Goal: Task Accomplishment & Management: Manage account settings

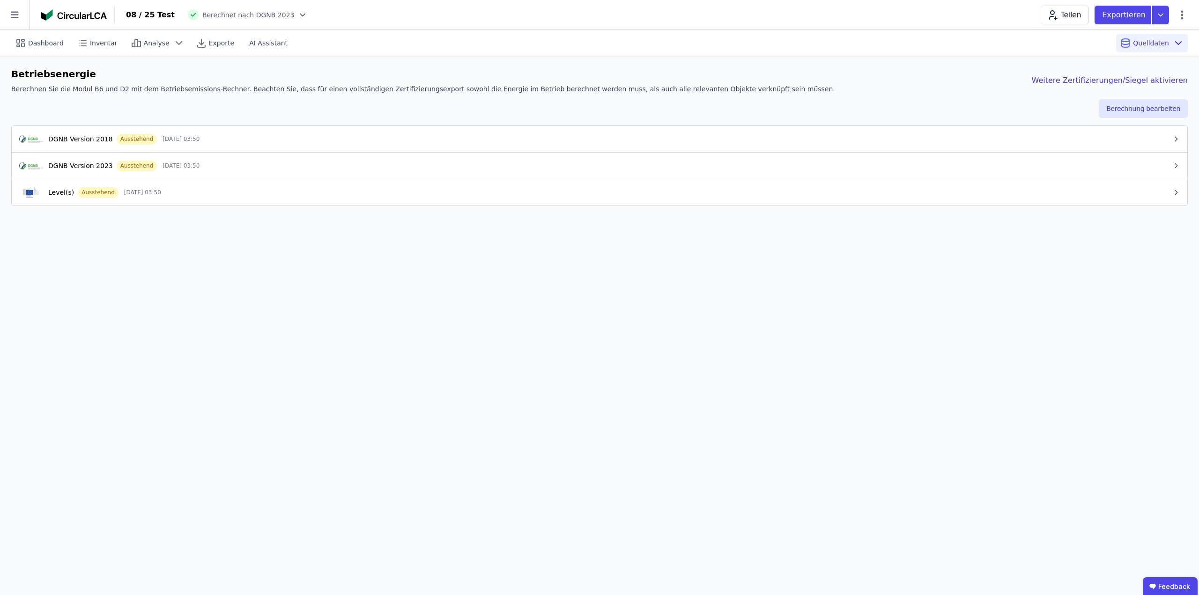
click at [569, 312] on div "Dashboard Inventar Analyse Exporte AI Assistant Quelldaten Betriebsenergie Bere…" at bounding box center [599, 312] width 1199 height 565
click at [1129, 111] on button "Berechnung bearbeiten" at bounding box center [1143, 108] width 89 height 19
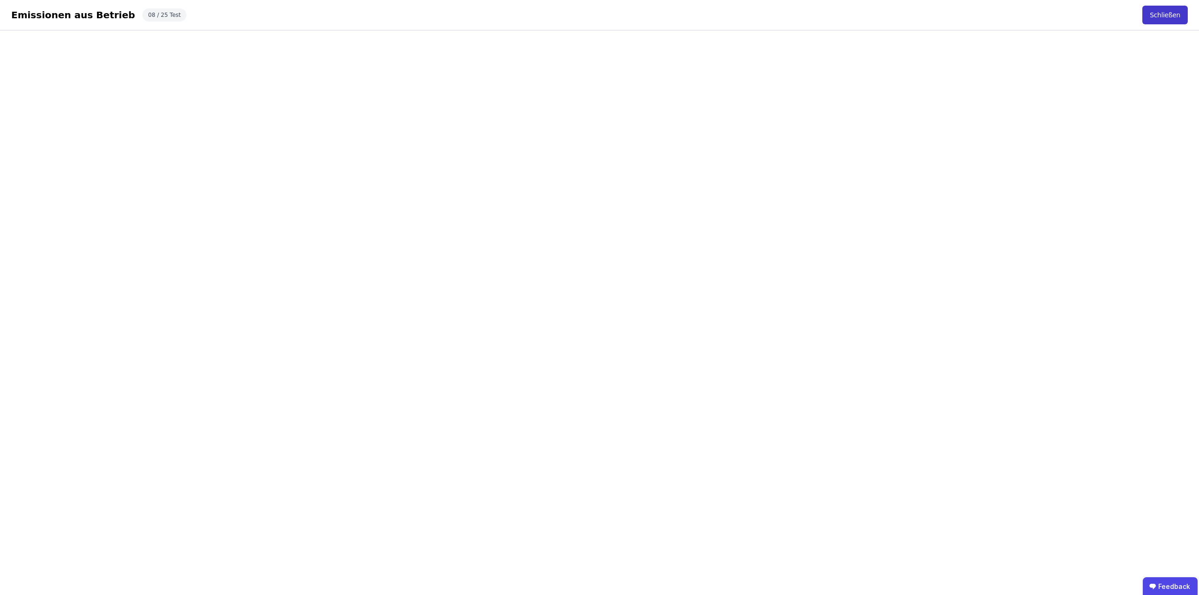
click at [1170, 18] on button "Schließen" at bounding box center [1165, 15] width 45 height 19
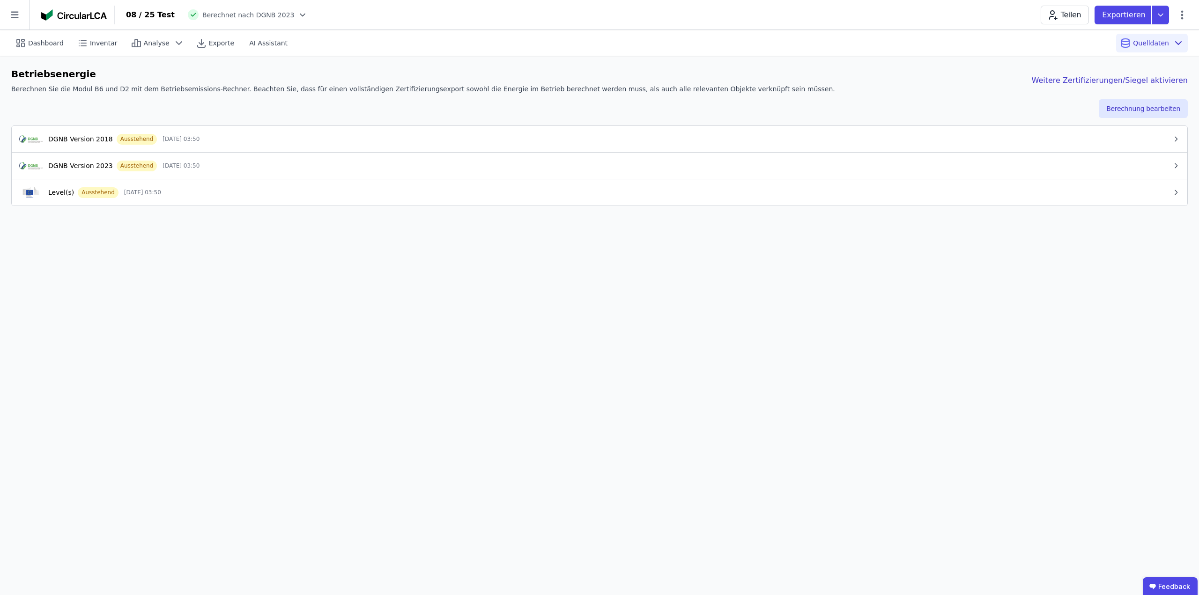
click at [276, 171] on button "DGNB Version 2023 Ausstehend 26.09.25 03:50" at bounding box center [600, 165] width 1176 height 27
click at [358, 160] on div "DGNB Version 2023 Ausstehend 26.09.25 03:50" at bounding box center [595, 165] width 1153 height 11
click at [371, 171] on div "DGNB Version 2023 Ausstehend 26.09.25 03:50" at bounding box center [595, 165] width 1153 height 11
click at [720, 166] on div "DGNB Version 2023 Ausstehend 26.09.25 03:50" at bounding box center [595, 165] width 1153 height 11
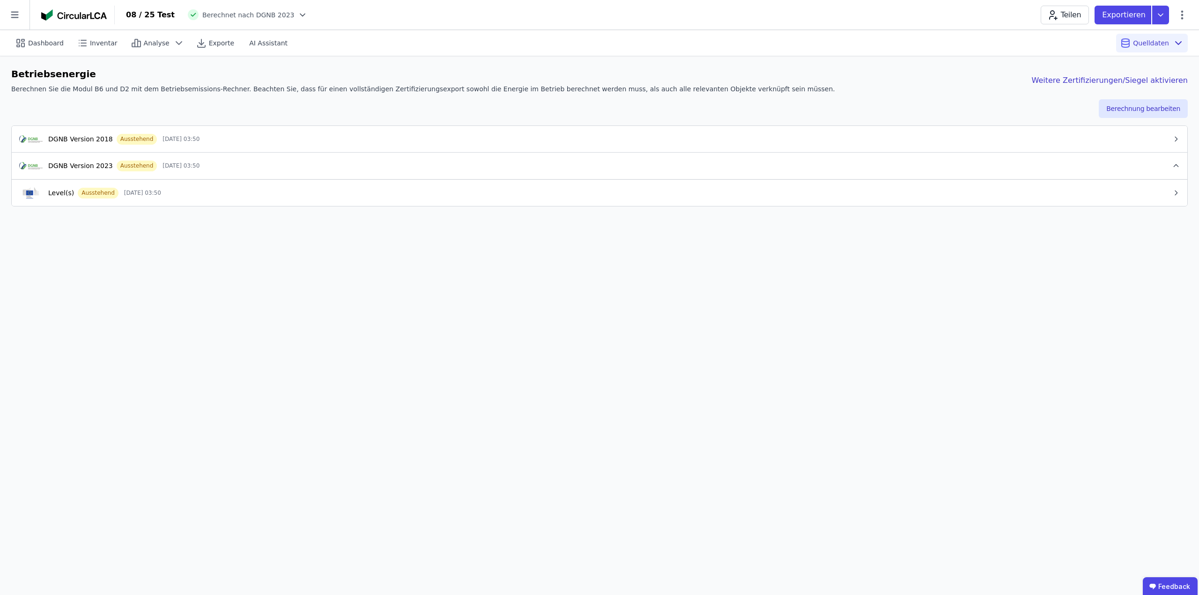
click at [720, 166] on div "DGNB Version 2023 Ausstehend 26.09.25 03:50" at bounding box center [595, 165] width 1153 height 11
click at [311, 349] on div "Dashboard Inventar Analyse Exporte AI Assistant Quelldaten Betriebsenergie Bere…" at bounding box center [599, 312] width 1199 height 565
click at [359, 335] on div "Dashboard Inventar Analyse Exporte AI Assistant Quelldaten Betriebsenergie Bere…" at bounding box center [599, 312] width 1199 height 565
click at [542, 16] on div "08 / 25 Test Berechnet nach DGNB 2023 Teilen Exportieren" at bounding box center [657, 15] width 1084 height 19
click at [1177, 12] on icon at bounding box center [1182, 14] width 11 height 11
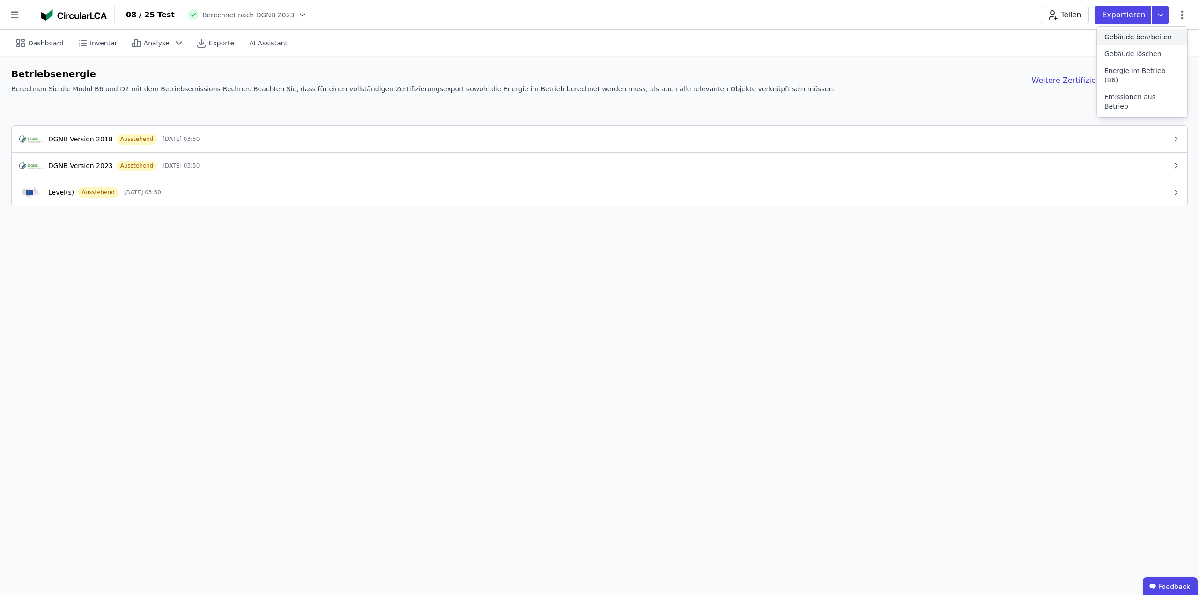
click at [1132, 33] on span "Gebäude bearbeiten" at bounding box center [1138, 36] width 67 height 9
select select "**********"
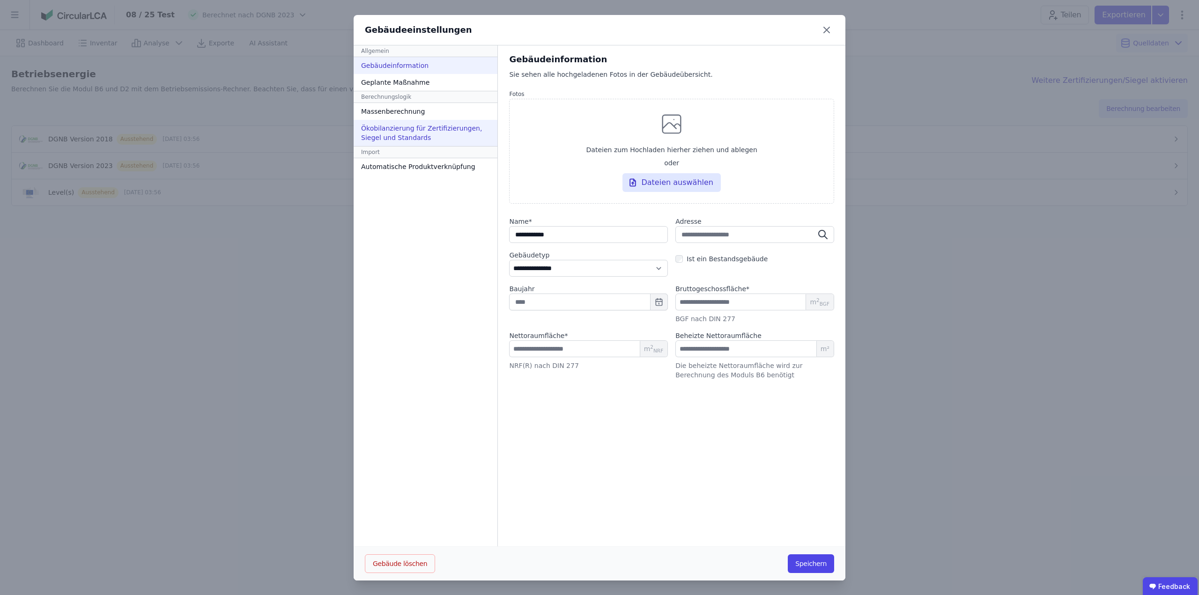
click at [412, 126] on div "Ökobilanzierung für Zertifizierungen, Siegel und Standards" at bounding box center [426, 133] width 144 height 26
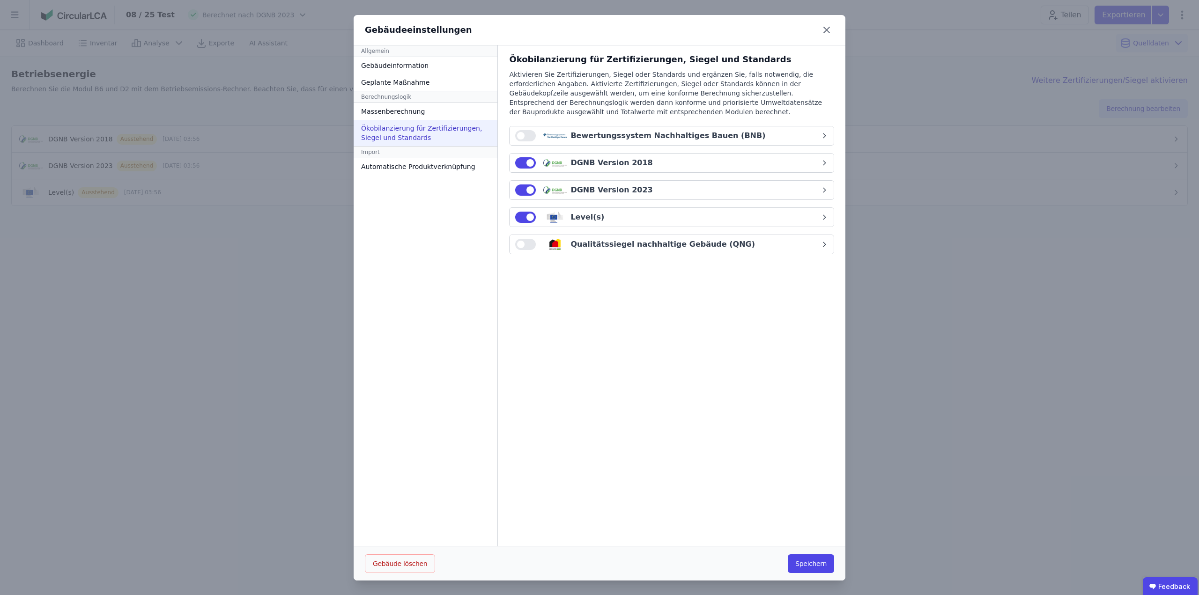
click at [517, 244] on span "button" at bounding box center [520, 244] width 7 height 7
click at [643, 193] on div "DGNB Version 2023" at bounding box center [667, 190] width 305 height 11
select select "*"
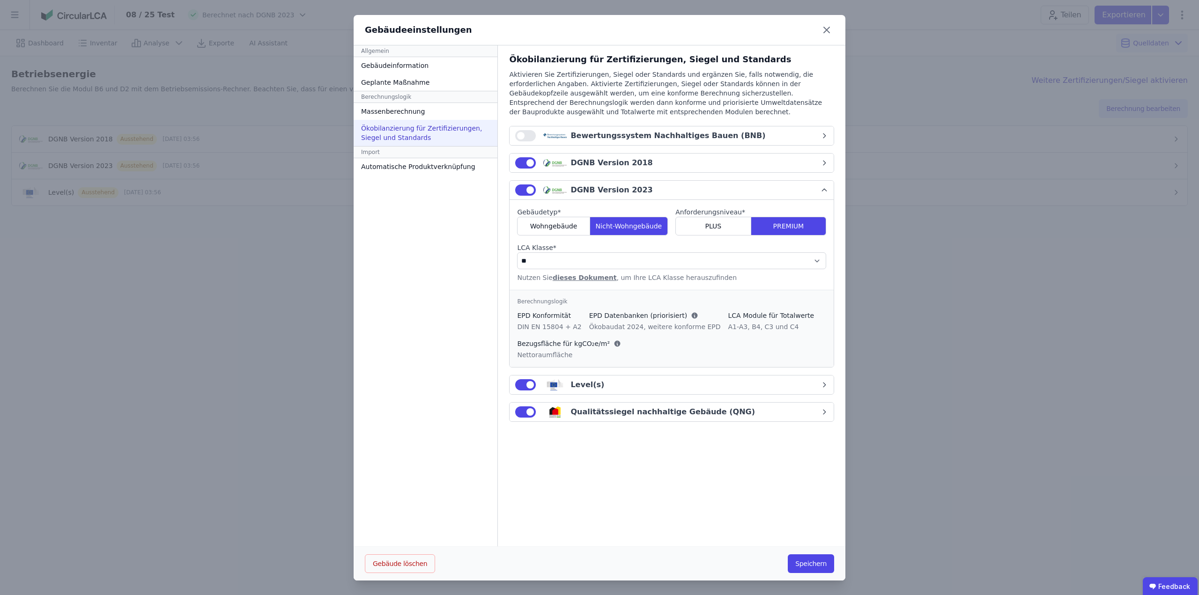
click at [643, 193] on div "DGNB Version 2023" at bounding box center [667, 190] width 305 height 11
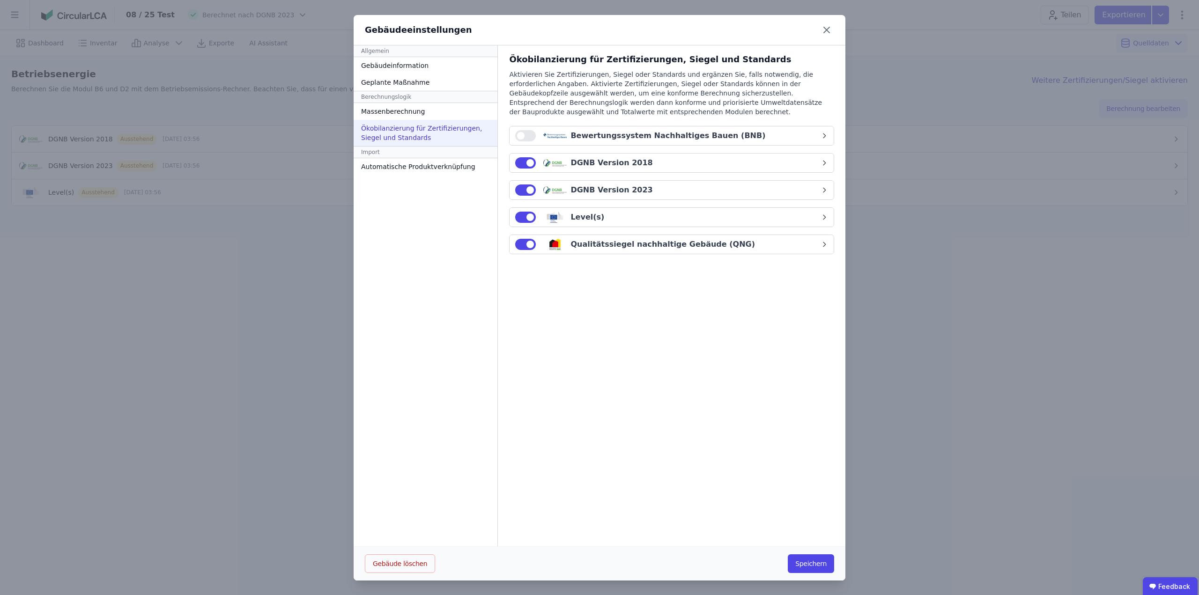
click at [646, 244] on div "Qualitätssiegel nachhaltige Gebäude (QNG)" at bounding box center [663, 244] width 185 height 11
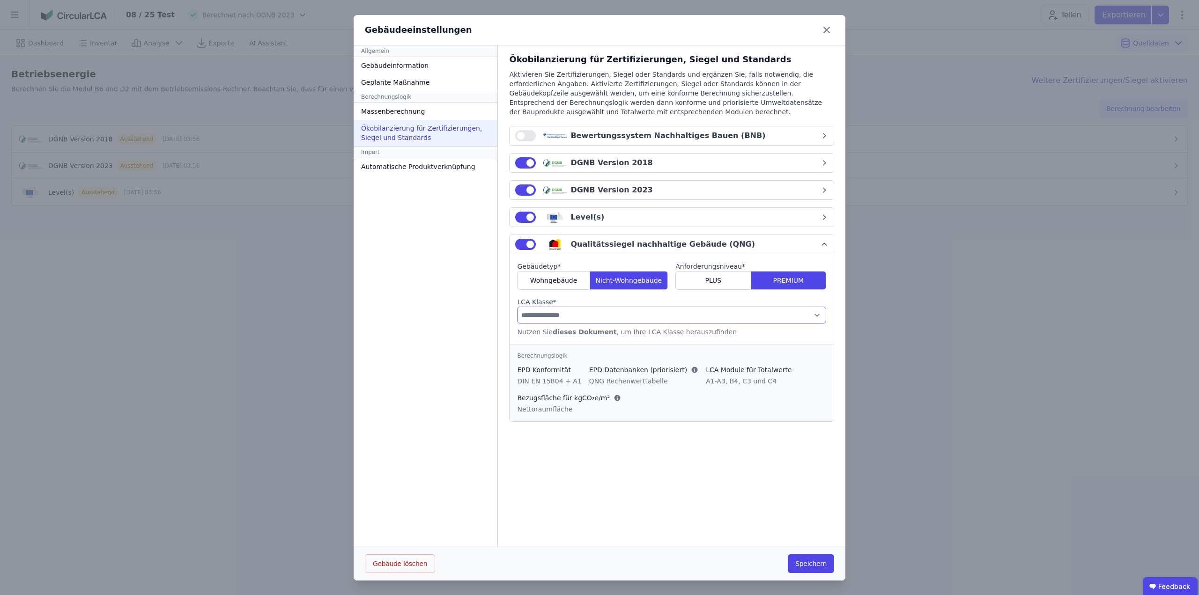
click at [615, 319] on select "**********" at bounding box center [671, 315] width 309 height 17
select select "*"
click at [517, 307] on select "**********" at bounding box center [671, 315] width 309 height 17
click at [811, 563] on button "Speichern" at bounding box center [811, 564] width 46 height 19
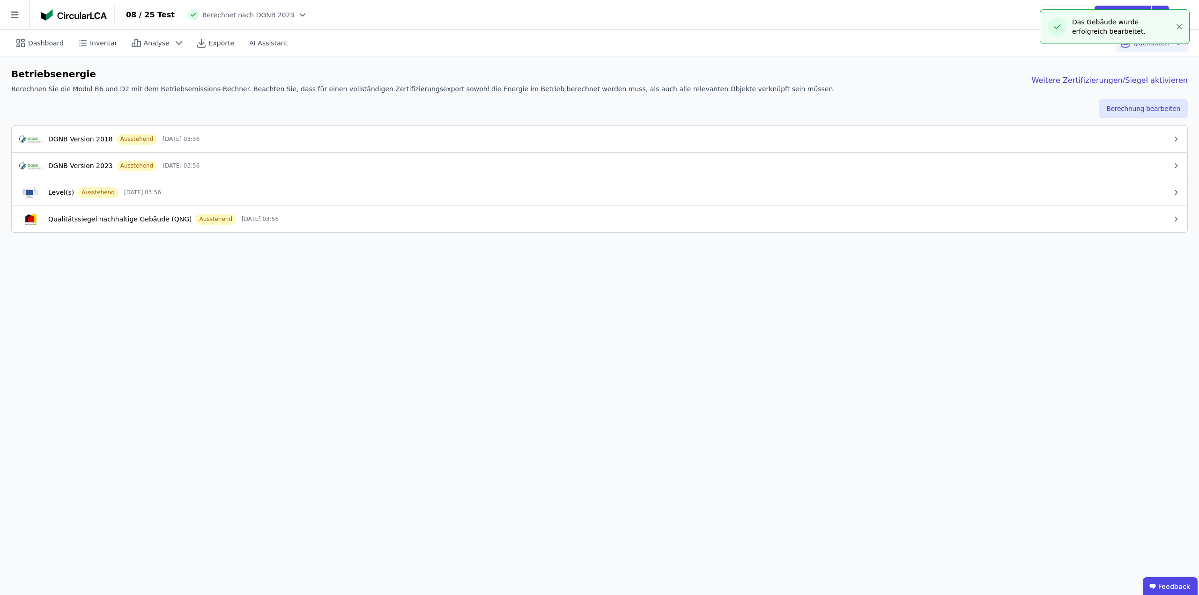
click at [257, 307] on div "Dashboard Inventar Analyse Exporte AI Assistant Quelldaten Betriebsenergie Bere…" at bounding box center [599, 312] width 1199 height 565
click at [1155, 108] on button "Berechnung bearbeiten" at bounding box center [1143, 108] width 89 height 19
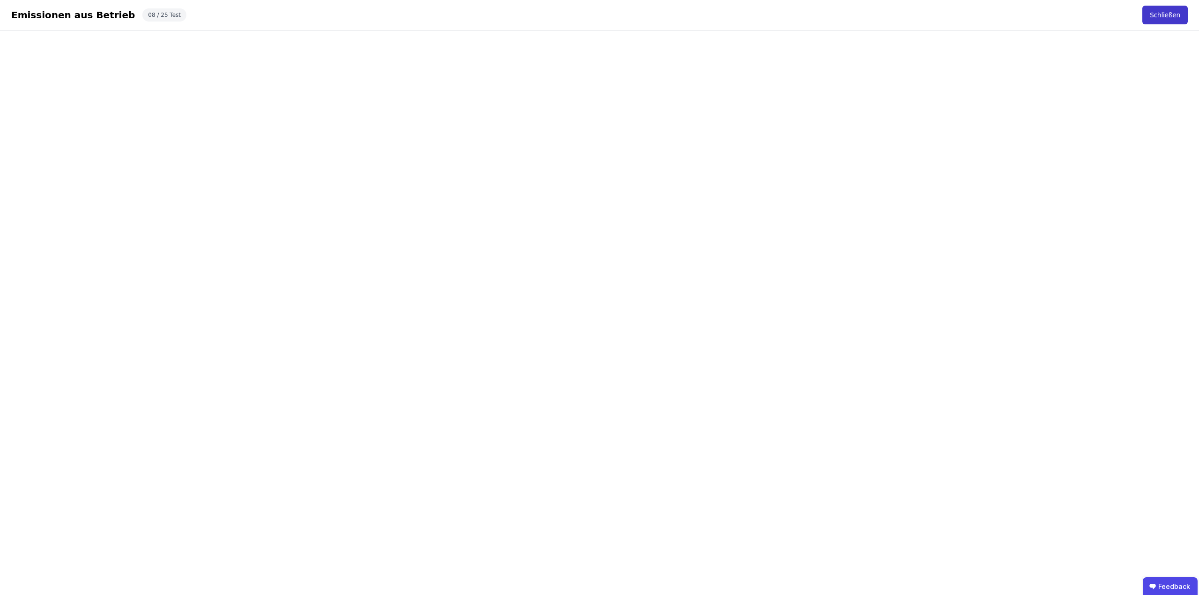
click at [1167, 12] on button "Schließen" at bounding box center [1165, 15] width 45 height 19
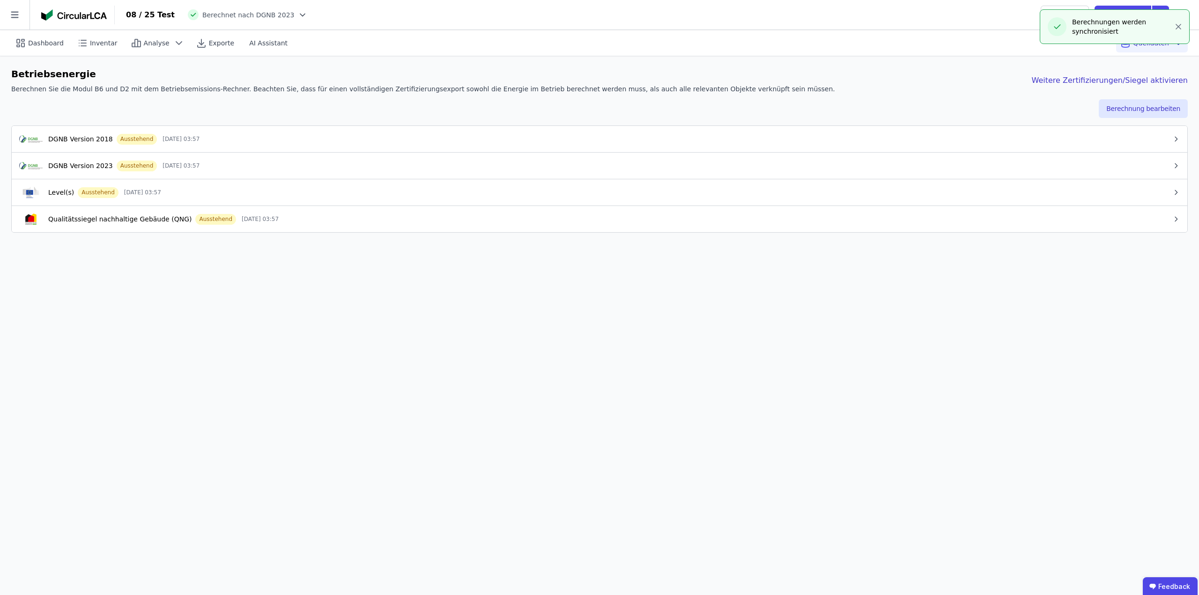
click at [193, 171] on div "DGNB Version 2023 Ausstehend 26.09.25 03:57" at bounding box center [595, 165] width 1153 height 11
click at [191, 170] on div "DGNB Version 2023 Ausstehend 26.09.25 03:57" at bounding box center [595, 165] width 1153 height 11
click at [1148, 109] on button "Berechnung bearbeiten" at bounding box center [1143, 108] width 89 height 19
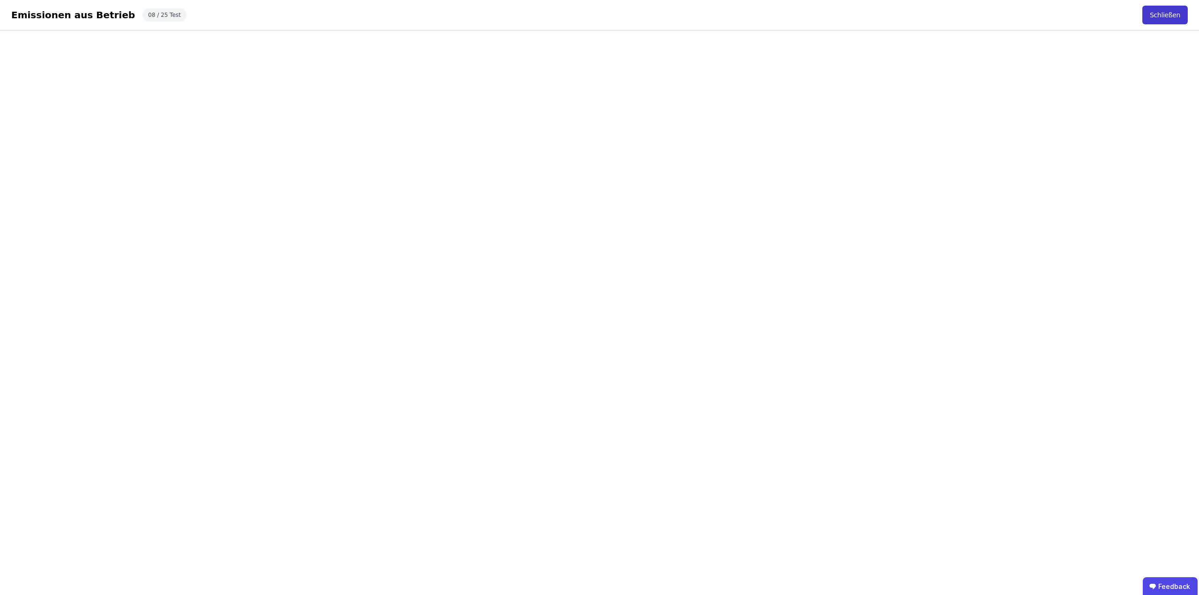
click at [1162, 15] on button "Schließen" at bounding box center [1165, 15] width 45 height 19
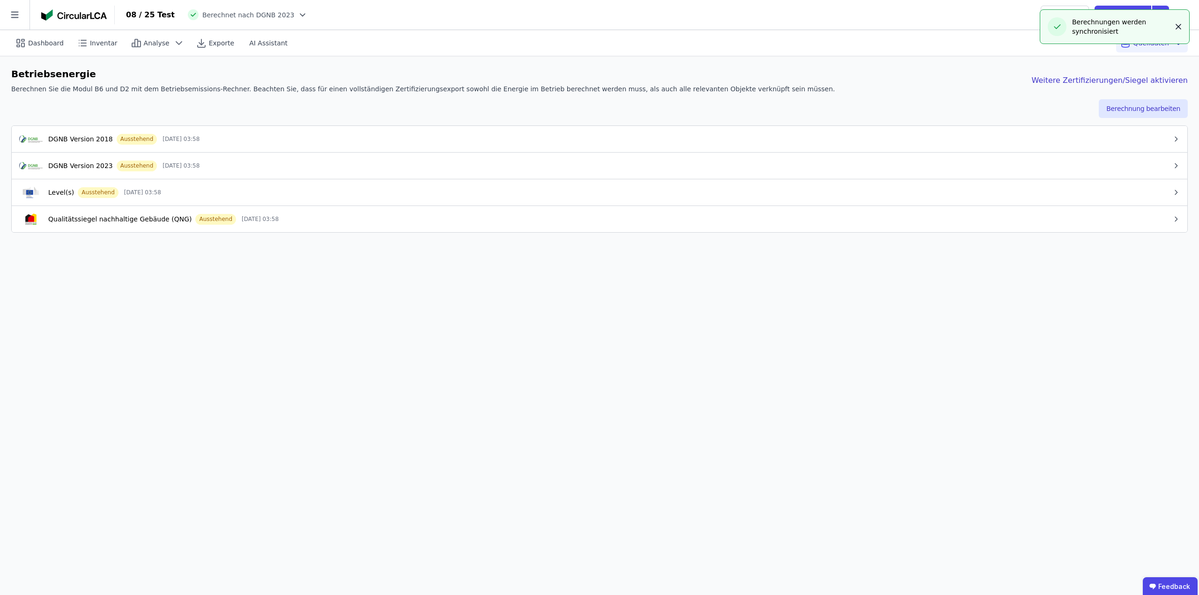
click at [1175, 29] on icon "button" at bounding box center [1178, 26] width 9 height 9
click at [299, 166] on div "DGNB Version 2023 Ausstehend 26.09.25 03:58" at bounding box center [595, 165] width 1153 height 11
click at [289, 169] on div "DGNB Version 2023 Ausstehend 26.09.25 03:58" at bounding box center [595, 165] width 1153 height 11
click at [329, 332] on div "Dashboard Inventar Analyse Exporte AI Assistant Quelldaten Betriebsenergie Bere…" at bounding box center [599, 312] width 1199 height 565
click at [269, 439] on div "Dashboard Inventar Analyse Exporte AI Assistant Quelldaten Betriebsenergie Bere…" at bounding box center [599, 312] width 1199 height 565
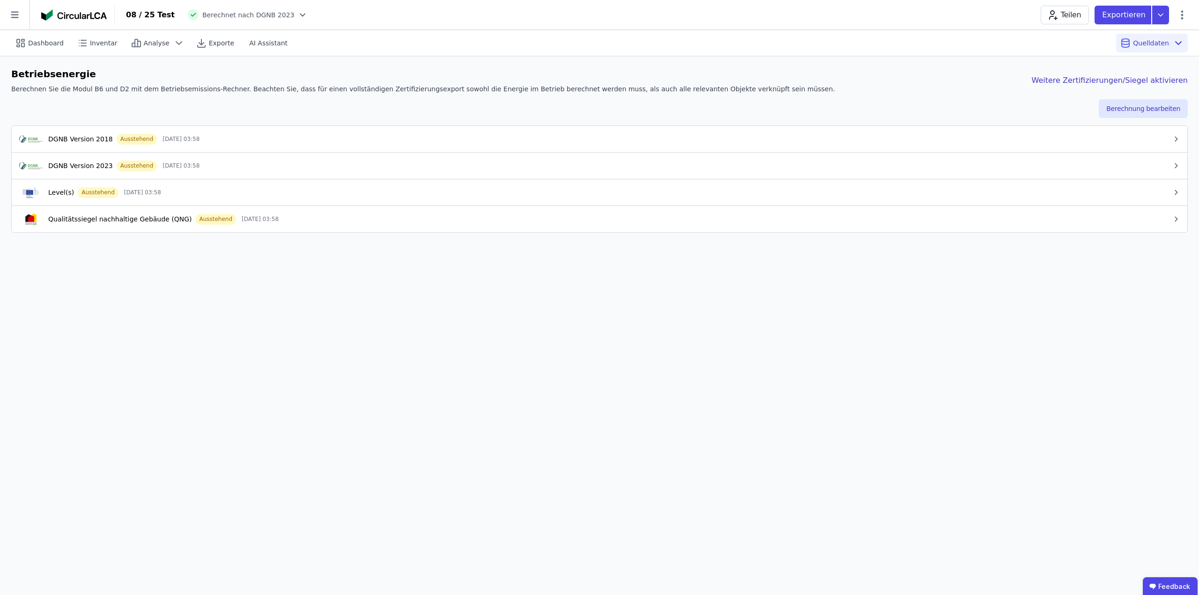
click at [287, 224] on div "Qualitätssiegel nachhaltige Gebäude (QNG) Ausstehend 26.09.25 03:58" at bounding box center [595, 219] width 1153 height 11
click at [450, 21] on div "08 / 25 Test Berechnet nach DGNB 2023 Teilen Exportieren" at bounding box center [657, 15] width 1084 height 19
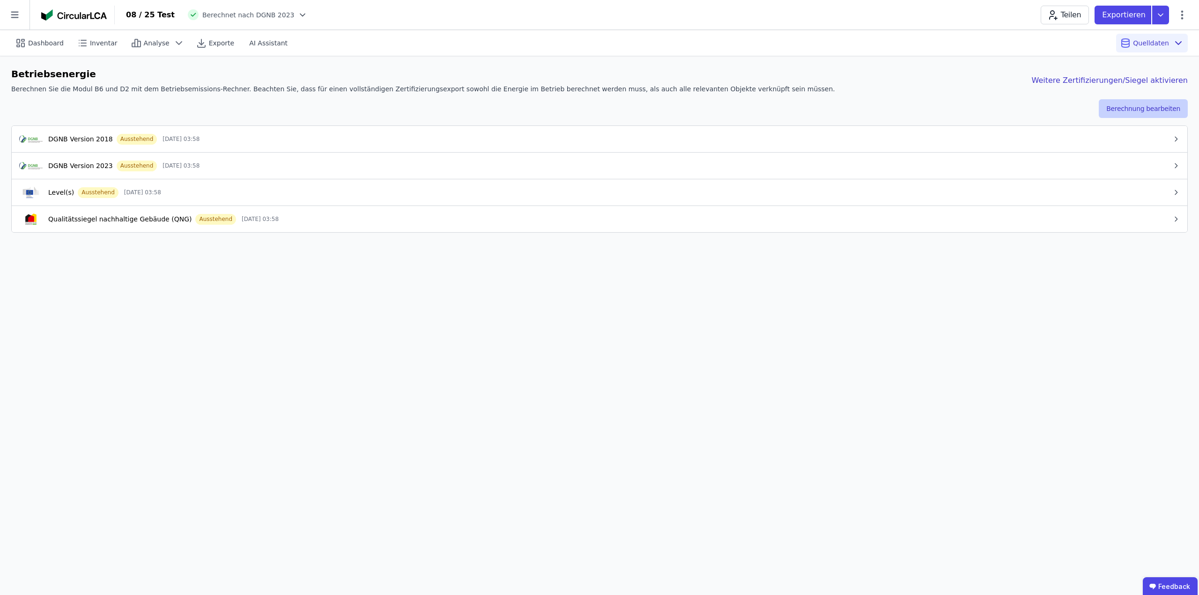
click at [1146, 107] on button "Berechnung bearbeiten" at bounding box center [1143, 108] width 89 height 19
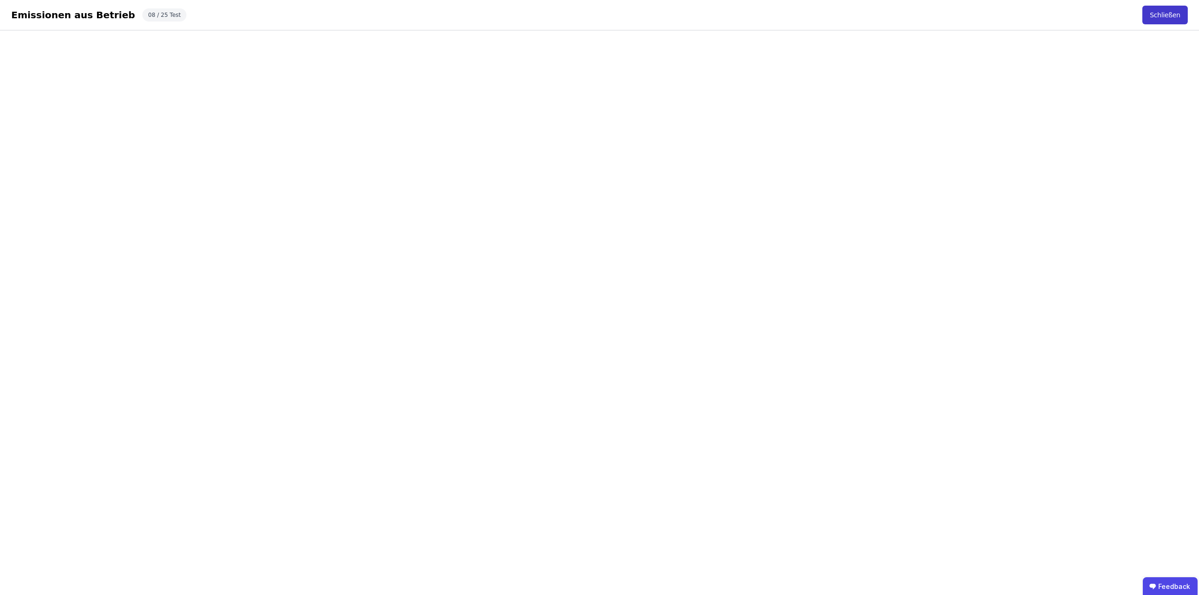
click at [1169, 16] on button "Schließen" at bounding box center [1165, 15] width 45 height 19
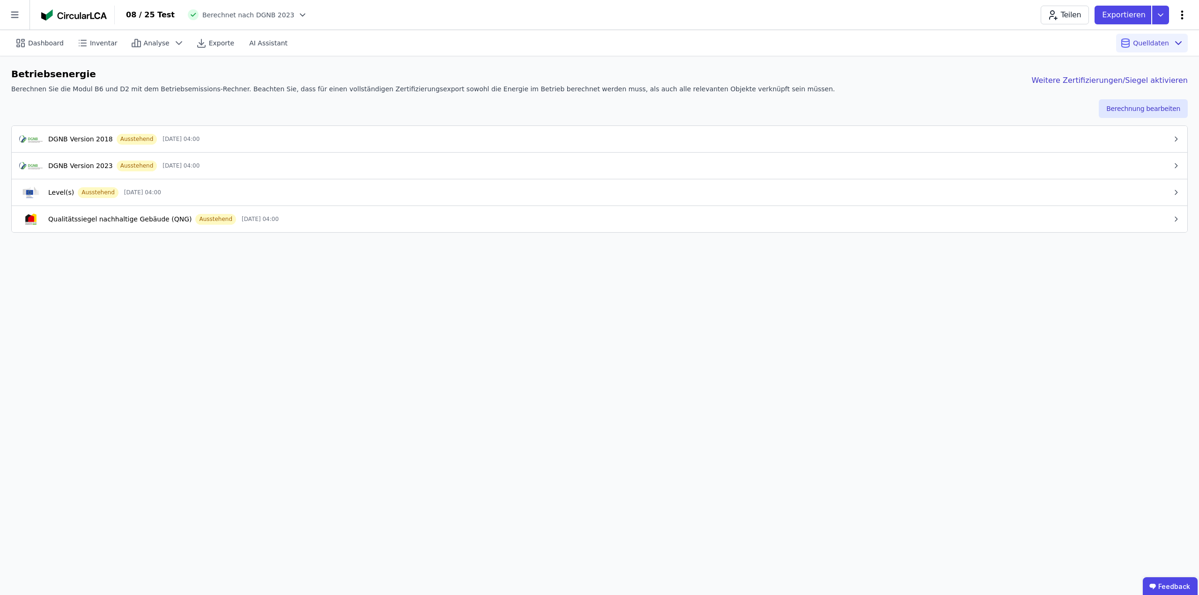
click at [1182, 19] on icon at bounding box center [1182, 14] width 11 height 11
click at [1117, 40] on span "Gebäude bearbeiten" at bounding box center [1138, 36] width 67 height 9
select select "**********"
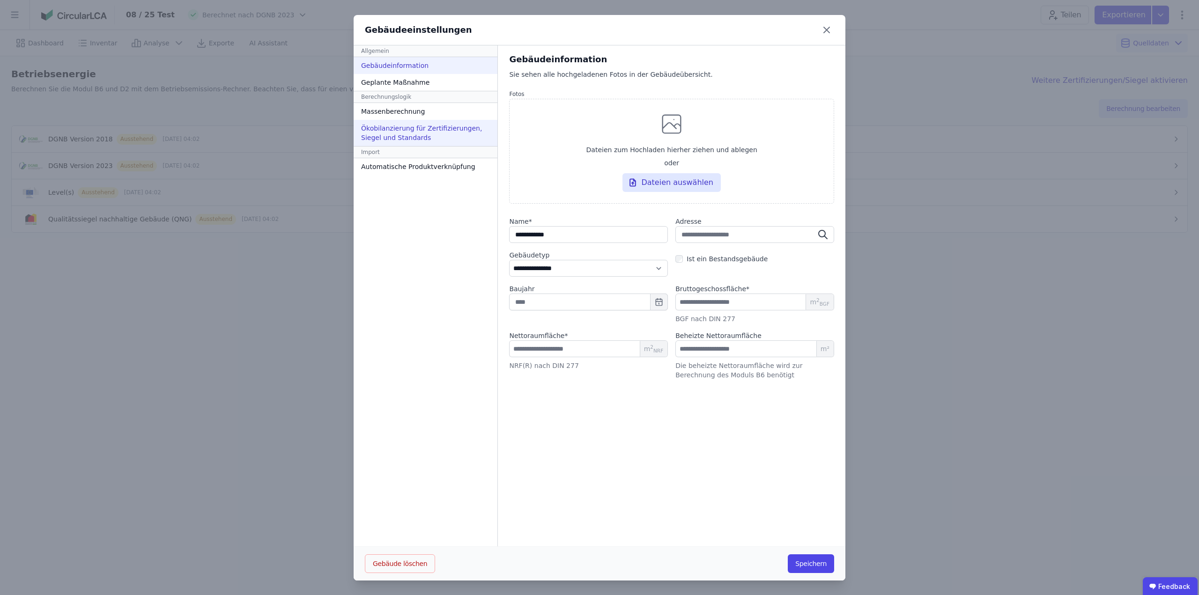
click at [419, 130] on div "Ökobilanzierung für Zertifizierungen, Siegel und Standards" at bounding box center [426, 133] width 144 height 26
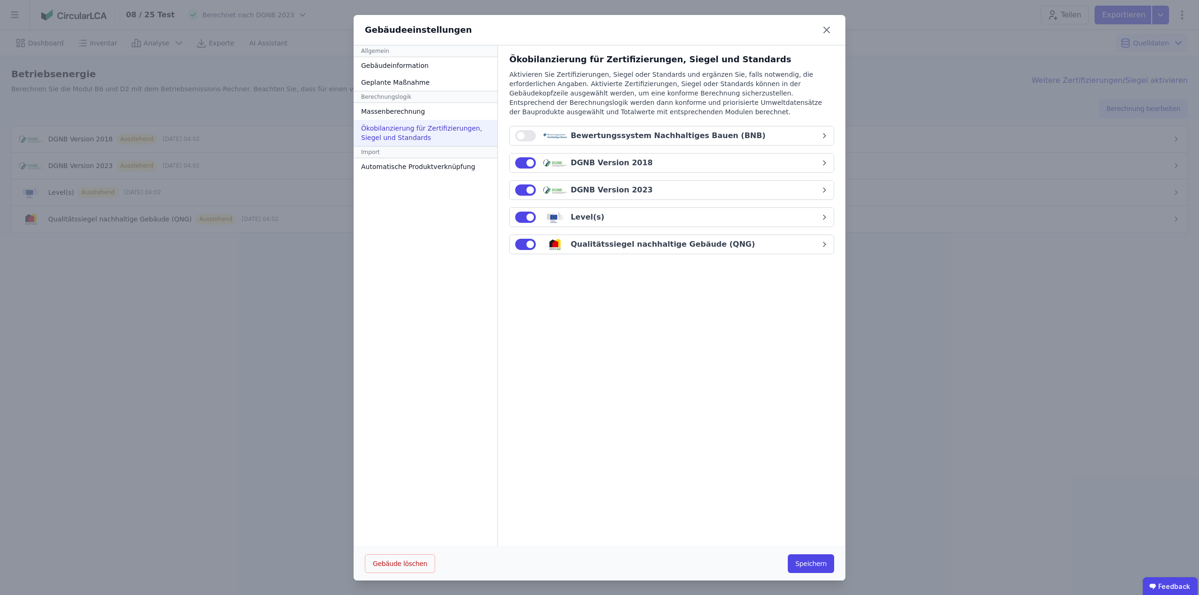
click at [518, 134] on button "button" at bounding box center [525, 135] width 21 height 11
click at [680, 133] on div "Bewertungssystem Nachhaltiges Bauen (BNB)" at bounding box center [668, 135] width 195 height 11
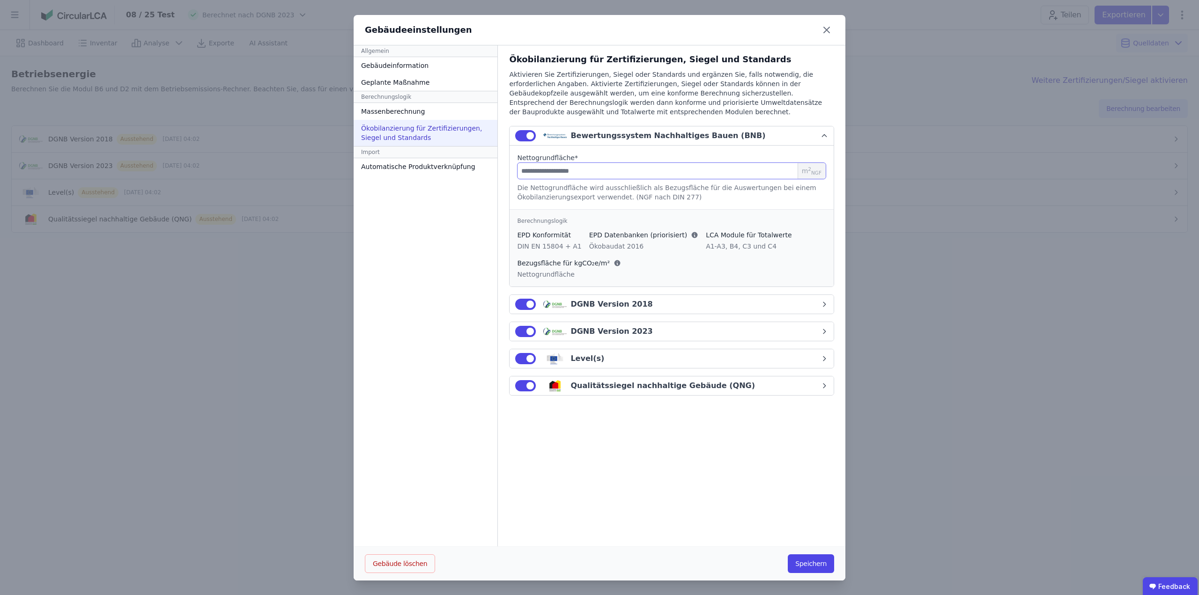
click at [599, 172] on input "number" at bounding box center [671, 171] width 309 height 17
type input "**"
click at [693, 463] on div "Ökobilanzierung für Zertifizierungen, Siegel und Standards Aktivieren Sie Zerti…" at bounding box center [672, 296] width 348 height 502
click at [815, 568] on button "Speichern" at bounding box center [811, 564] width 46 height 19
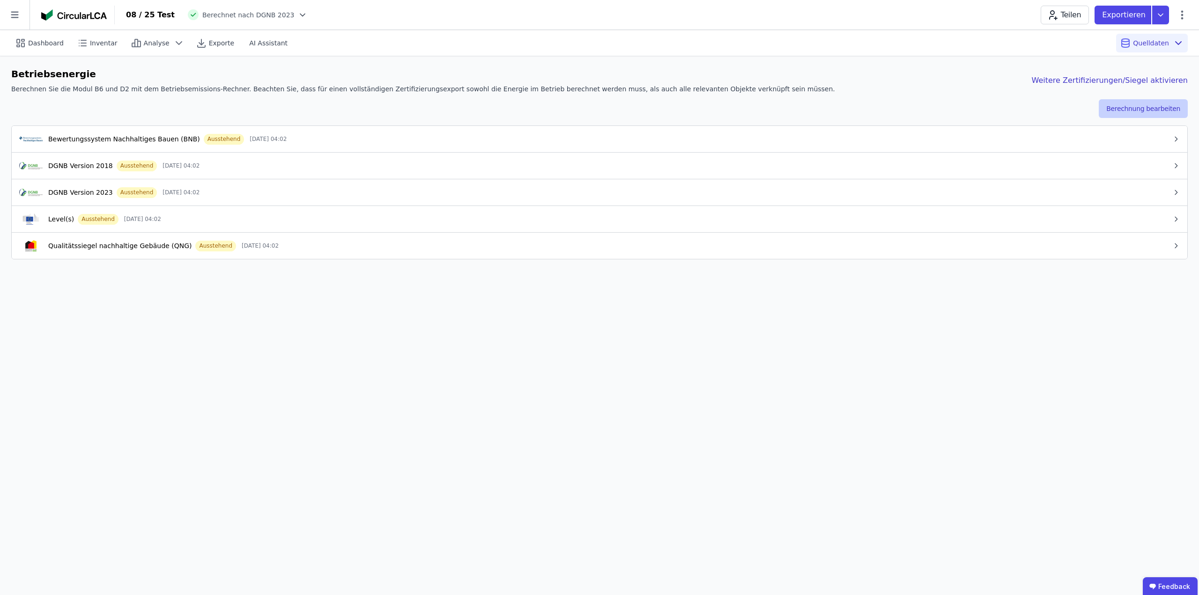
click at [1140, 106] on button "Berechnung bearbeiten" at bounding box center [1143, 108] width 89 height 19
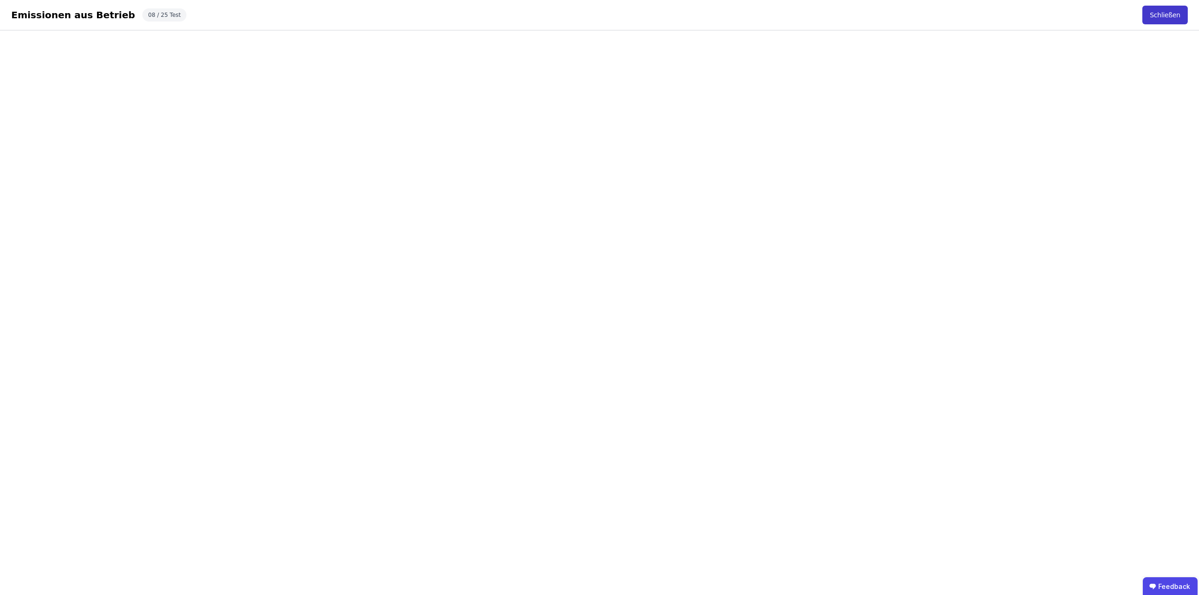
click at [1169, 14] on button "Schließen" at bounding box center [1165, 15] width 45 height 19
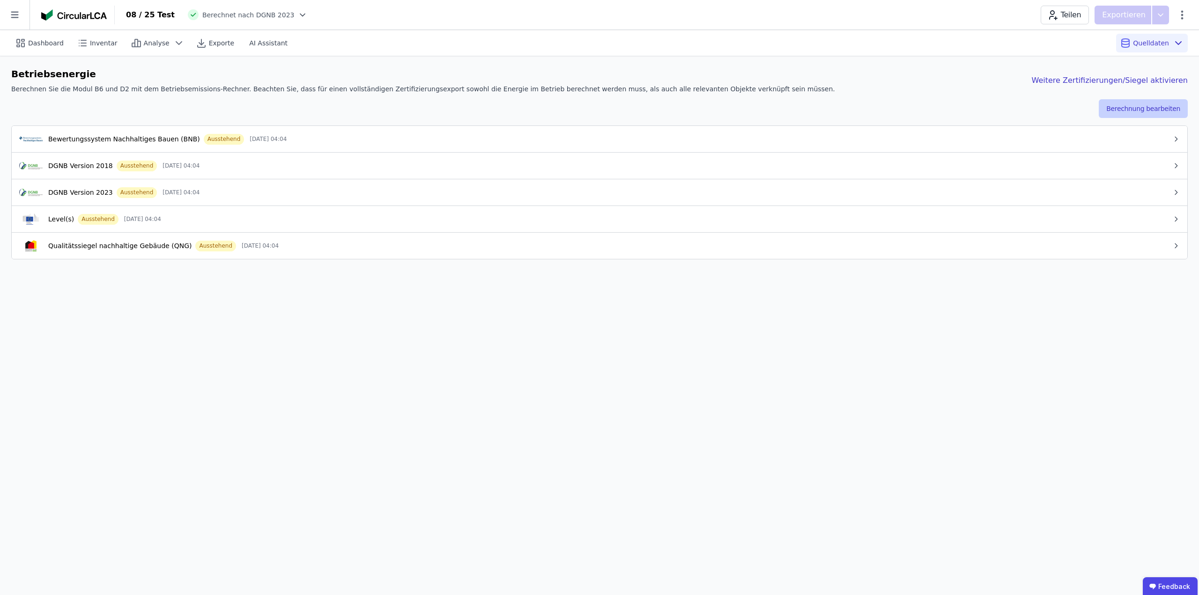
click at [1162, 108] on button "Berechnung bearbeiten" at bounding box center [1143, 108] width 89 height 19
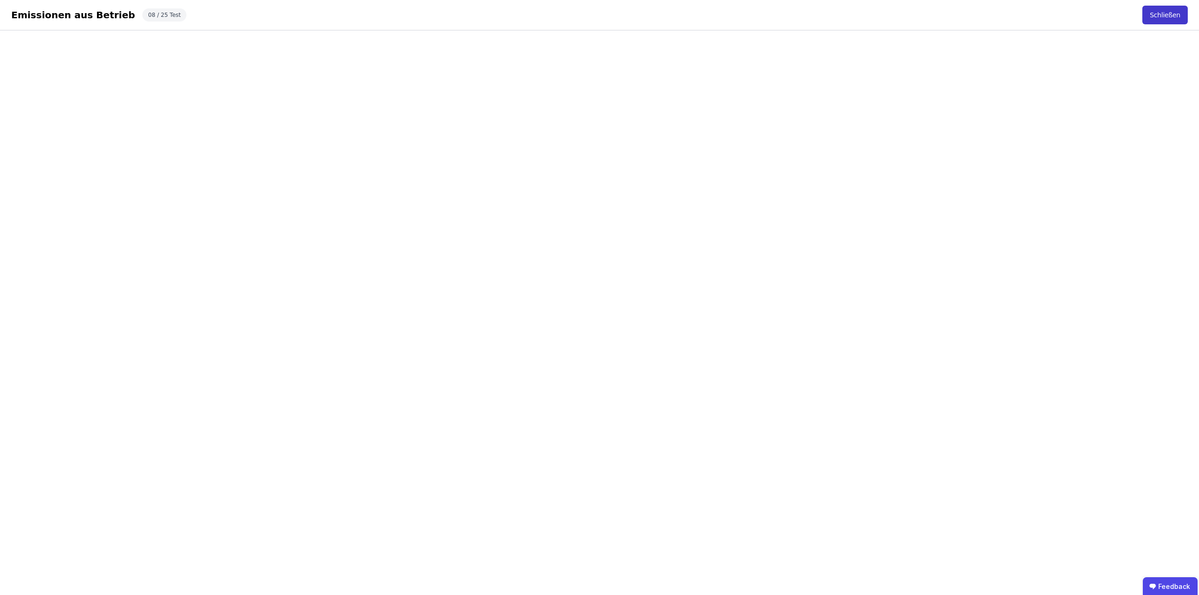
click at [1163, 11] on button "Schließen" at bounding box center [1165, 15] width 45 height 19
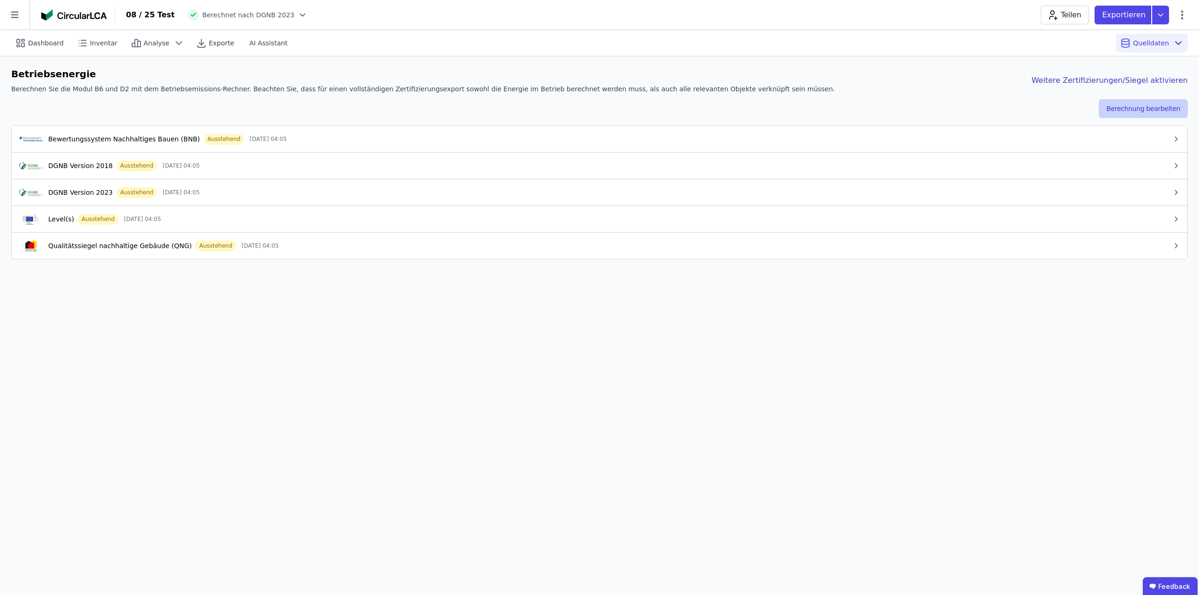
click at [1136, 108] on button "Berechnung bearbeiten" at bounding box center [1143, 108] width 89 height 19
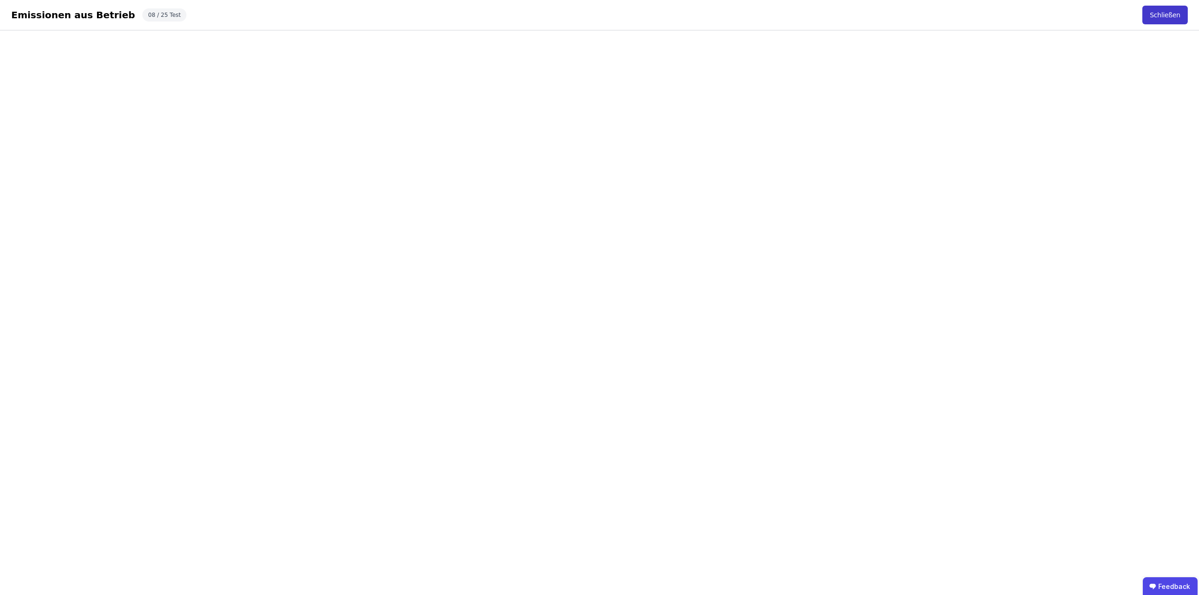
click at [1165, 15] on button "Schließen" at bounding box center [1165, 15] width 45 height 19
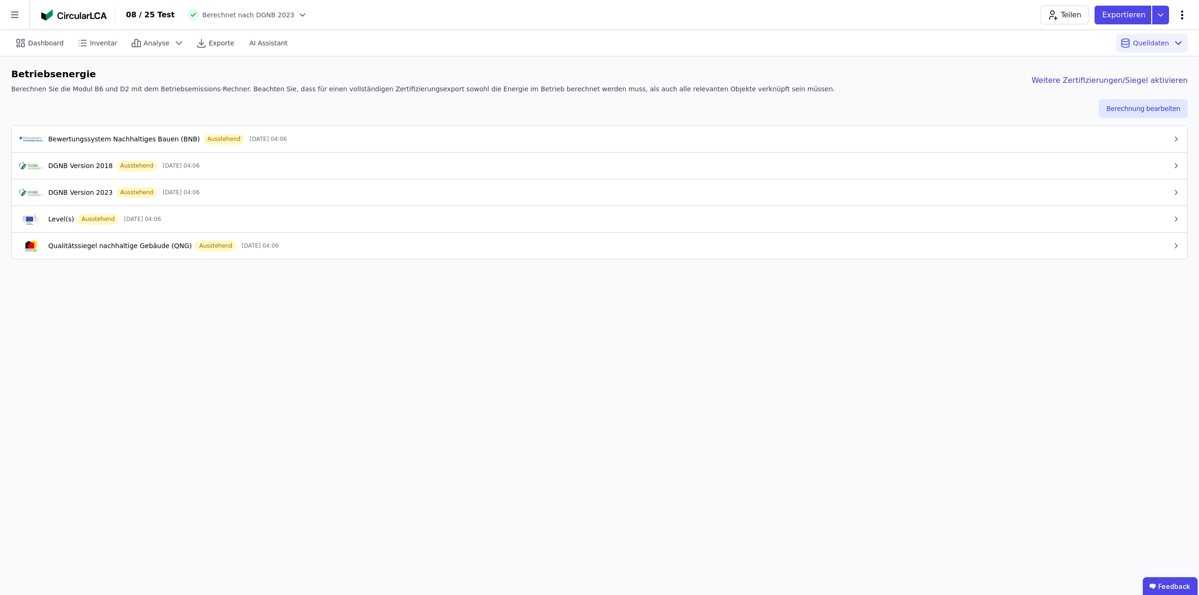
click at [1181, 11] on icon at bounding box center [1182, 14] width 11 height 11
click at [1136, 32] on span "Gebäude bearbeiten" at bounding box center [1138, 36] width 67 height 9
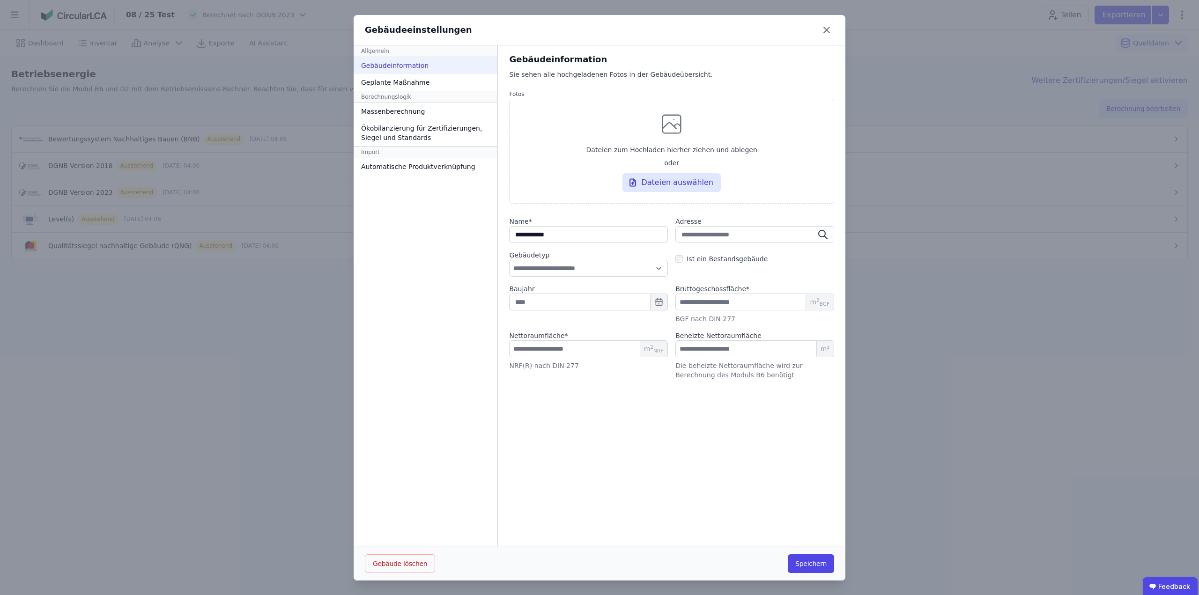
select select "**********"
click at [400, 133] on div "Ökobilanzierung für Zertifizierungen, Siegel und Standards" at bounding box center [426, 133] width 144 height 26
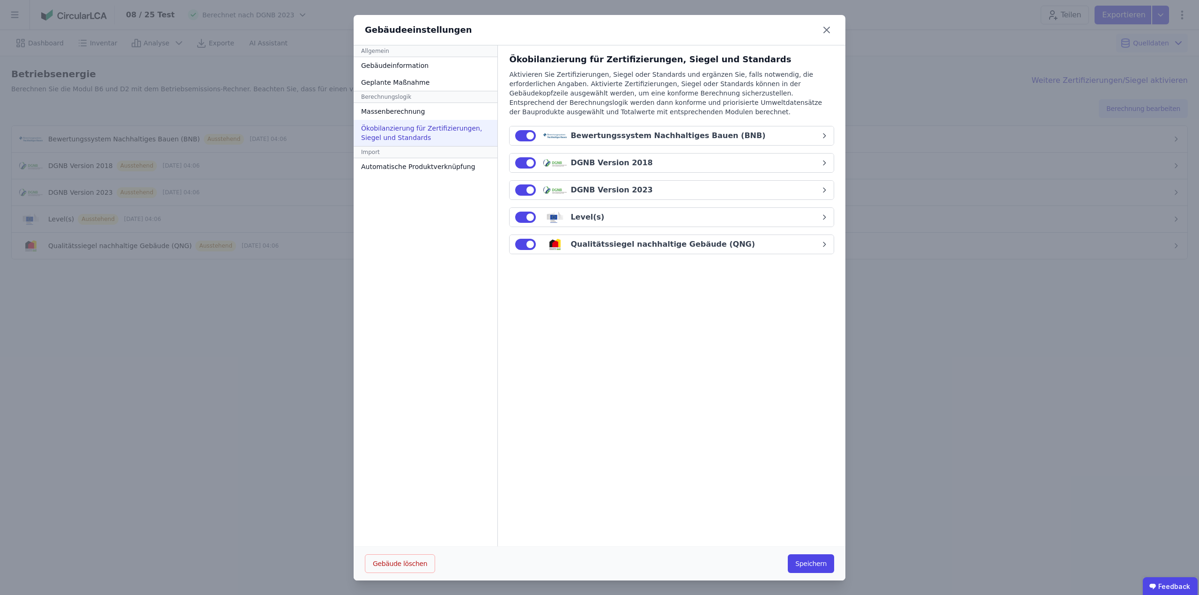
click at [695, 141] on button "Bewertungssystem Nachhaltiges Bauen (BNB)" at bounding box center [672, 135] width 324 height 19
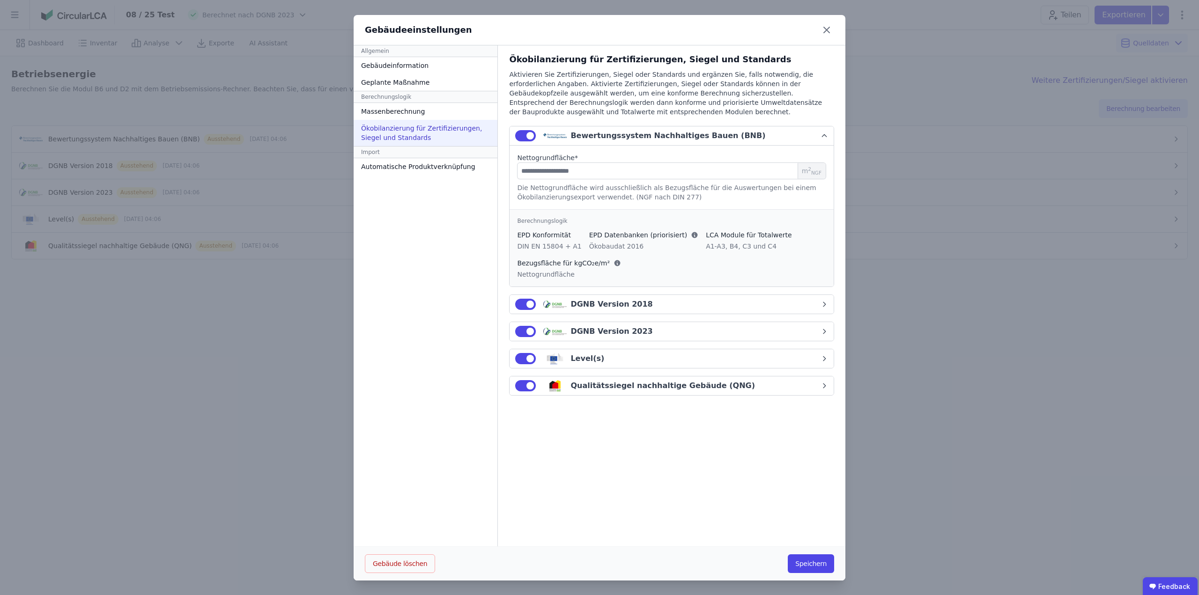
click at [696, 139] on div "Bewertungssystem Nachhaltiges Bauen (BNB)" at bounding box center [668, 135] width 195 height 11
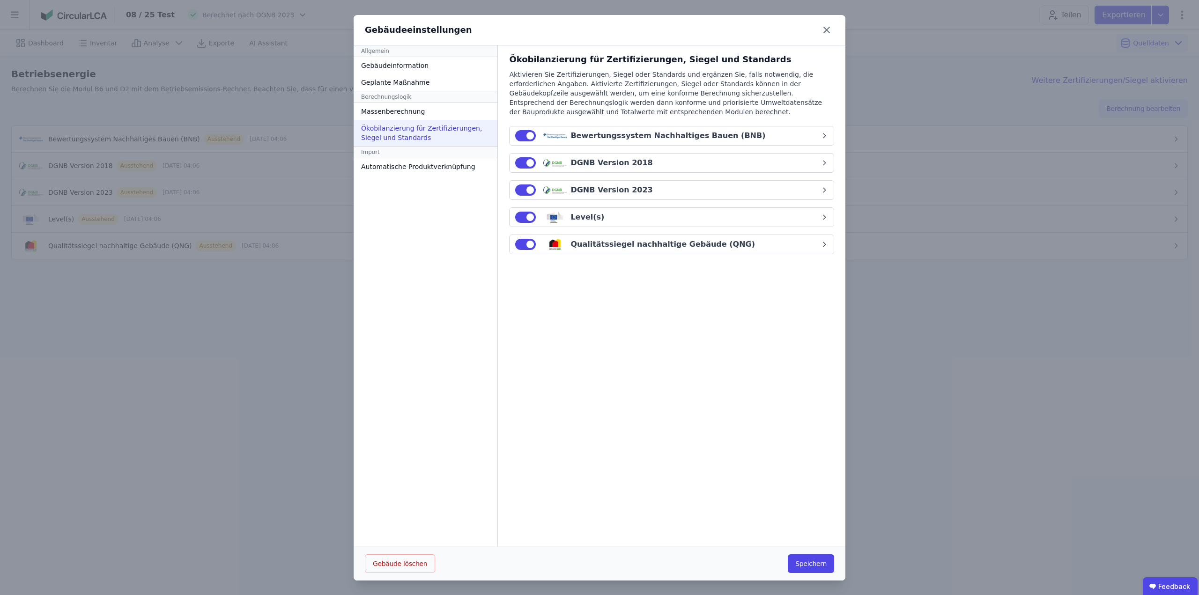
click at [673, 171] on button "DGNB Version 2018" at bounding box center [672, 163] width 324 height 19
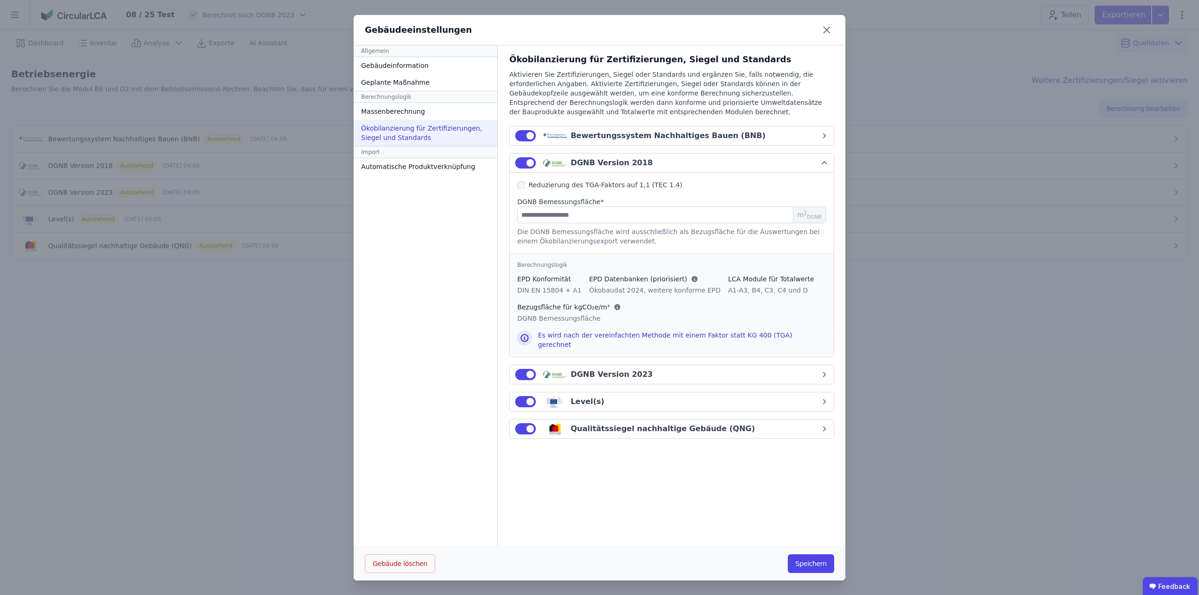
click at [677, 169] on button "DGNB Version 2018" at bounding box center [672, 163] width 324 height 19
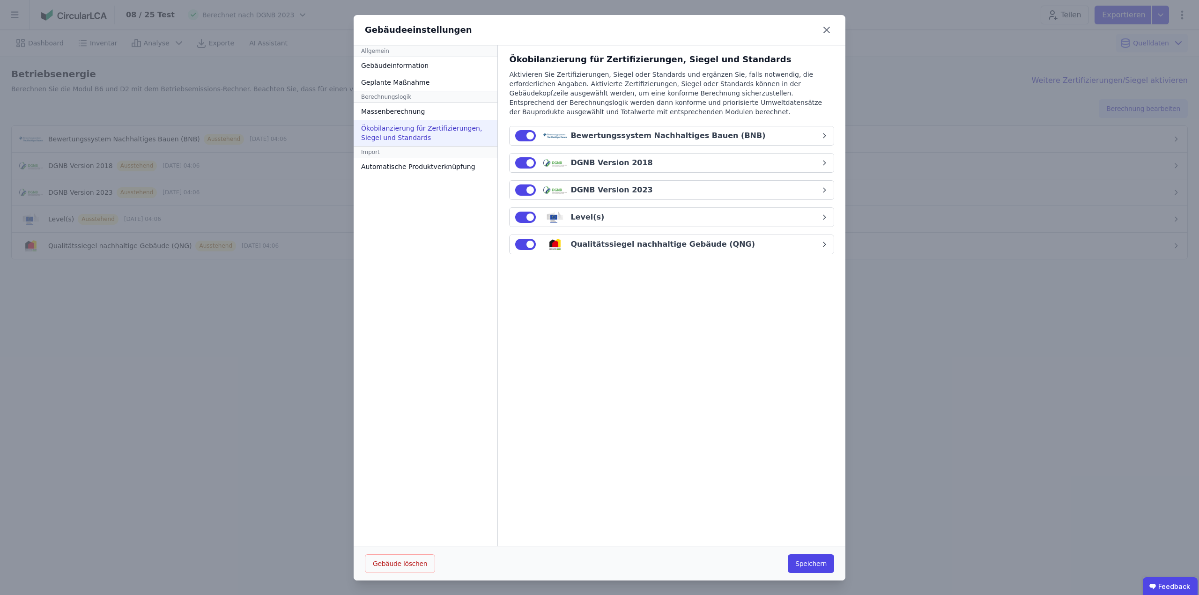
click at [662, 192] on div "DGNB Version 2023" at bounding box center [667, 190] width 305 height 11
select select "*"
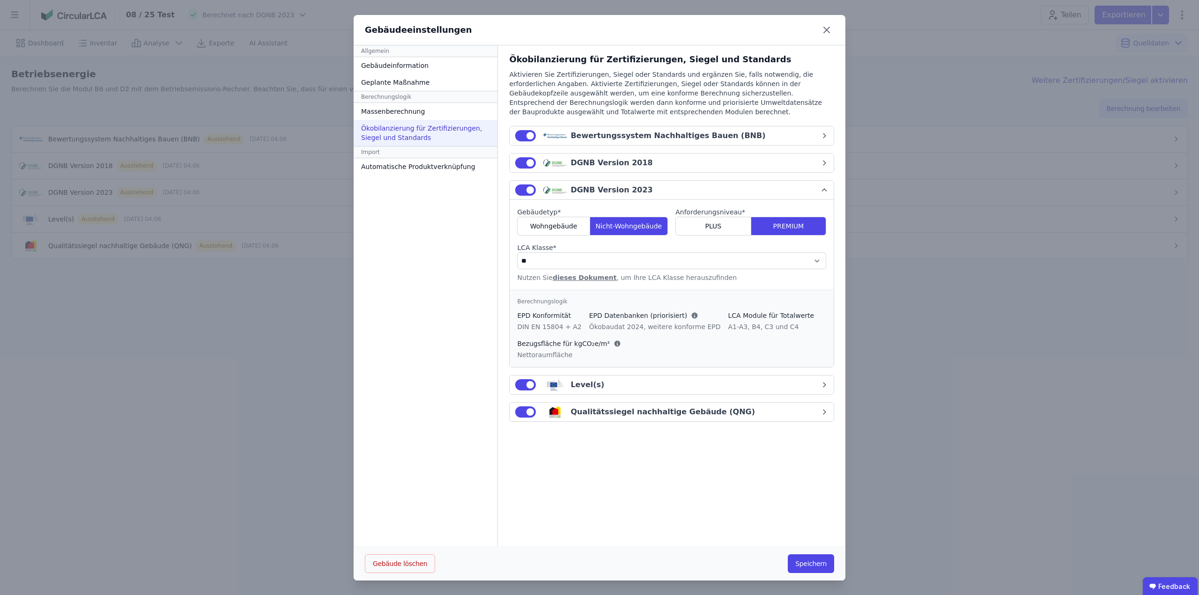
click at [662, 192] on div "DGNB Version 2023" at bounding box center [667, 190] width 305 height 11
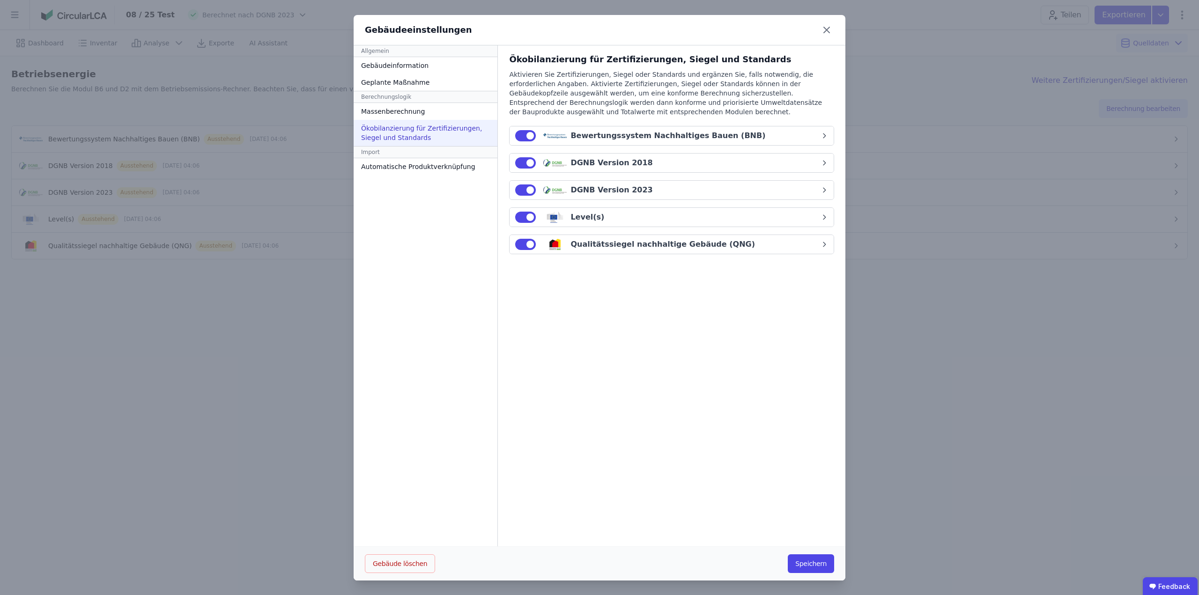
click at [657, 221] on div "Level(s)" at bounding box center [667, 217] width 305 height 11
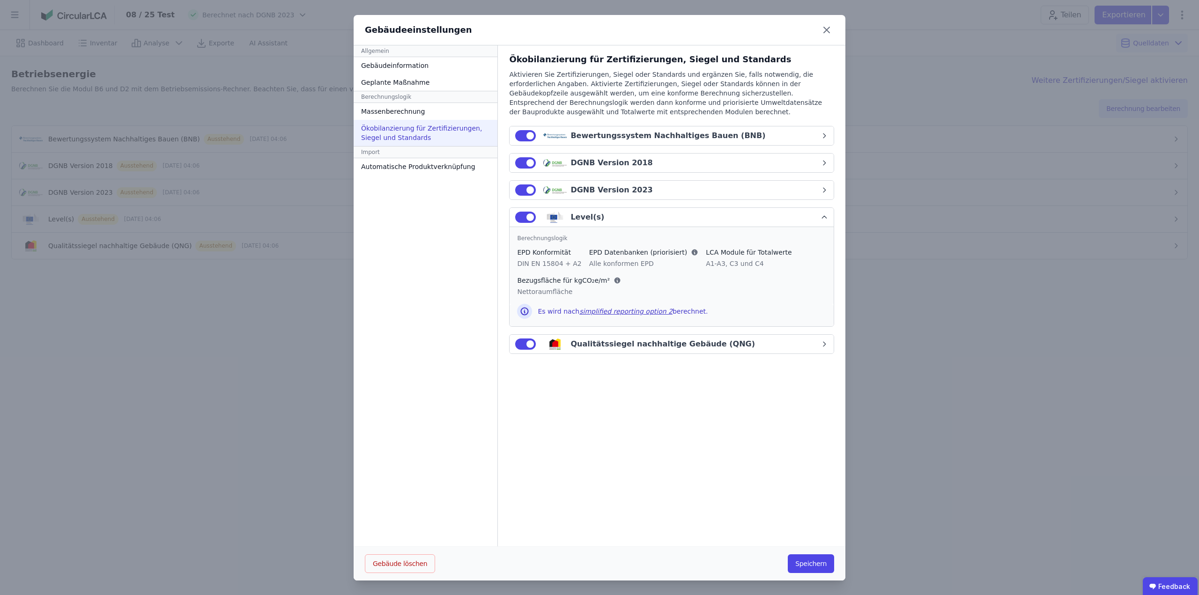
click at [657, 221] on div "Level(s)" at bounding box center [667, 217] width 305 height 11
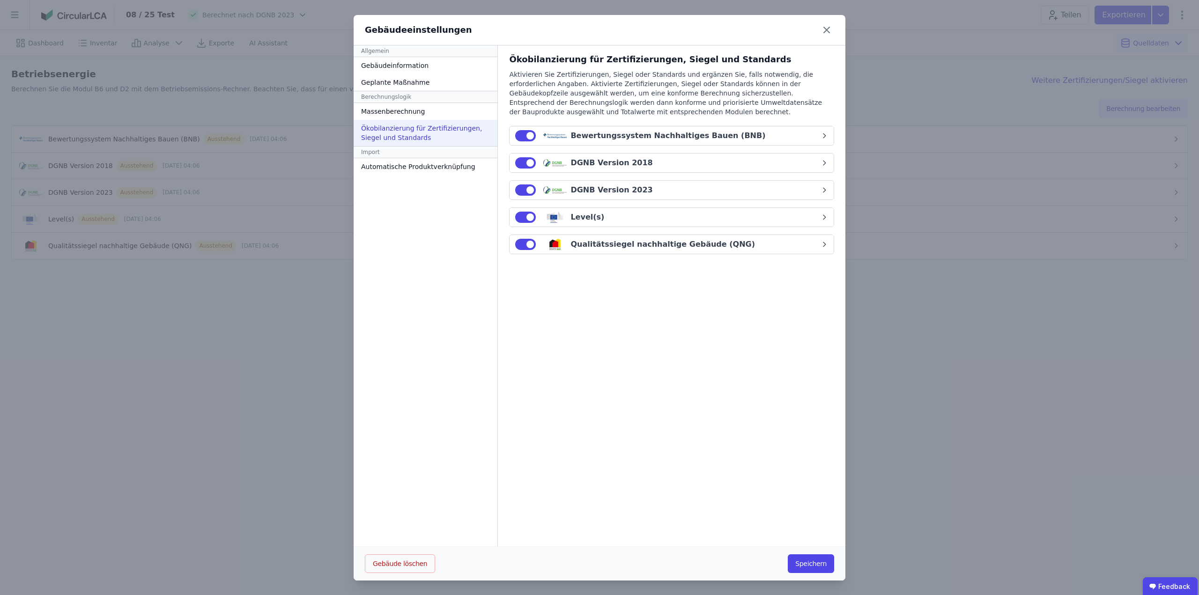
click at [654, 241] on div "Qualitätssiegel nachhaltige Gebäude (QNG)" at bounding box center [663, 244] width 185 height 11
select select "*"
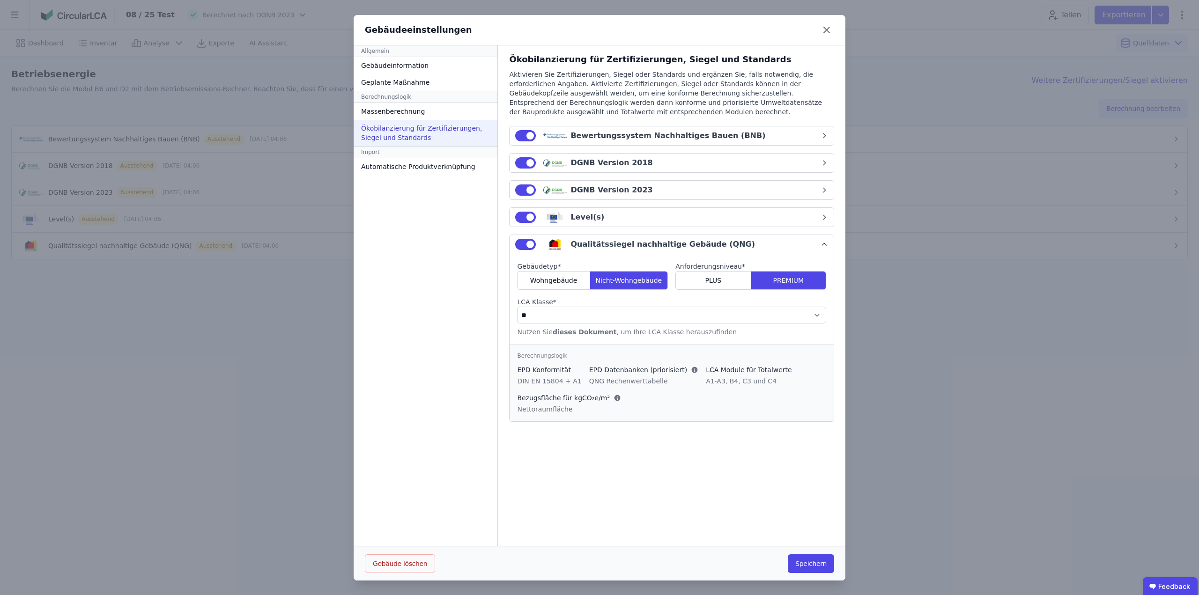
click at [654, 241] on div "Qualitätssiegel nachhaltige Gebäude (QNG)" at bounding box center [663, 244] width 185 height 11
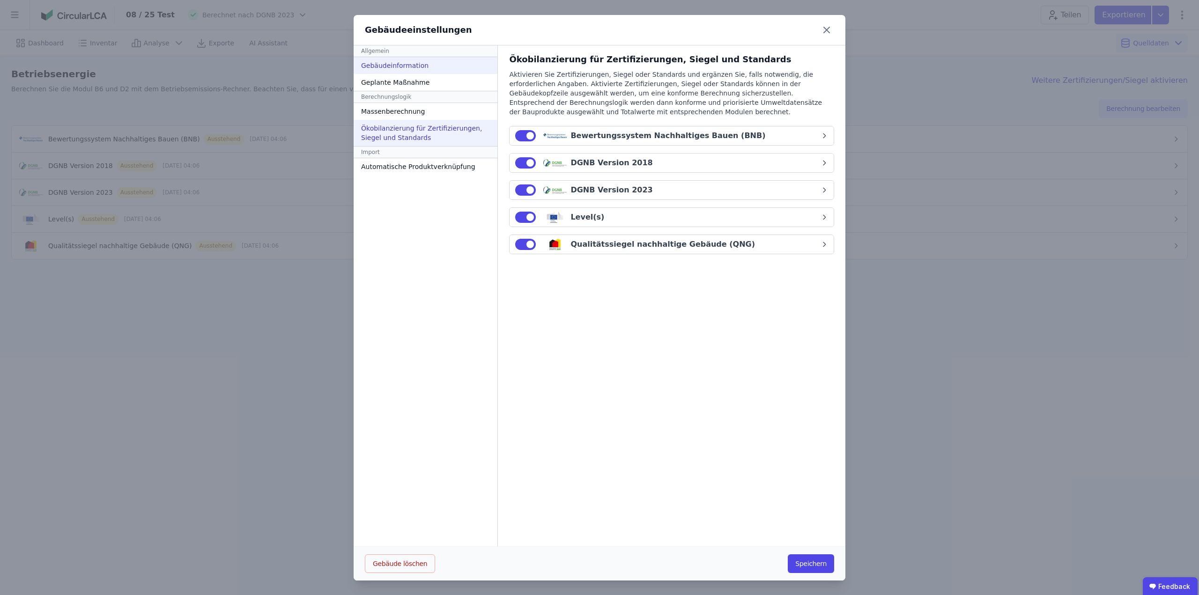
click at [397, 69] on div "Gebäudeinformation" at bounding box center [426, 65] width 144 height 17
select select "**********"
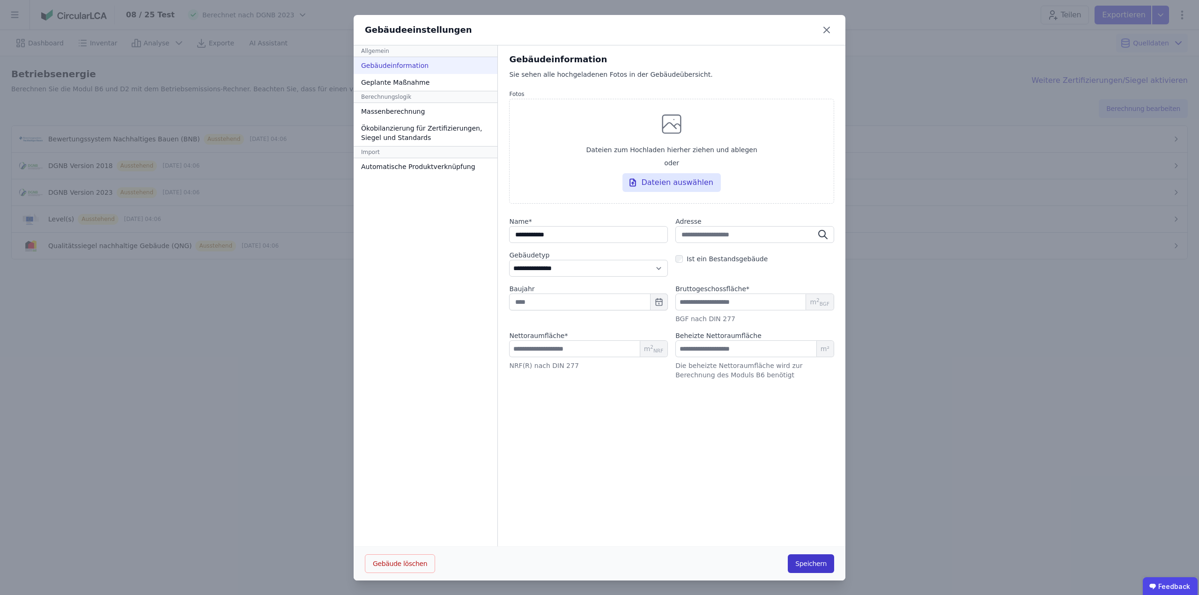
click at [814, 568] on button "Speichern" at bounding box center [811, 564] width 46 height 19
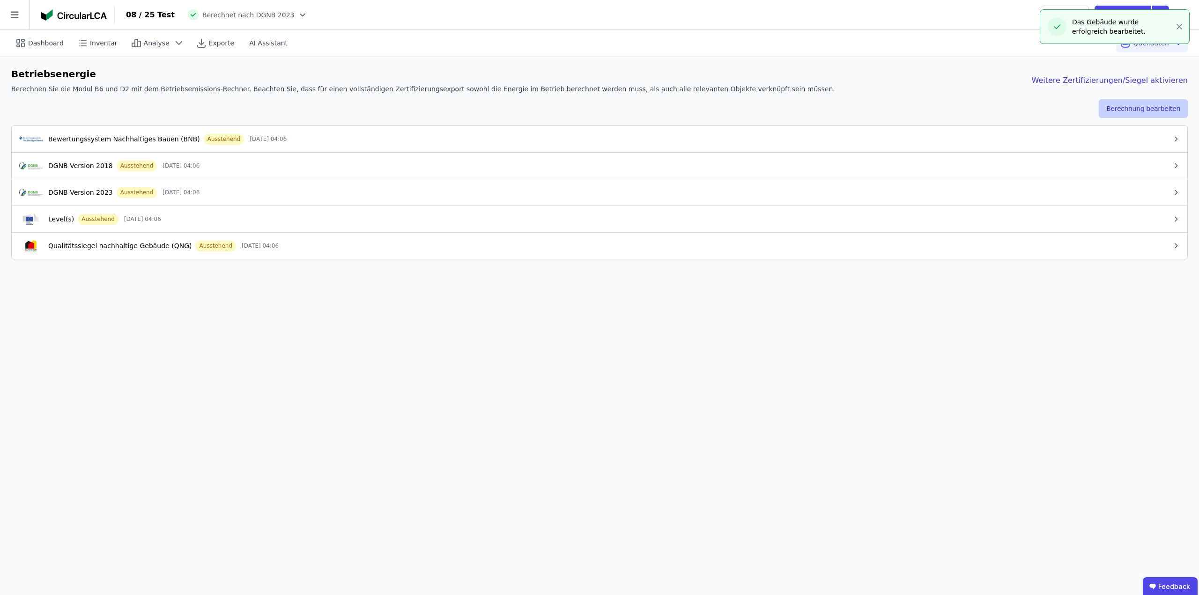
click at [1125, 107] on button "Berechnung bearbeiten" at bounding box center [1143, 108] width 89 height 19
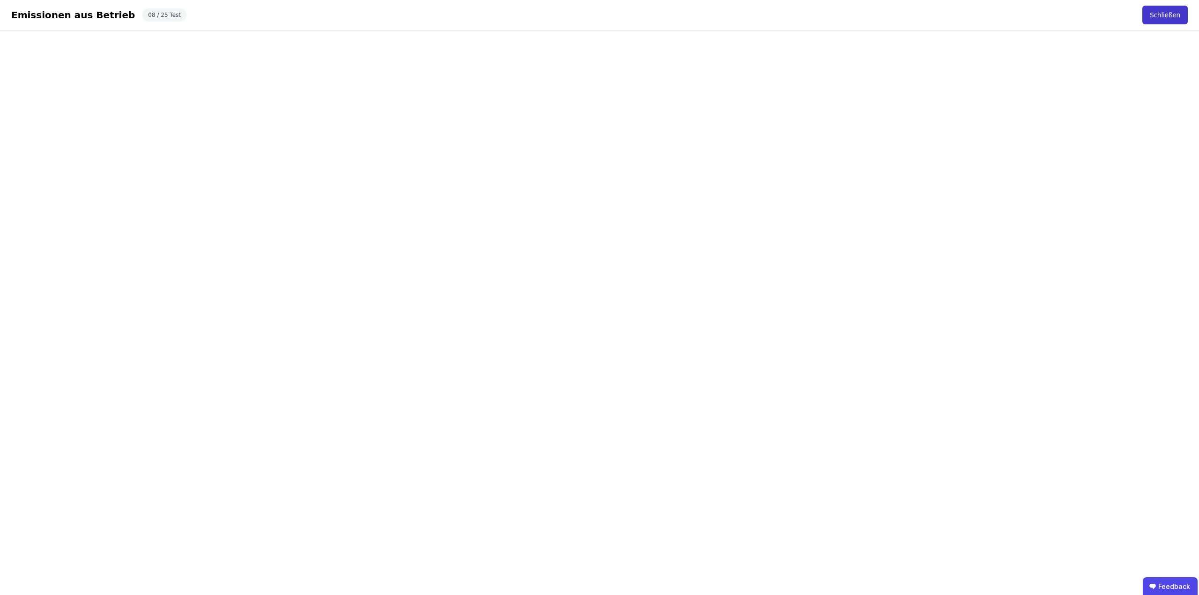
click at [1163, 15] on button "Schließen" at bounding box center [1165, 15] width 45 height 19
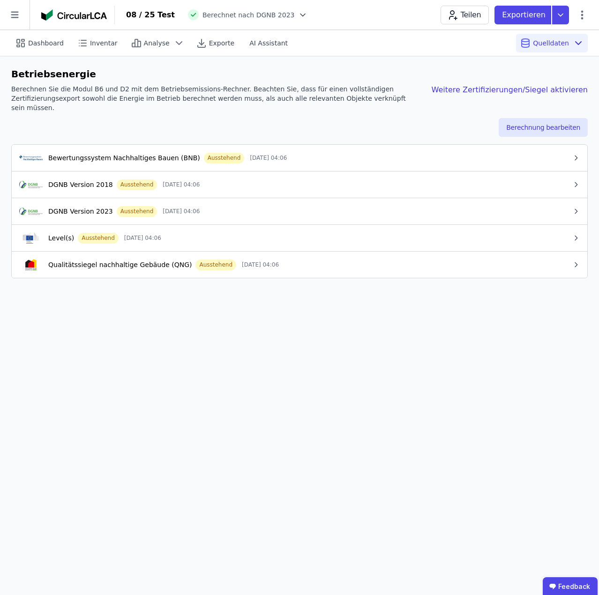
click at [306, 354] on div "Dashboard Inventar Analyse Exporte AI Assistant Quelldaten Betriebsenergie Bere…" at bounding box center [299, 312] width 599 height 565
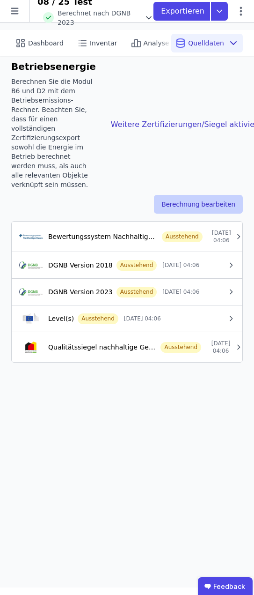
click at [181, 201] on button "Berechnung bearbeiten" at bounding box center [198, 204] width 89 height 19
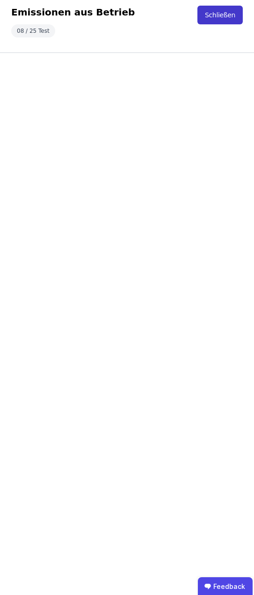
click at [227, 15] on button "Schließen" at bounding box center [220, 15] width 45 height 19
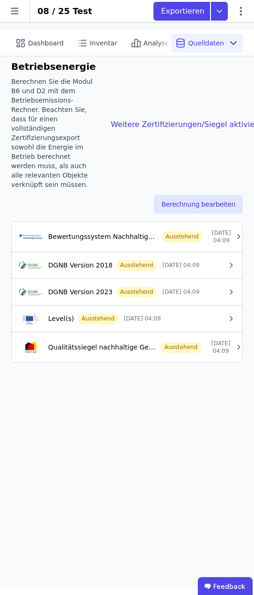
click at [191, 295] on div "DGNB Version 2023 Ausstehend [DATE] 04:09" at bounding box center [123, 291] width 208 height 11
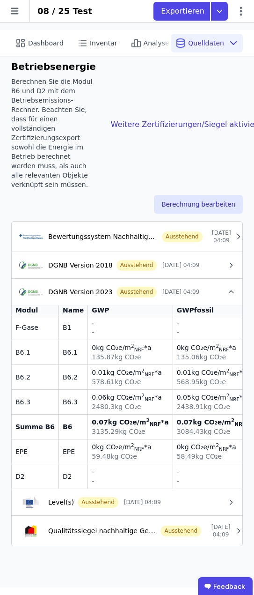
drag, startPoint x: 147, startPoint y: 290, endPoint x: 104, endPoint y: 289, distance: 42.6
click at [104, 289] on div "DGNB Version 2023 Ausstehend [DATE] 04:09" at bounding box center [123, 291] width 208 height 11
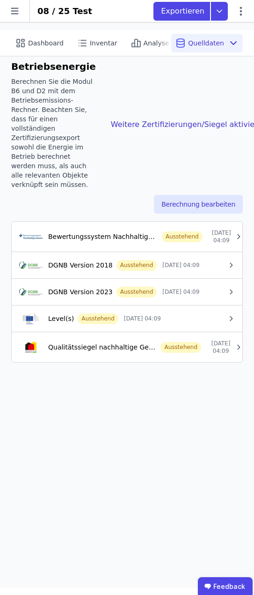
click at [124, 291] on div "Ausstehend" at bounding box center [137, 292] width 41 height 11
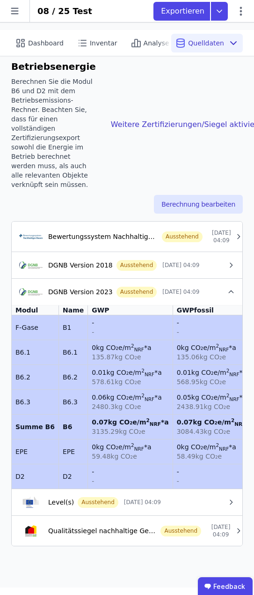
drag, startPoint x: 94, startPoint y: 482, endPoint x: 102, endPoint y: 322, distance: 160.9
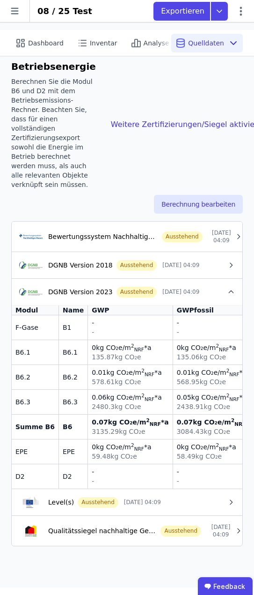
click at [141, 394] on sup "2" at bounding box center [142, 396] width 3 height 6
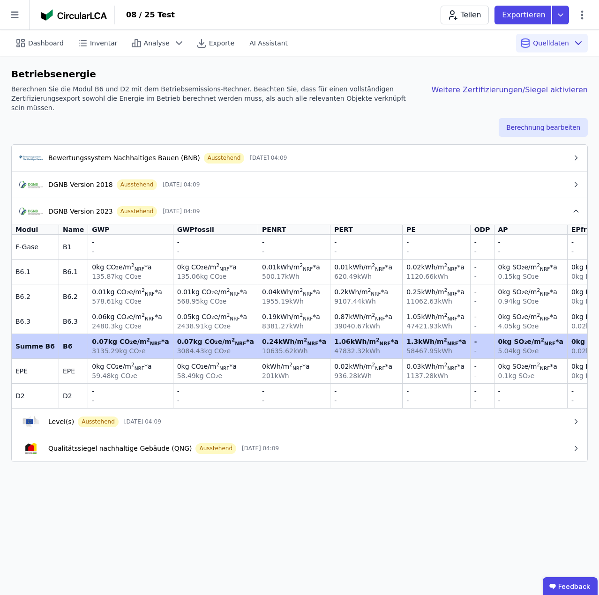
drag, startPoint x: 142, startPoint y: 341, endPoint x: 78, endPoint y: 330, distance: 65.1
click at [88, 334] on td "0.07 kg CO₂e /m 2 NRF *a 3135.29 kg CO₂e" at bounding box center [130, 346] width 85 height 25
drag, startPoint x: 275, startPoint y: 343, endPoint x: 230, endPoint y: 331, distance: 46.5
click at [262, 337] on div "0.24 kWh /m 2 NRF *a 10635.62 kWh" at bounding box center [294, 346] width 64 height 19
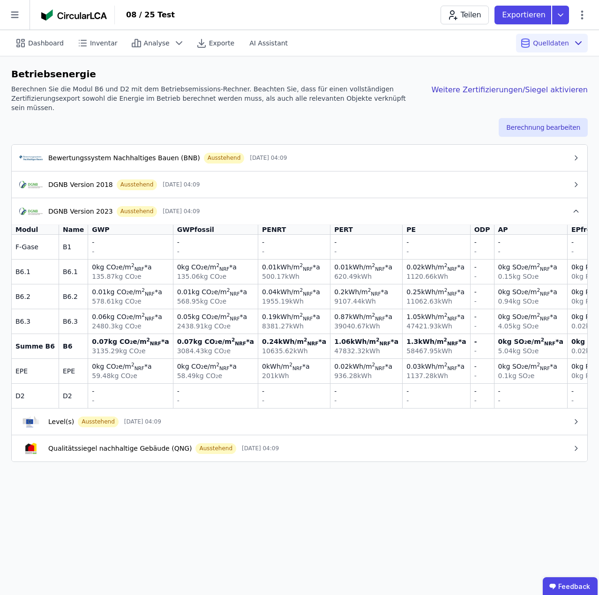
click at [96, 346] on div "3135.29 kg CO₂e" at bounding box center [130, 350] width 77 height 9
drag, startPoint x: 17, startPoint y: 334, endPoint x: 73, endPoint y: 329, distance: 56.4
click at [73, 334] on tr "Summe B6 B6 0.07 kg CO₂e /m 2 NRF *a 3135.29 kg CO₂e 0.07 kg CO₂e /m 2 NRF *a 3…" at bounding box center [426, 346] width 828 height 25
drag, startPoint x: 79, startPoint y: 239, endPoint x: 22, endPoint y: 236, distance: 56.3
click at [22, 236] on tr "F-Gase B1 - - - - - - - - - - - - - - - - - - - - - -" at bounding box center [426, 247] width 828 height 24
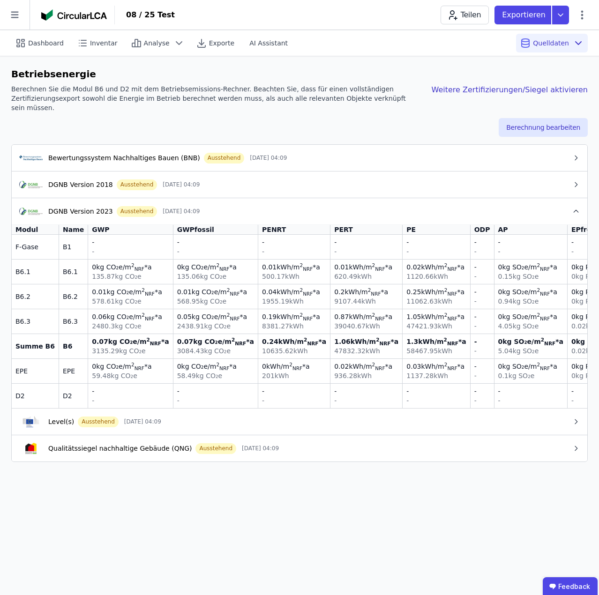
drag, startPoint x: 76, startPoint y: 239, endPoint x: 121, endPoint y: 239, distance: 45.0
click at [121, 239] on tr "F-Gase B1 - - - - - - - - - - - - - - - - - - - - - -" at bounding box center [426, 247] width 828 height 24
drag, startPoint x: 121, startPoint y: 239, endPoint x: 67, endPoint y: 238, distance: 53.9
click at [67, 238] on tr "F-Gase B1 - - - - - - - - - - - - - - - - - - - - - -" at bounding box center [426, 247] width 828 height 24
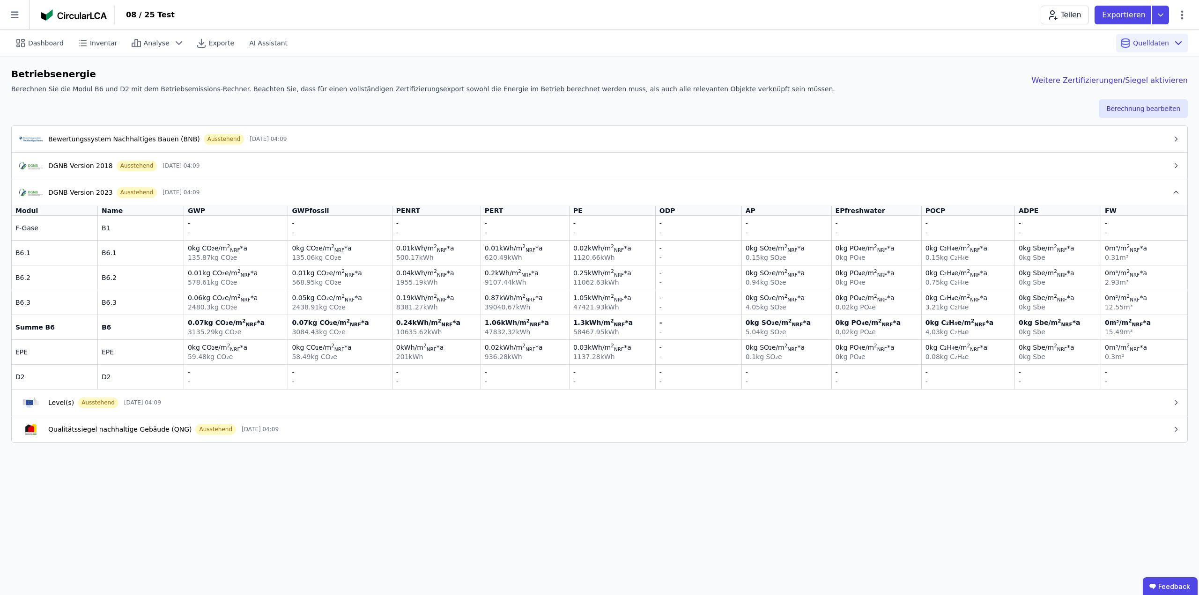
click at [304, 513] on div "Dashboard Inventar Analyse Exporte AI Assistant Quelldaten Betriebsenergie Bere…" at bounding box center [599, 312] width 1199 height 565
click at [195, 401] on div "Level(s) Ausstehend 26.09.25 04:09" at bounding box center [595, 402] width 1153 height 11
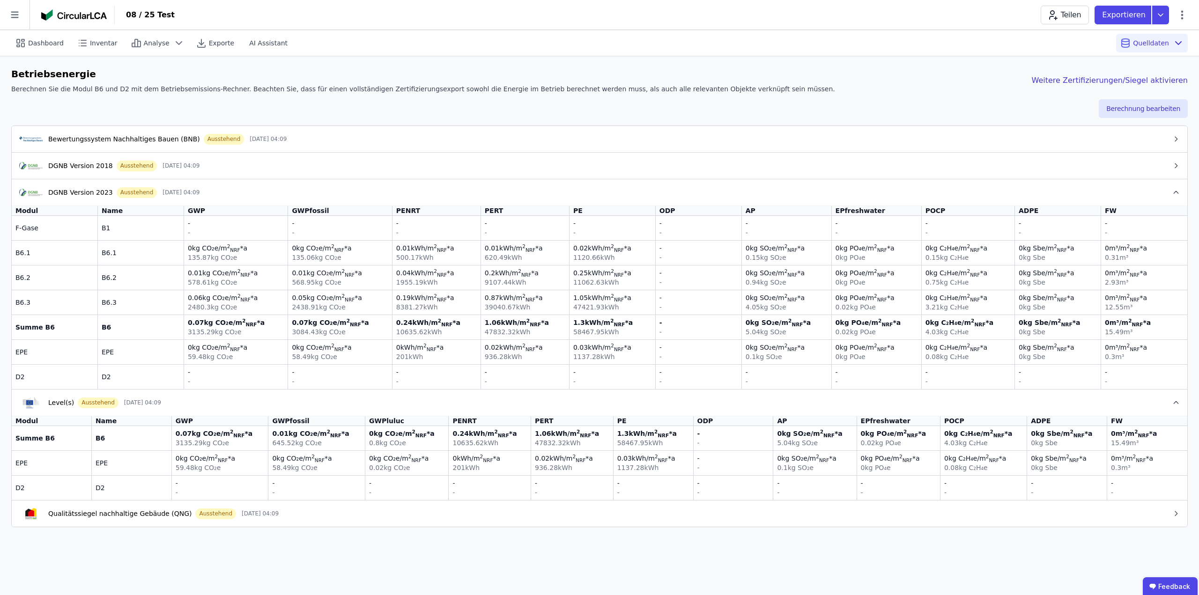
click at [233, 189] on div "DGNB Version 2023 Ausstehend [DATE] 04:09" at bounding box center [595, 192] width 1153 height 11
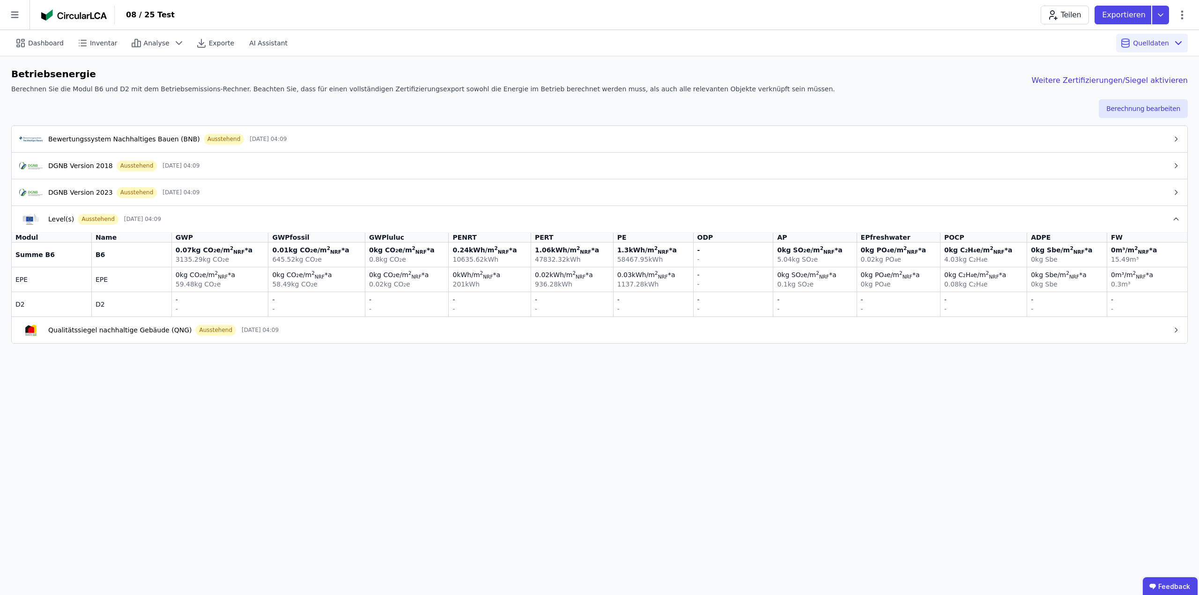
click at [122, 333] on div "Qualitätssiegel nachhaltige Gebäude (QNG)" at bounding box center [119, 330] width 143 height 9
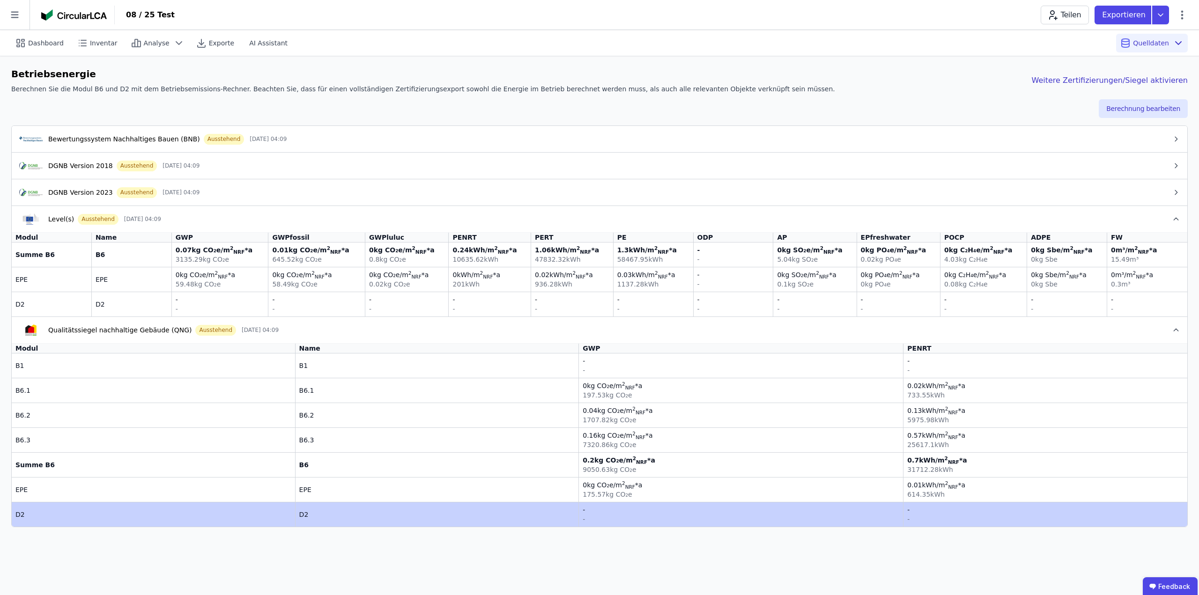
drag, startPoint x: 345, startPoint y: 359, endPoint x: 353, endPoint y: 524, distance: 165.1
click at [353, 524] on tbody "B1 B1 - - - - B6.1 B6.1 0 kg CO₂e /m 2 NRF *a 197.53 kg CO₂e 0.02 kWh /m 2 NRF …" at bounding box center [600, 440] width 1176 height 173
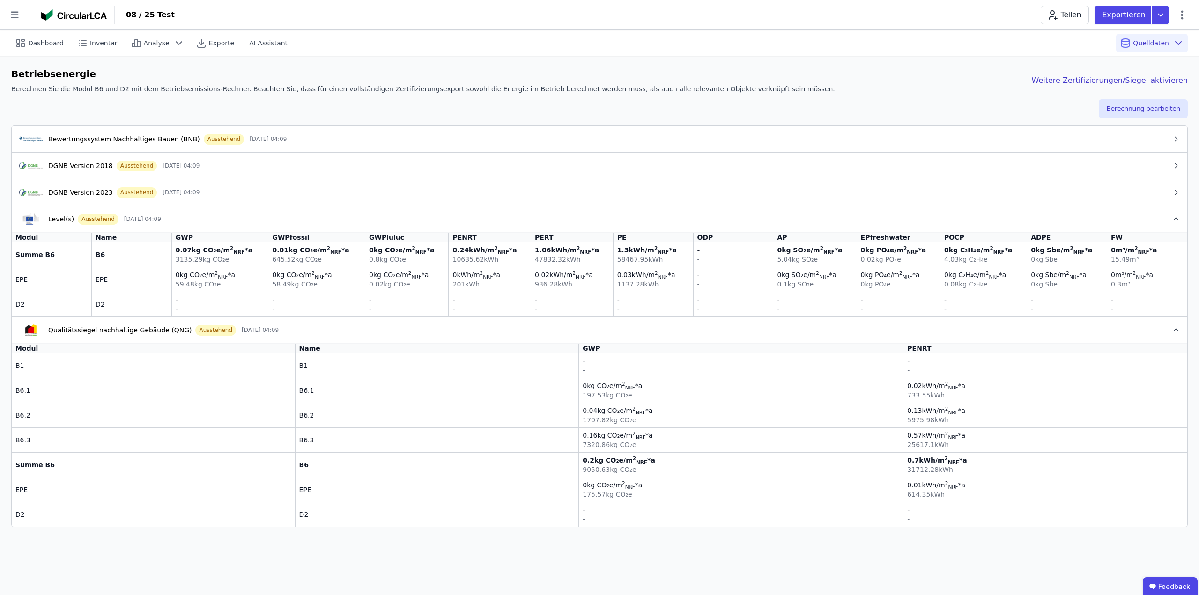
click at [352, 544] on div "Dashboard Inventar Analyse Exporte AI Assistant Quelldaten Betriebsenergie Bere…" at bounding box center [599, 312] width 1199 height 565
click at [226, 185] on button "DGNB Version 2023 Ausstehend [DATE] 04:09" at bounding box center [600, 192] width 1176 height 27
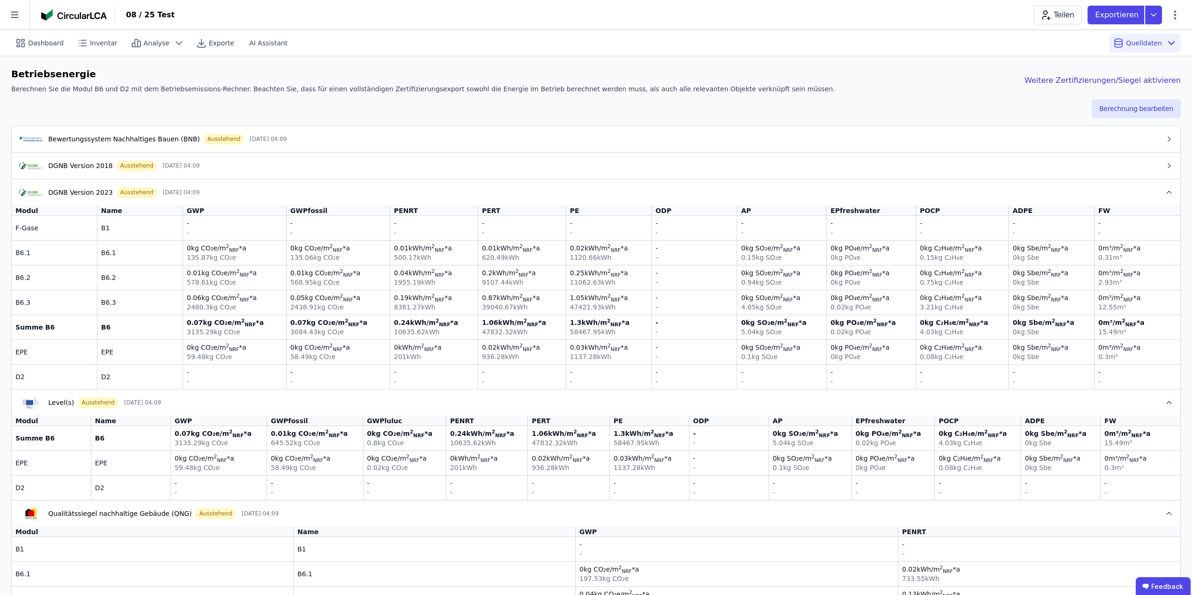
drag, startPoint x: 33, startPoint y: 226, endPoint x: 5, endPoint y: 229, distance: 28.2
click at [4, 228] on div "Betriebsenergie Berechnen Sie die Modul B6 und D2 mit dem Betriebsemissions-Rec…" at bounding box center [596, 389] width 1192 height 666
click at [46, 231] on div "F-Gase" at bounding box center [54, 227] width 78 height 9
click at [201, 410] on button "Level(s) Ausstehend 26.09.25 04:09" at bounding box center [596, 402] width 1169 height 27
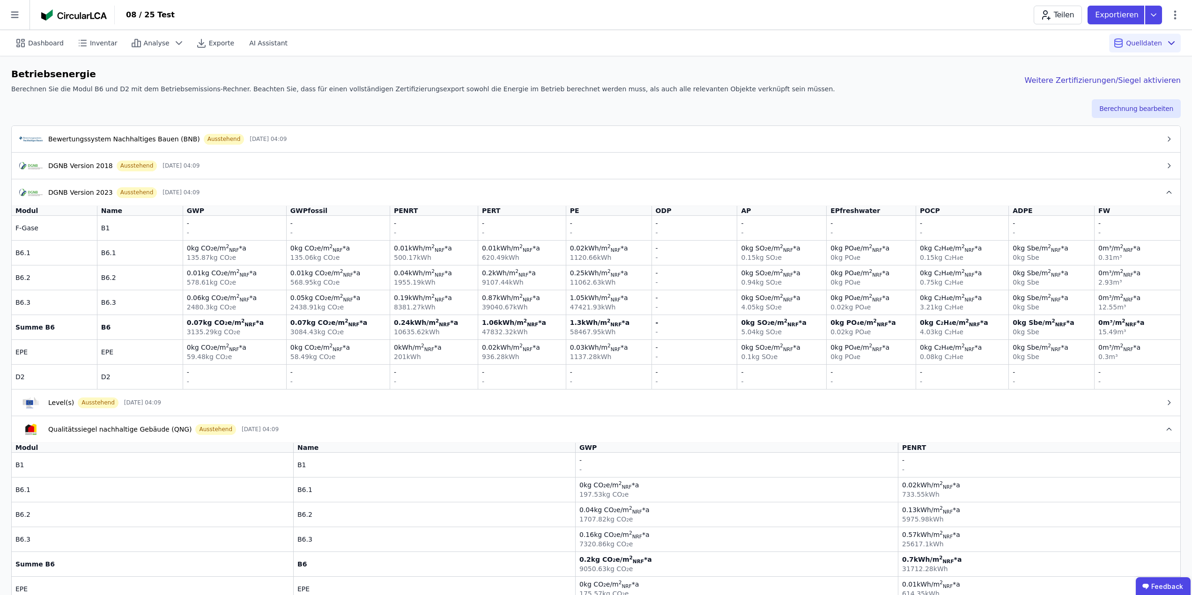
click at [290, 435] on div "Qualitätssiegel nachhaltige Gebäude (QNG) Ausstehend [DATE] 04:09" at bounding box center [592, 429] width 1146 height 11
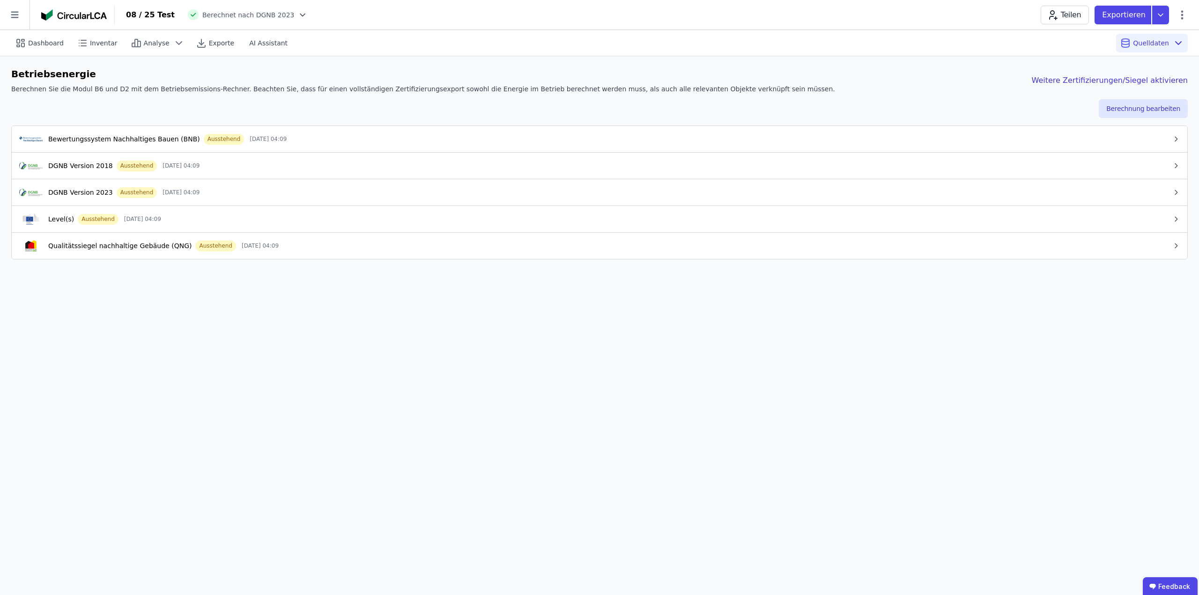
click at [212, 193] on div "DGNB Version 2023 Ausstehend [DATE] 04:09" at bounding box center [595, 192] width 1153 height 11
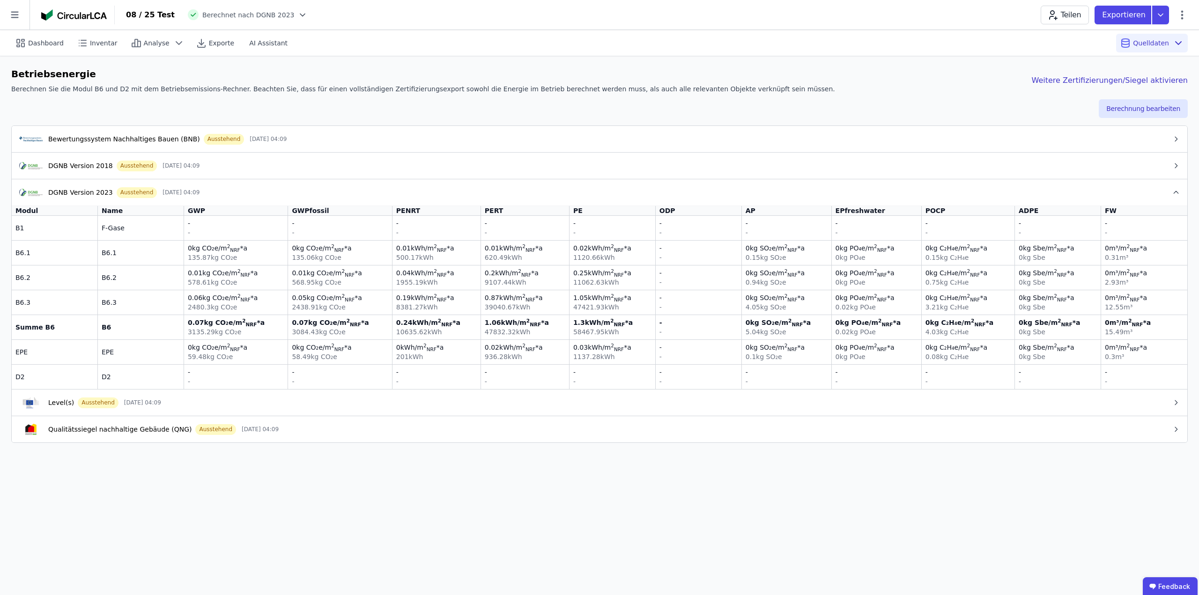
drag, startPoint x: 153, startPoint y: 230, endPoint x: 61, endPoint y: 227, distance: 91.9
click at [61, 227] on tr "B1 F-Gase - - - - - - - - - - - - - - - - - - - - - -" at bounding box center [600, 228] width 1176 height 24
click at [184, 233] on td "F-Gase" at bounding box center [141, 228] width 86 height 24
drag, startPoint x: 38, startPoint y: 204, endPoint x: 14, endPoint y: 208, distance: 24.6
click at [14, 207] on div "DGNB Version 2023 Ausstehend 26.09.25 04:09 Modul Name GWP GWPfossil PENRT PERT…" at bounding box center [600, 284] width 1176 height 210
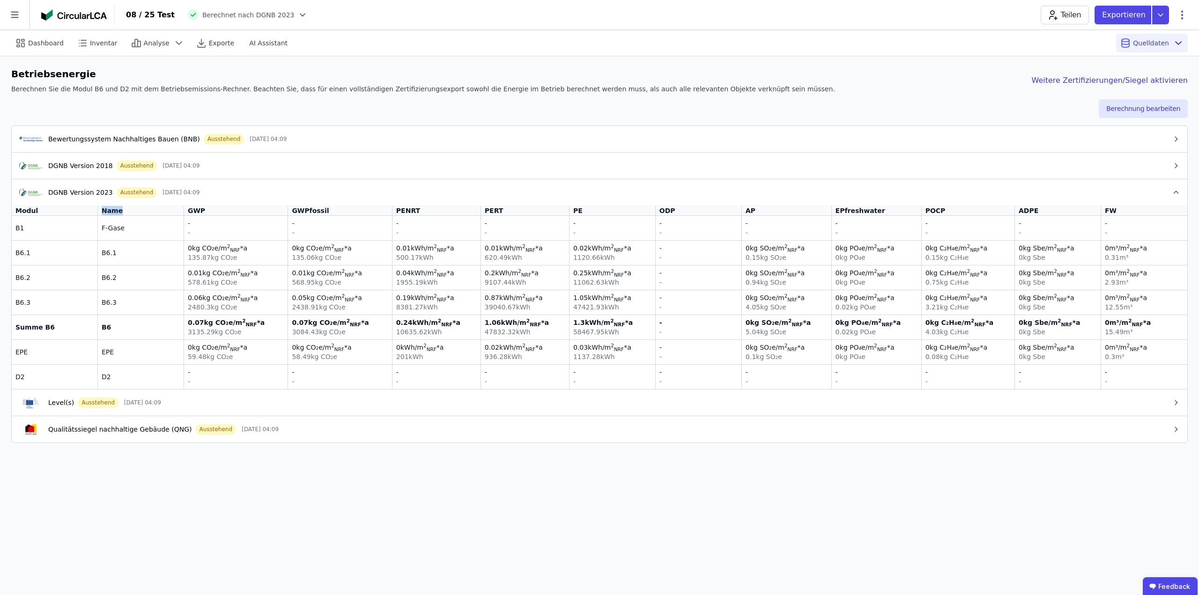
drag, startPoint x: 125, startPoint y: 208, endPoint x: 103, endPoint y: 208, distance: 22.5
click at [103, 208] on div "Name" at bounding box center [141, 210] width 86 height 9
click at [155, 211] on div "Name" at bounding box center [141, 210] width 78 height 9
drag, startPoint x: 123, startPoint y: 351, endPoint x: 107, endPoint y: 353, distance: 15.6
click at [107, 353] on div "EPE" at bounding box center [141, 352] width 78 height 9
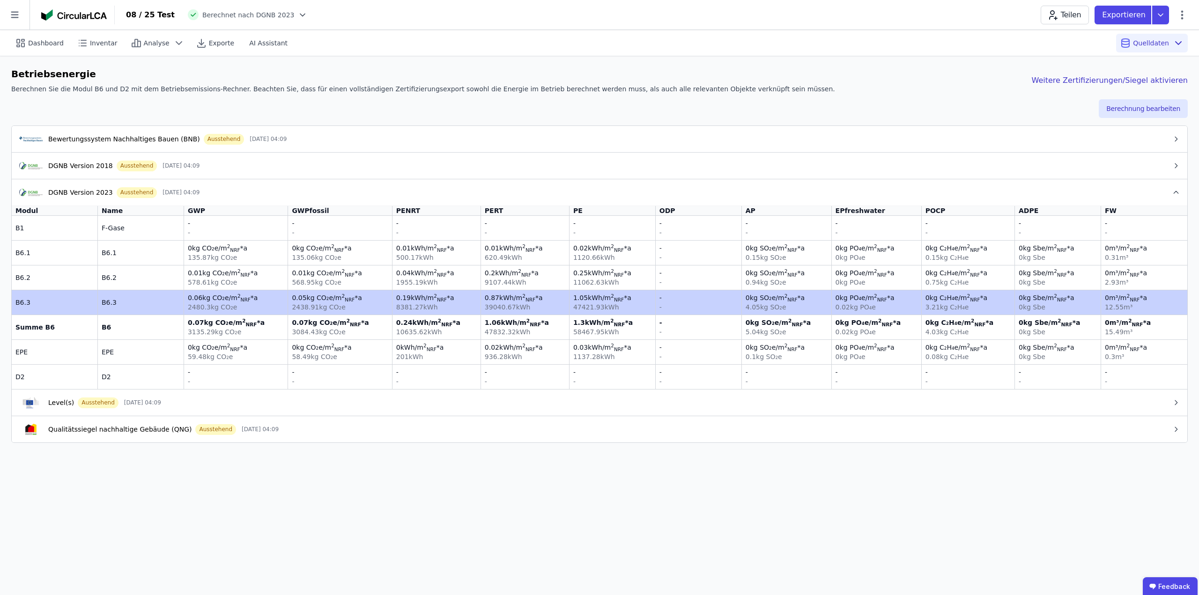
drag, startPoint x: 26, startPoint y: 228, endPoint x: 185, endPoint y: 304, distance: 175.6
click at [185, 304] on tbody "B1 F-Gase - - - - - - - - - - - - - - - - - - - - - - B6.1 B6.1 0 kg CO₂e /m 2 …" at bounding box center [600, 302] width 1176 height 173
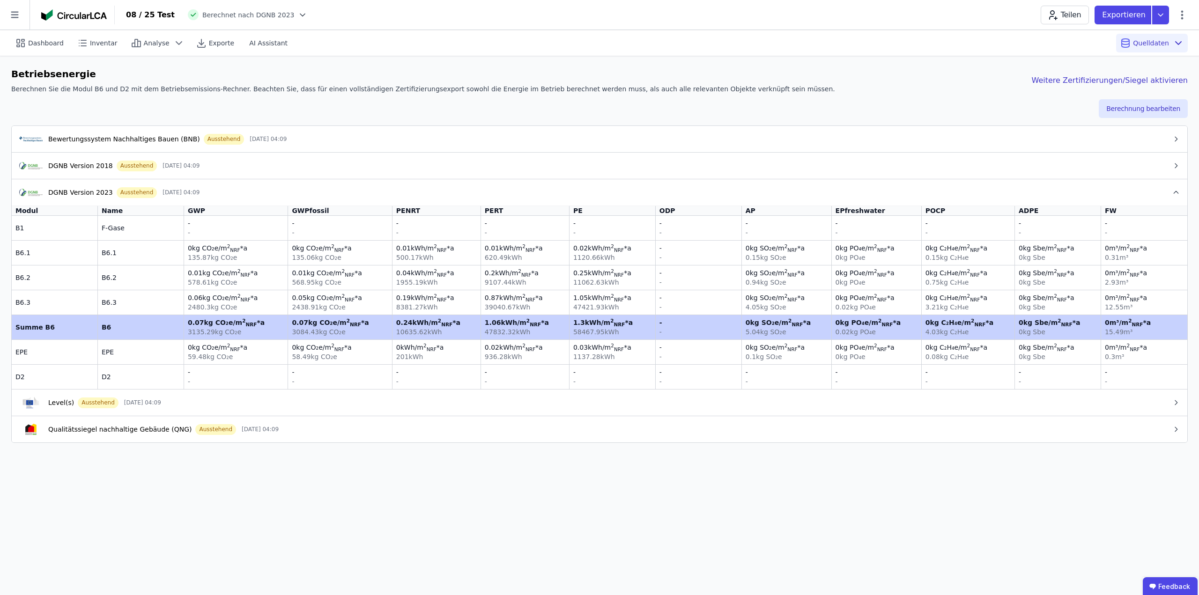
drag, startPoint x: 42, startPoint y: 326, endPoint x: 208, endPoint y: 325, distance: 165.8
click at [208, 325] on tr "Summe B6 B6 0.07 kg CO₂e /m 2 NRF *a 3135.29 kg CO₂e 0.07 kg CO₂e /m 2 NRF *a 3…" at bounding box center [600, 327] width 1176 height 25
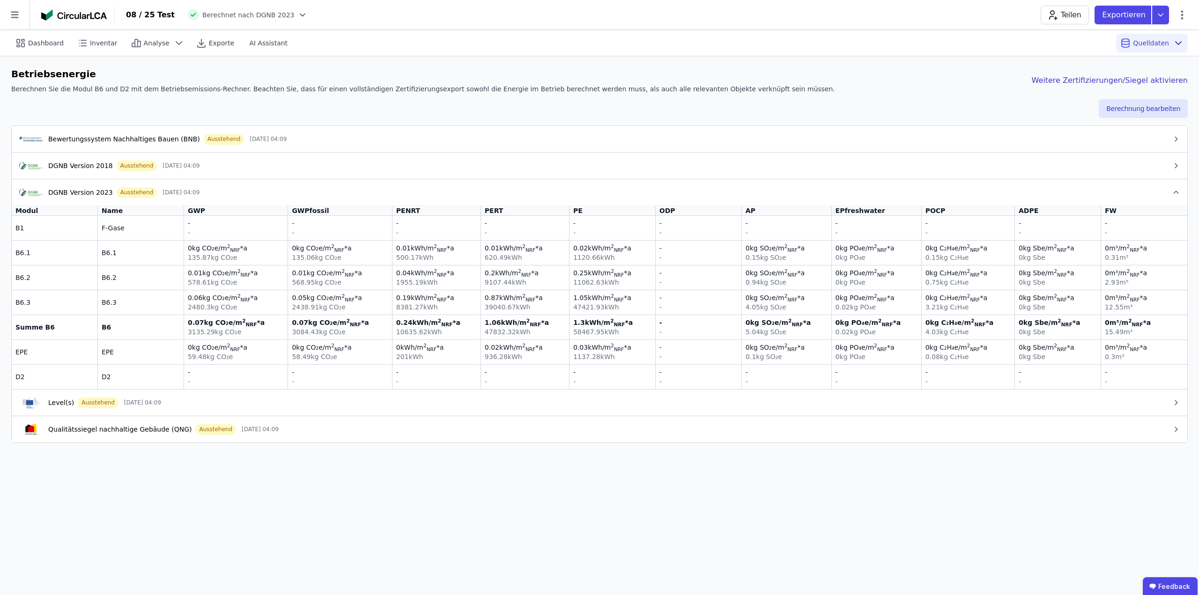
drag, startPoint x: 53, startPoint y: 329, endPoint x: 290, endPoint y: 332, distance: 237.5
click at [290, 332] on tr "Summe B6 B6 0.07 kg CO₂e /m 2 NRF *a 3135.29 kg CO₂e 0.07 kg CO₂e /m 2 NRF *a 3…" at bounding box center [600, 327] width 1176 height 25
drag, startPoint x: 149, startPoint y: 327, endPoint x: 350, endPoint y: 326, distance: 200.5
click at [350, 326] on tr "Summe B6 B6 0.07 kg CO₂e /m 2 NRF *a 3135.29 kg CO₂e 0.07 kg CO₂e /m 2 NRF *a 3…" at bounding box center [600, 327] width 1176 height 25
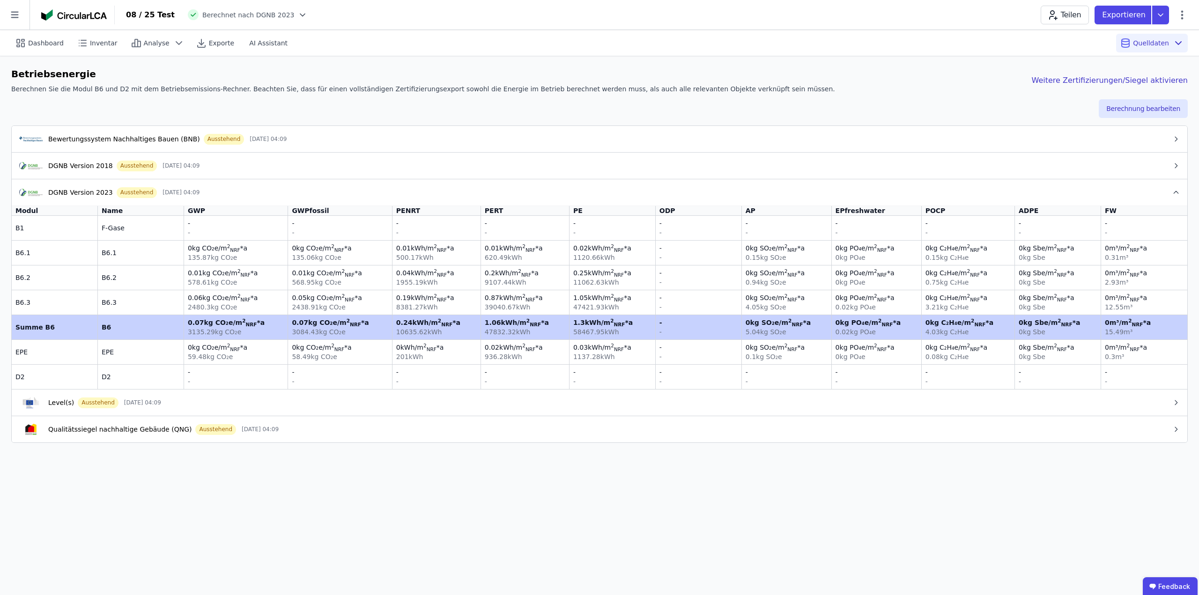
drag, startPoint x: 210, startPoint y: 326, endPoint x: 642, endPoint y: 325, distance: 431.9
click at [642, 325] on tr "Summe B6 B6 0.07 kg CO₂e /m 2 NRF *a 3135.29 kg CO₂e 0.07 kg CO₂e /m 2 NRF *a 3…" at bounding box center [600, 327] width 1176 height 25
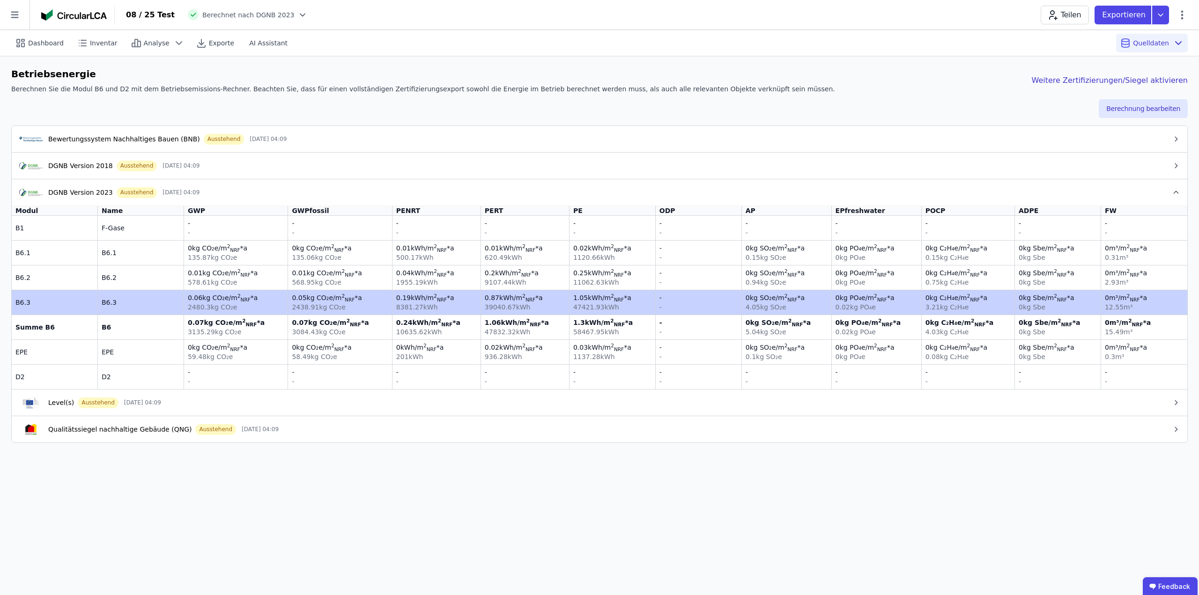
drag, startPoint x: 65, startPoint y: 300, endPoint x: 627, endPoint y: 303, distance: 561.7
click at [627, 303] on tr "B6.3 B6.3 0.06 kg CO₂e /m 2 NRF *a 2480.3 kg CO₂e 0.05 kg CO₂e /m 2 NRF *a 2438…" at bounding box center [600, 302] width 1176 height 25
drag, startPoint x: 90, startPoint y: 308, endPoint x: 620, endPoint y: 300, distance: 529.4
click at [620, 299] on tr "B6.3 B6.3 0.06 kg CO₂e /m 2 NRF *a 2480.3 kg CO₂e 0.05 kg CO₂e /m 2 NRF *a 2438…" at bounding box center [600, 302] width 1176 height 25
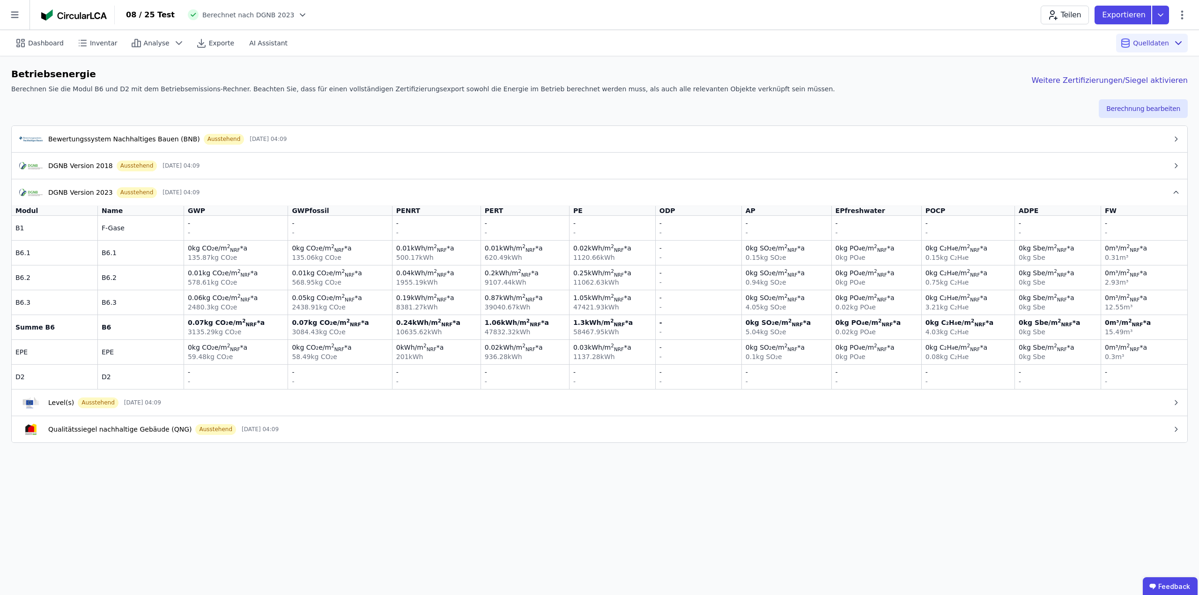
click at [213, 479] on div "Dashboard Inventar Analyse Exporte AI Assistant Quelldaten Betriebsenergie Bere…" at bounding box center [599, 312] width 1199 height 565
drag, startPoint x: 80, startPoint y: 255, endPoint x: 197, endPoint y: 253, distance: 116.7
click at [197, 253] on tr "B6.1 B6.1 0 kg CO₂e /m 2 NRF *a 135.87 kg CO₂e 0 kg CO₂e /m 2 NRF *a 135.06 kg …" at bounding box center [600, 252] width 1176 height 25
drag, startPoint x: 53, startPoint y: 305, endPoint x: 310, endPoint y: 312, distance: 256.8
click at [319, 310] on tr "B6.3 B6.3 0.06 kg CO₂e /m 2 NRF *a 2480.3 kg CO₂e 0.05 kg CO₂e /m 2 NRF *a 2438…" at bounding box center [600, 302] width 1176 height 25
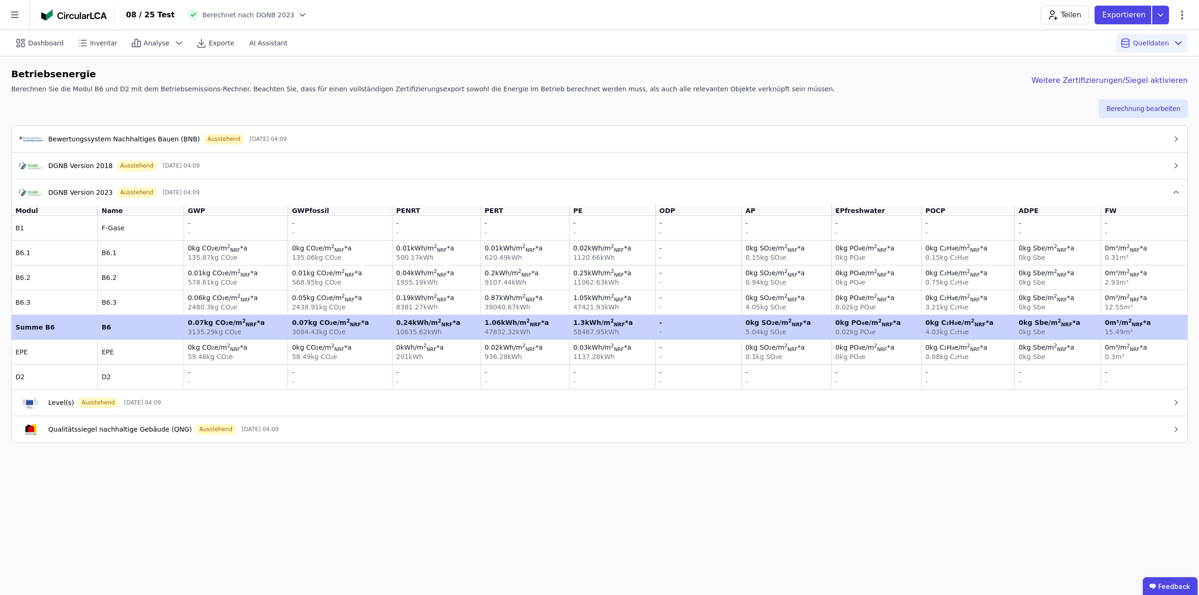
drag, startPoint x: 126, startPoint y: 334, endPoint x: 311, endPoint y: 327, distance: 185.6
click at [311, 327] on tr "Summe B6 B6 0.07 kg CO₂e /m 2 NRF *a 3135.29 kg CO₂e 0.07 kg CO₂e /m 2 NRF *a 3…" at bounding box center [600, 327] width 1176 height 25
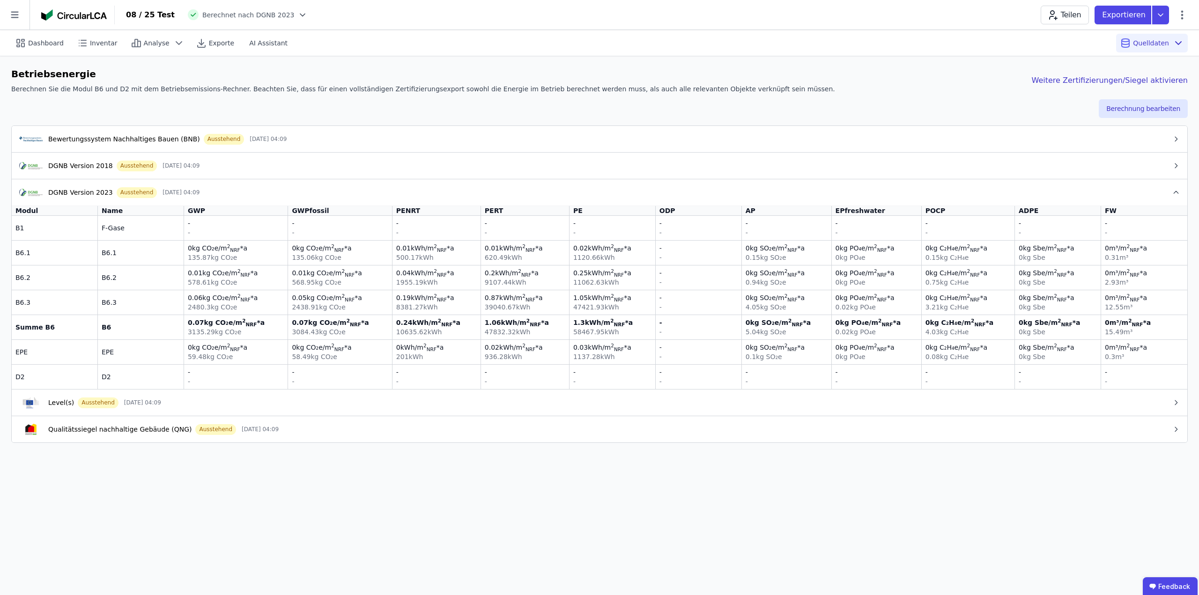
click at [308, 431] on div "Qualitätssiegel nachhaltige Gebäude (QNG) Ausstehend [DATE] 04:09" at bounding box center [595, 429] width 1153 height 11
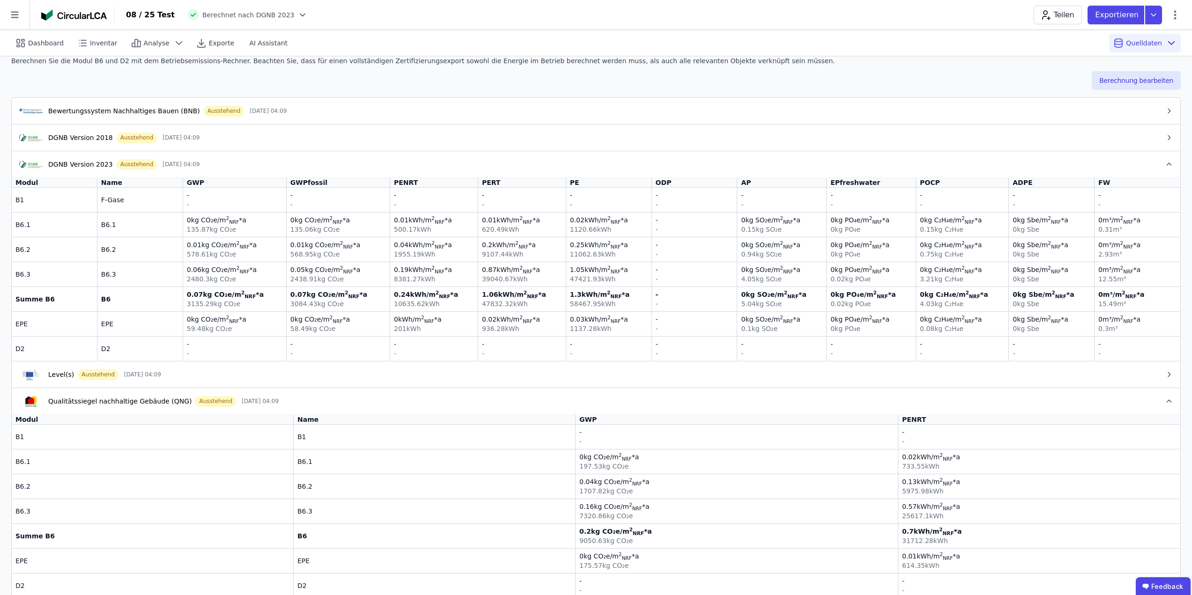
scroll to position [43, 0]
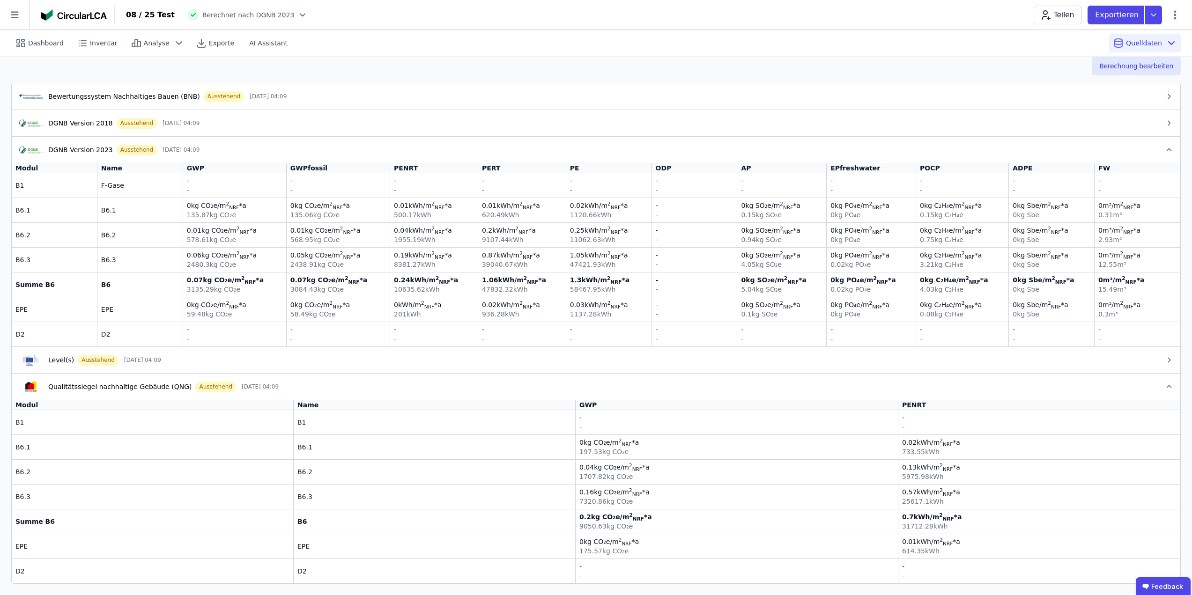
click at [482, 385] on div "Qualitätssiegel nachhaltige Gebäude (QNG) Ausstehend [DATE] 04:09" at bounding box center [592, 386] width 1146 height 11
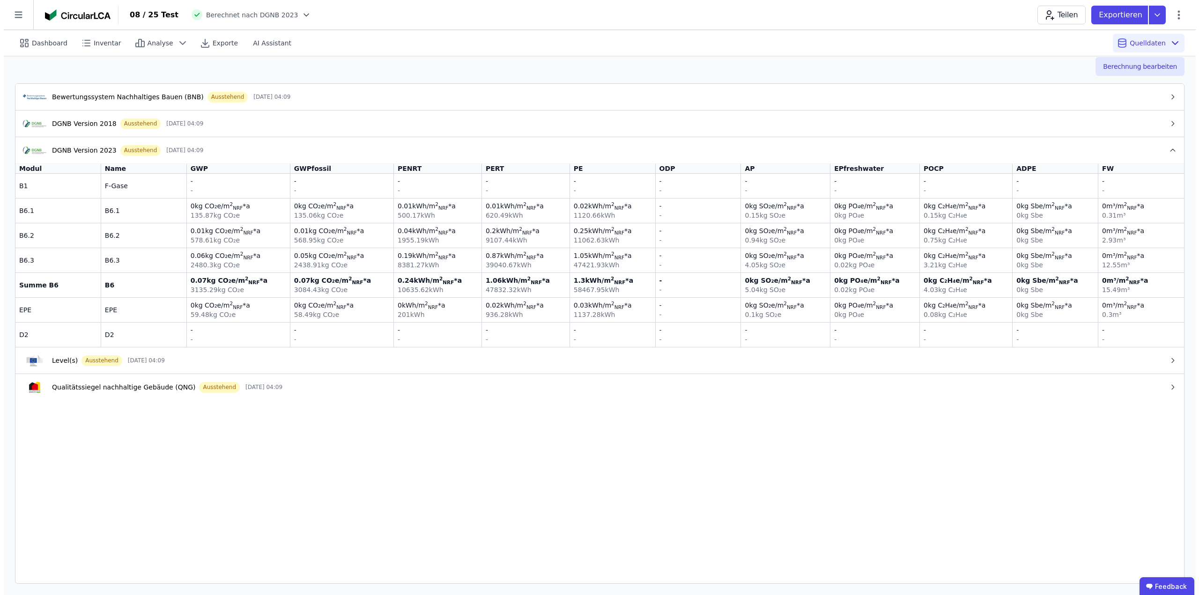
scroll to position [0, 0]
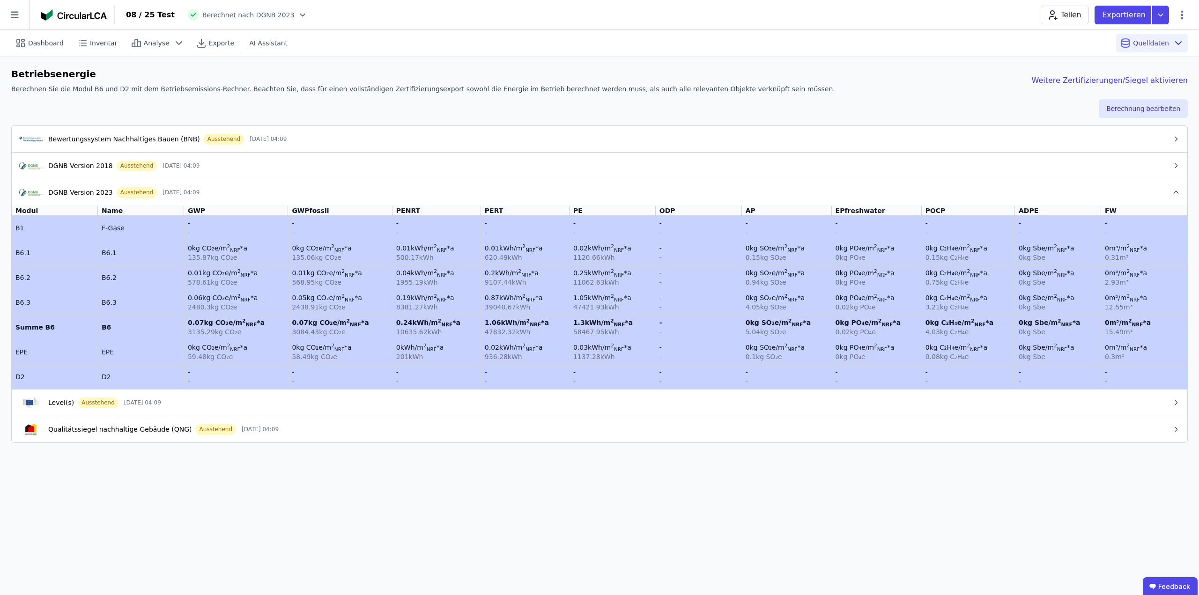
drag, startPoint x: 675, startPoint y: 216, endPoint x: 685, endPoint y: 374, distance: 158.7
click at [685, 374] on tbody "B1 F-Gase - - - - - - - - - - - - - - - - - - - - - - B6.1 B6.1 0 kg CO₂e /m 2 …" at bounding box center [600, 302] width 1176 height 173
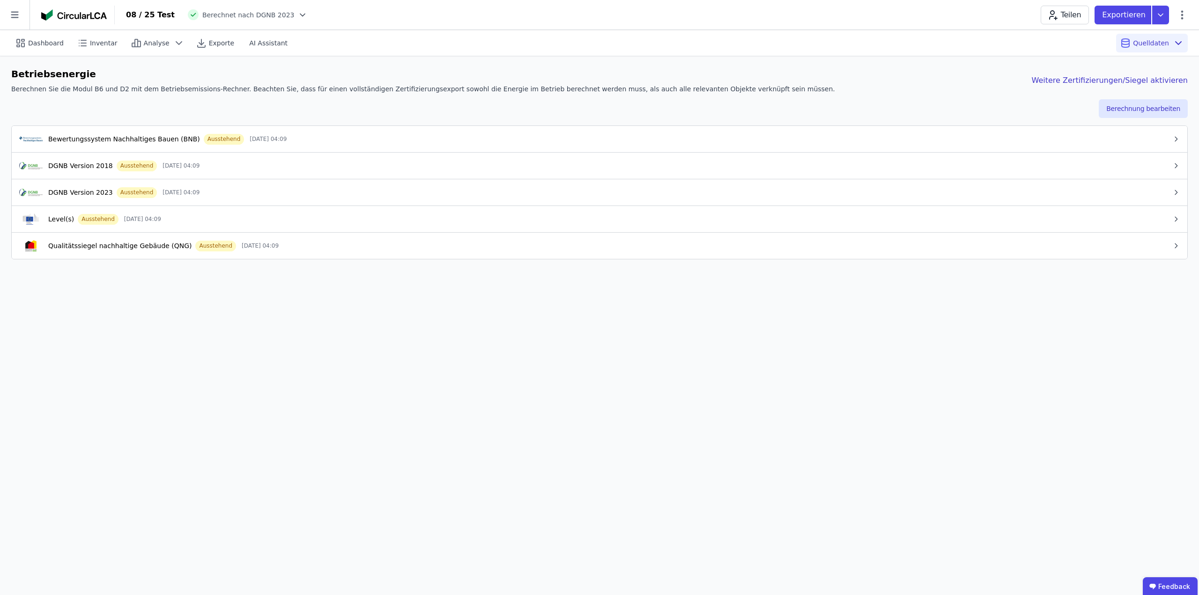
click at [245, 198] on div "DGNB Version 2023 Ausstehend [DATE] 04:09" at bounding box center [595, 192] width 1153 height 11
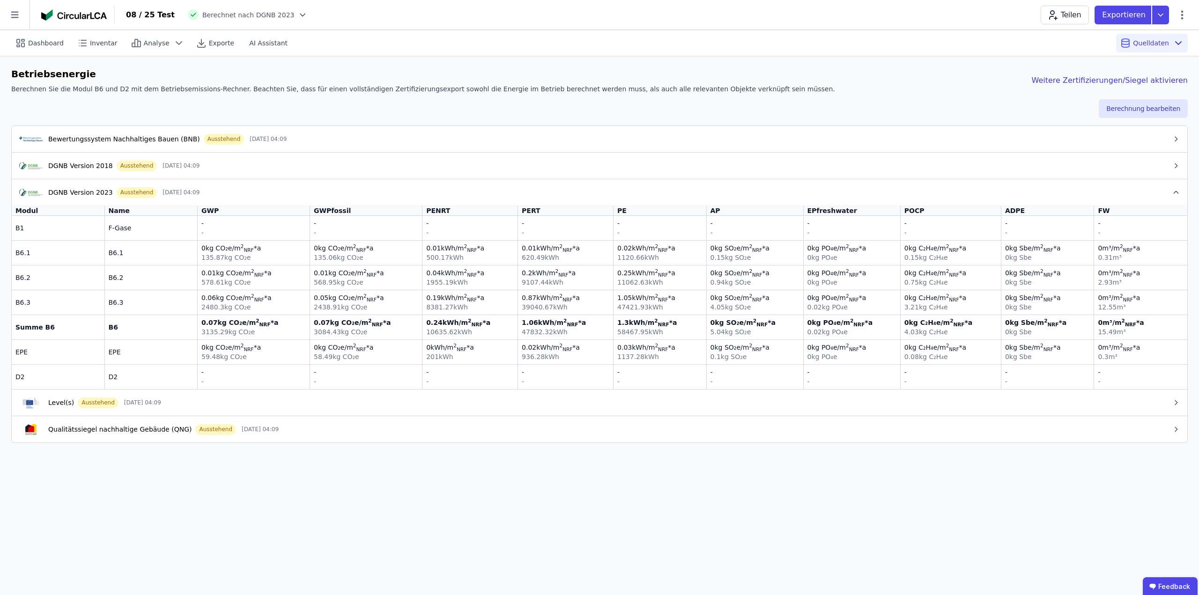
click at [277, 433] on div "Qualitätssiegel nachhaltige Gebäude (QNG) Ausstehend [DATE] 04:09" at bounding box center [595, 429] width 1153 height 11
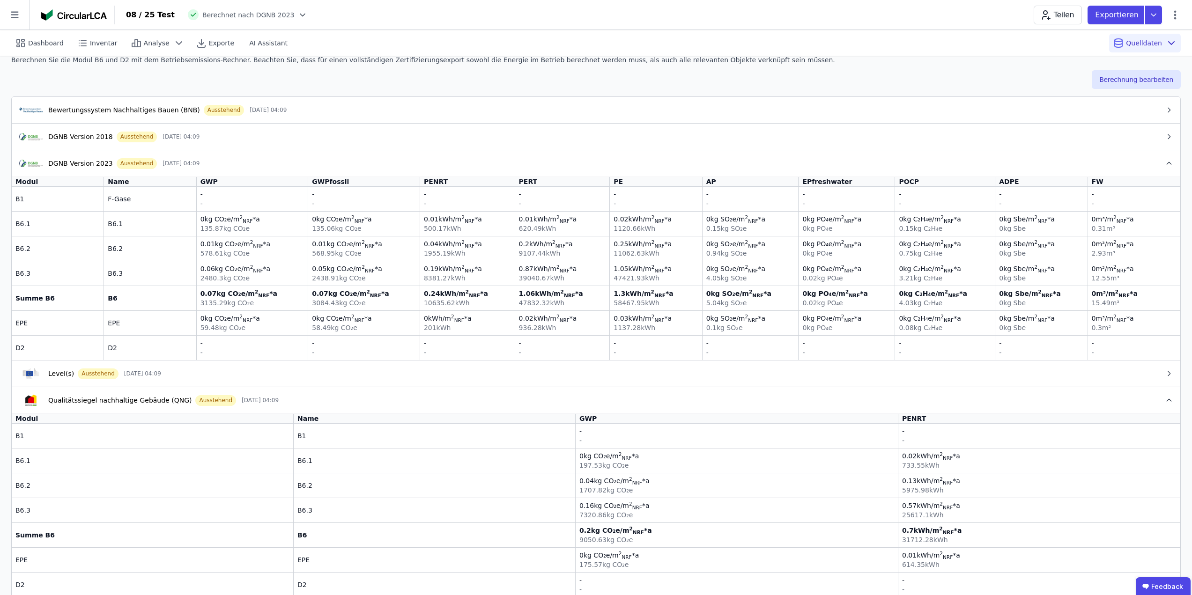
scroll to position [43, 0]
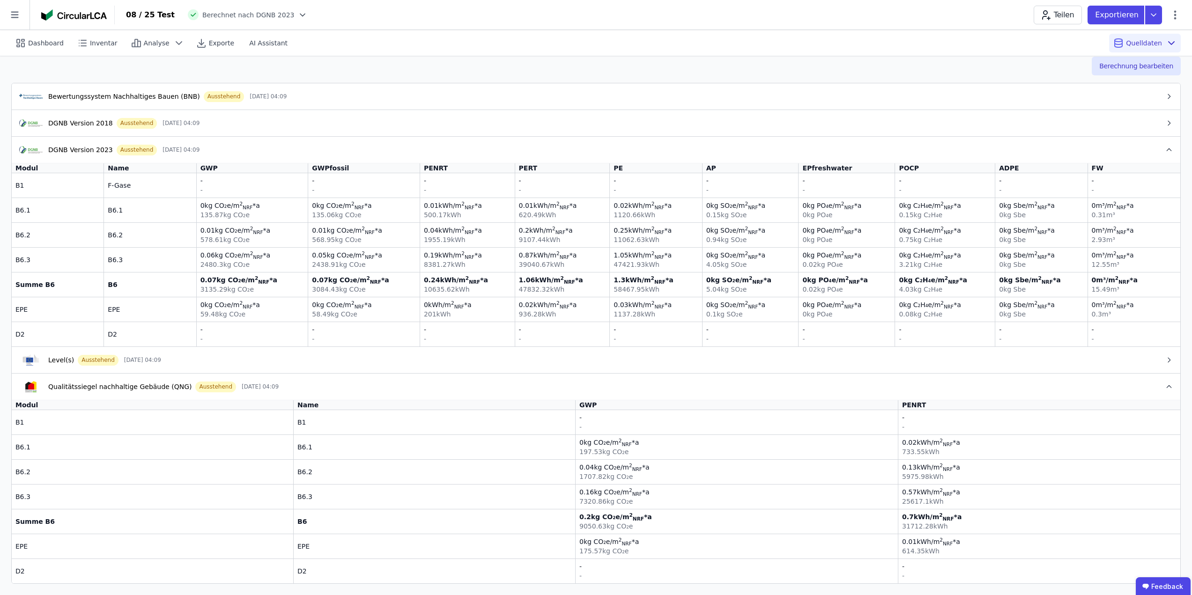
click at [433, 384] on div "Qualitätssiegel nachhaltige Gebäude (QNG) Ausstehend [DATE] 04:09" at bounding box center [592, 386] width 1146 height 11
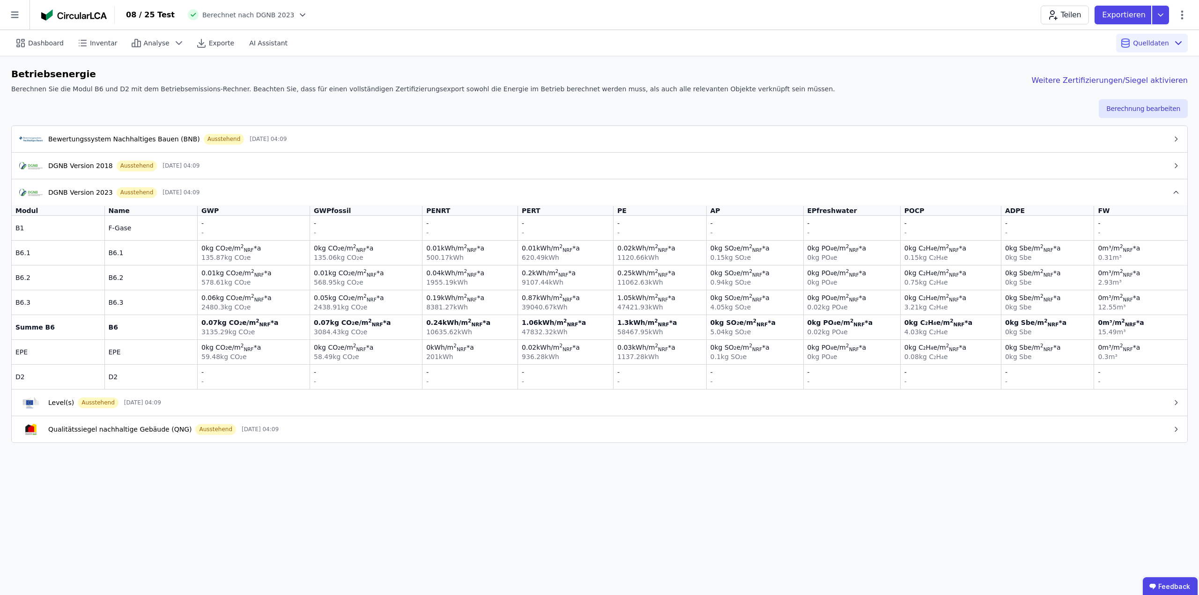
click at [275, 196] on div "DGNB Version 2023 Ausstehend [DATE] 04:09" at bounding box center [595, 192] width 1153 height 11
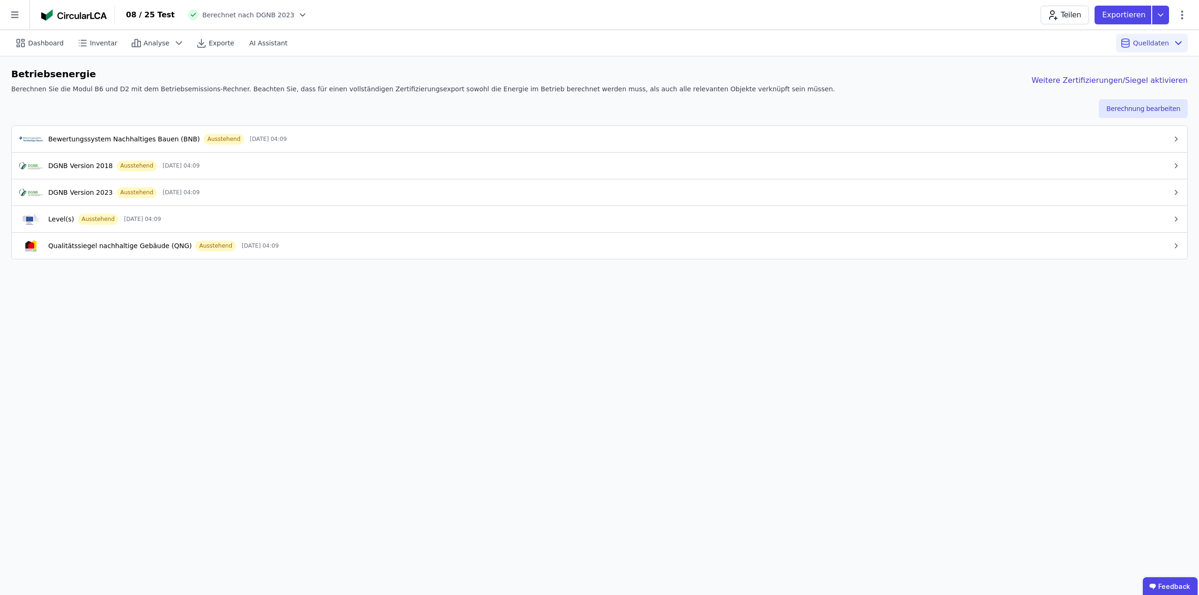
click at [410, 322] on div "Dashboard Inventar Analyse Exporte AI Assistant Quelldaten Betriebsenergie Bere…" at bounding box center [599, 312] width 1199 height 565
click at [431, 185] on button "DGNB Version 2023 Ausstehend [DATE] 04:09" at bounding box center [600, 192] width 1176 height 27
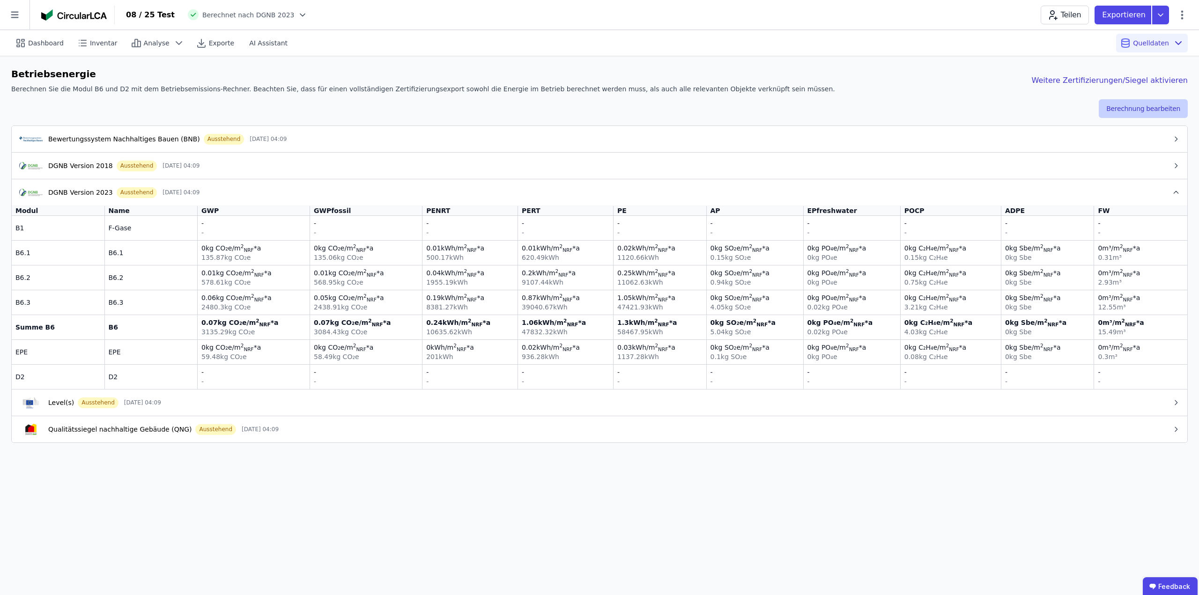
click at [1145, 110] on button "Berechnung bearbeiten" at bounding box center [1143, 108] width 89 height 19
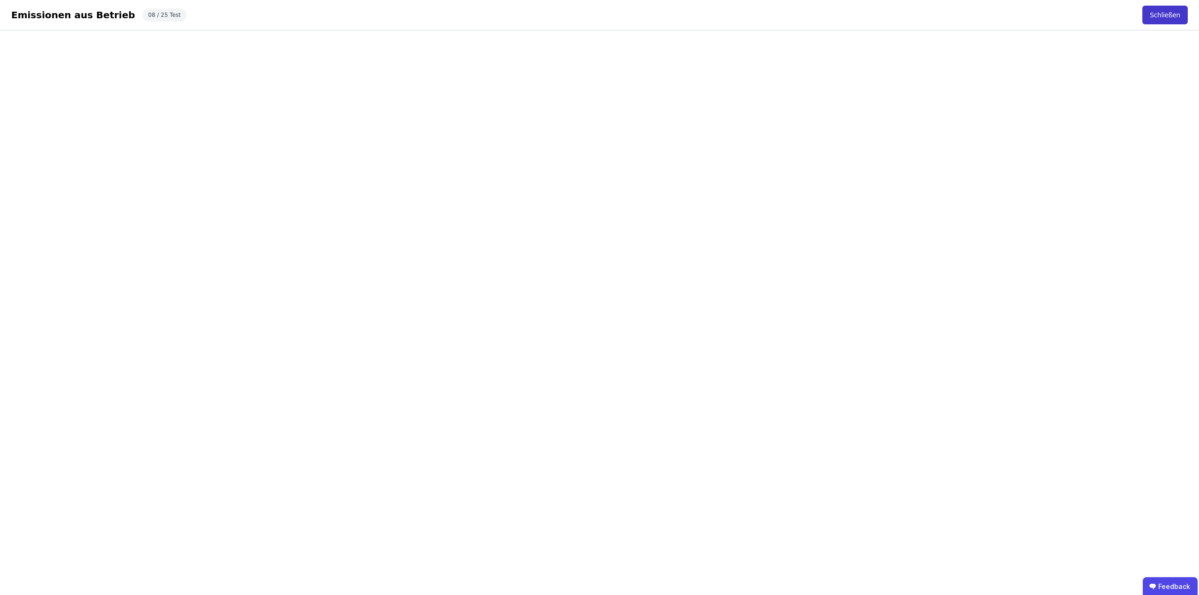
click at [1158, 17] on button "Schließen" at bounding box center [1165, 15] width 45 height 19
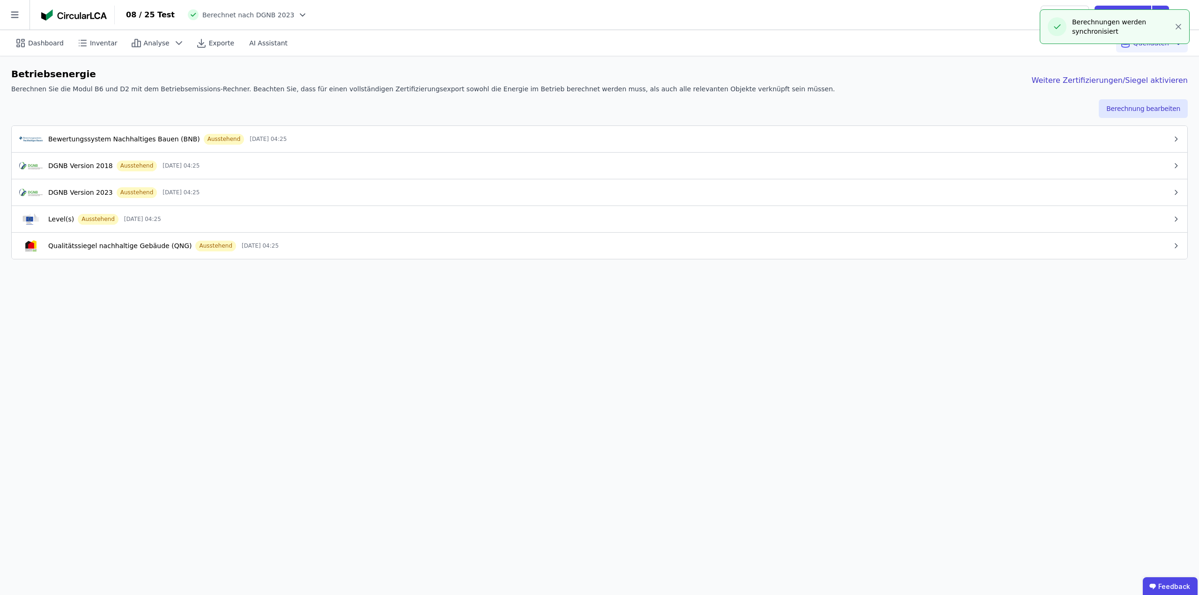
click at [310, 194] on div "DGNB Version 2023 Ausstehend [DATE] 04:25" at bounding box center [595, 192] width 1153 height 11
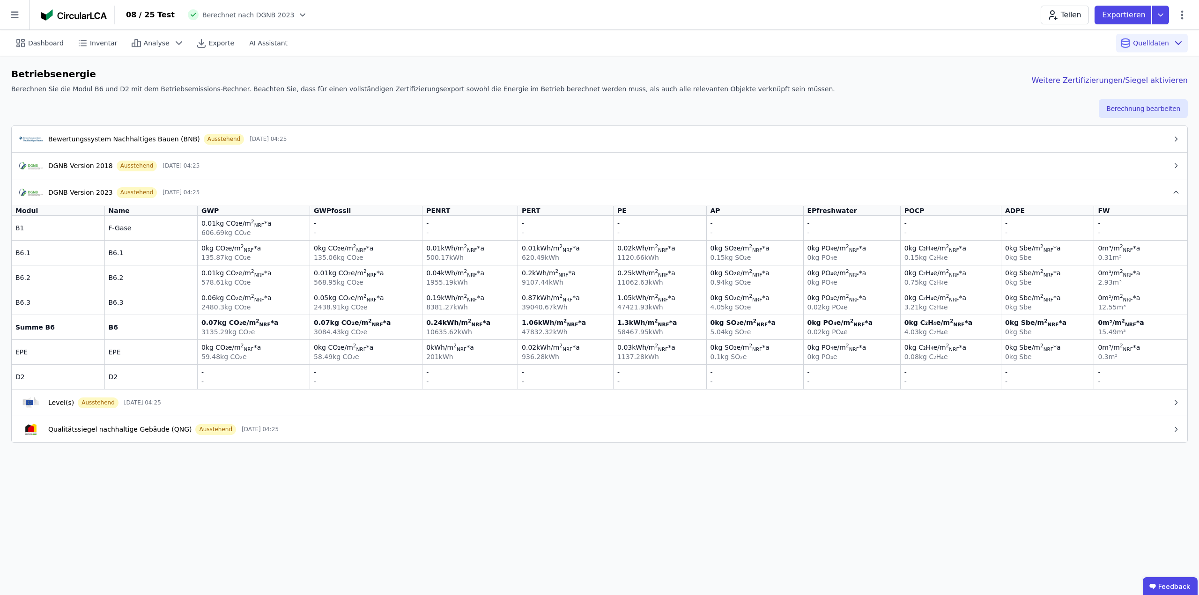
click at [273, 400] on div "Level(s) Ausstehend [DATE] 04:25" at bounding box center [595, 402] width 1153 height 11
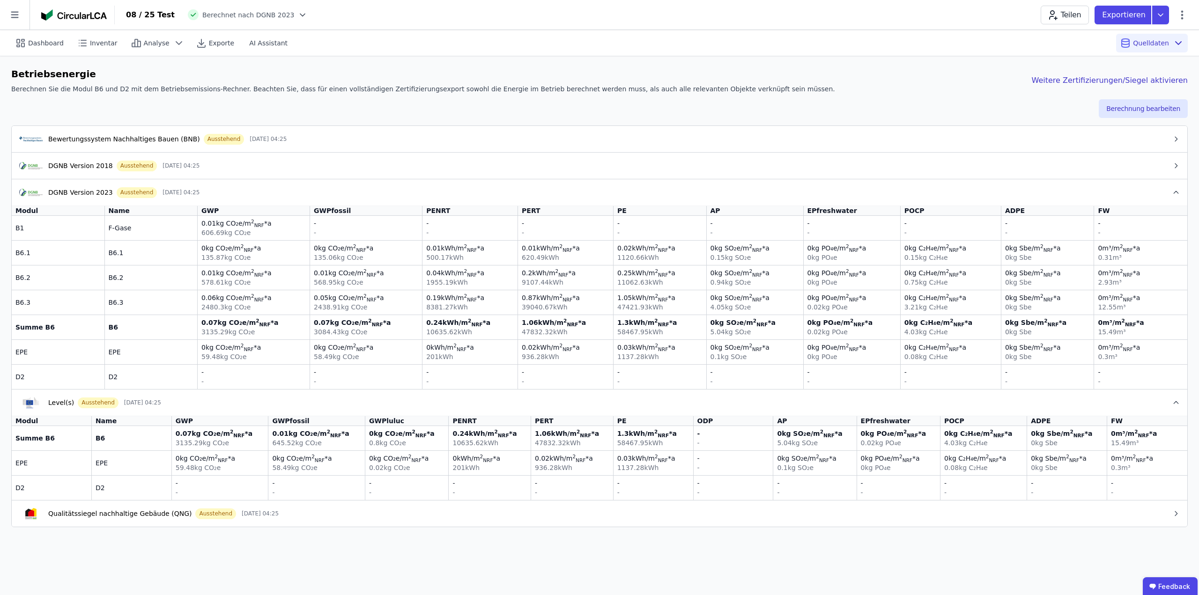
click at [334, 513] on div "Qualitätssiegel nachhaltige Gebäude (QNG) Ausstehend [DATE] 04:25" at bounding box center [595, 513] width 1153 height 11
click at [1129, 110] on button "Berechnung bearbeiten" at bounding box center [1136, 108] width 89 height 19
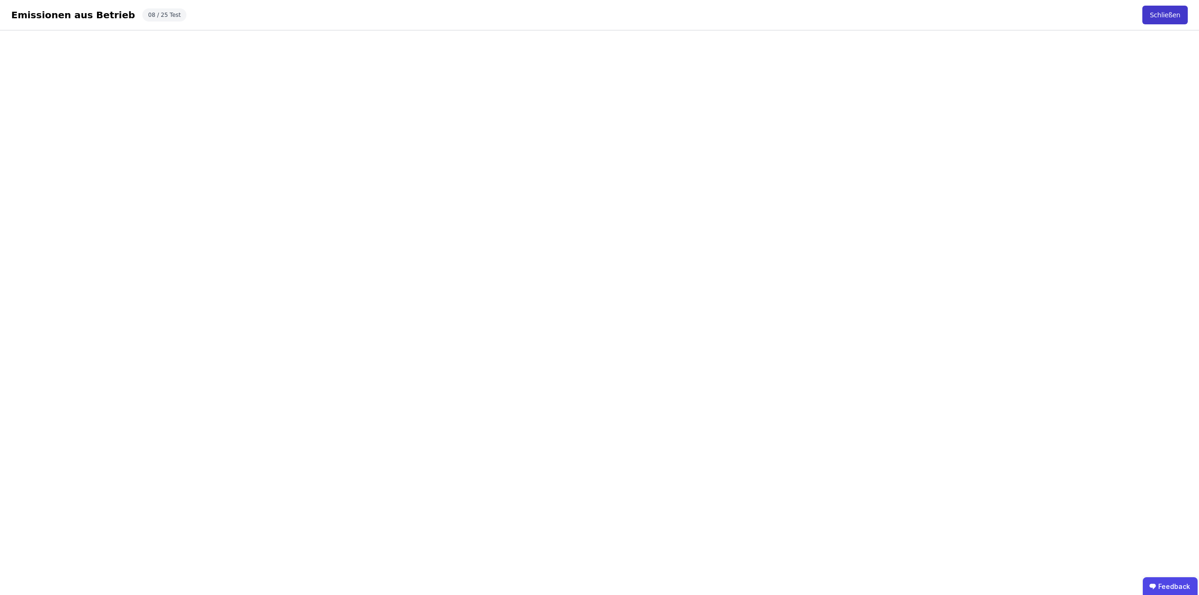
click at [1167, 13] on button "Schließen" at bounding box center [1165, 15] width 45 height 19
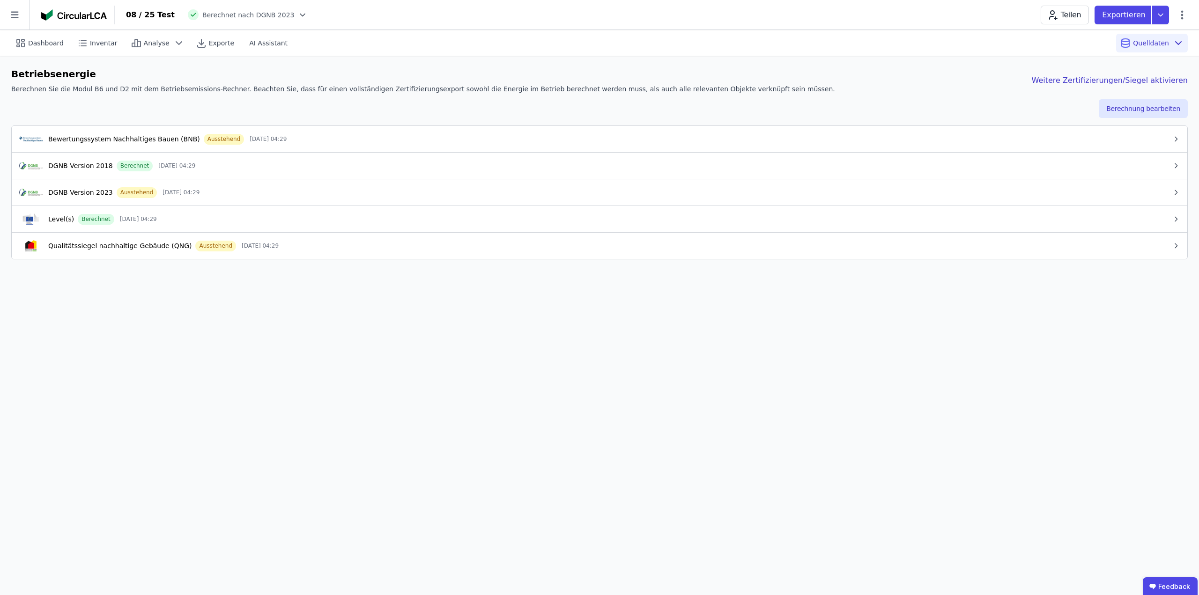
click at [244, 167] on div "DGNB Version 2018 Berechnet [DATE] 04:29" at bounding box center [595, 165] width 1153 height 11
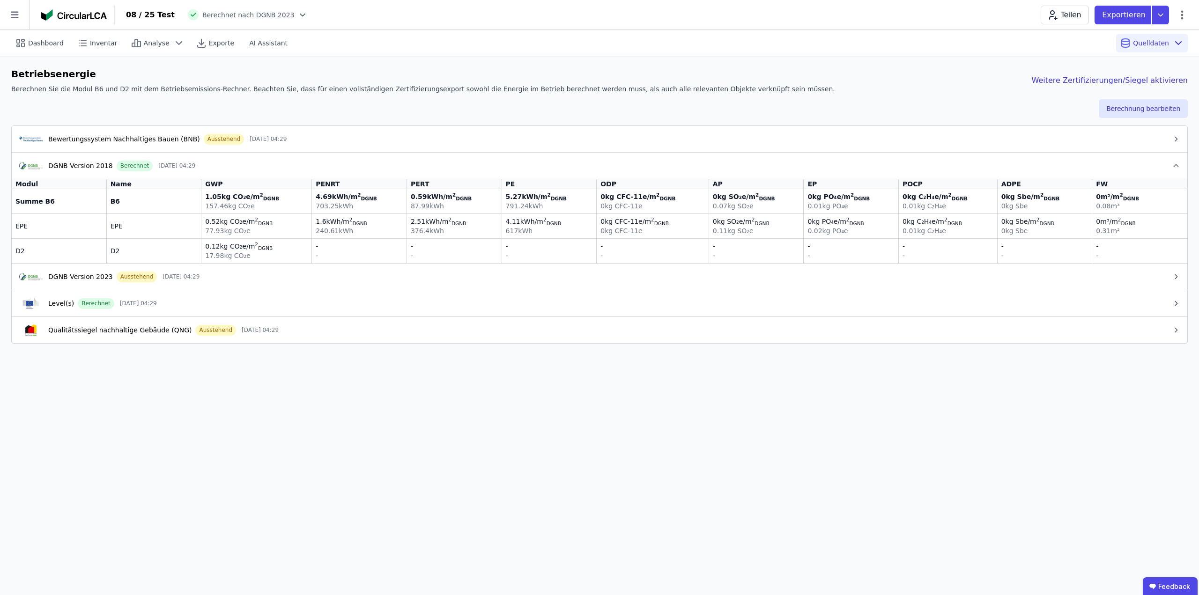
click at [244, 167] on div "DGNB Version 2018 Berechnet [DATE] 04:29" at bounding box center [595, 165] width 1153 height 11
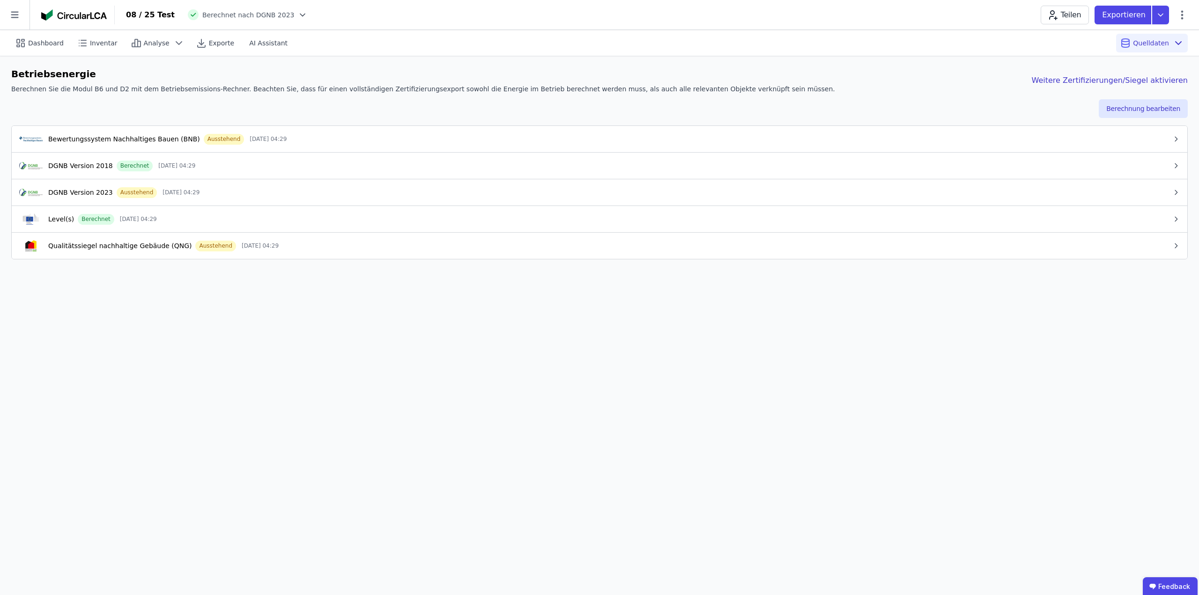
click at [236, 224] on div "Level(s) Berechnet [DATE] 04:29" at bounding box center [595, 219] width 1153 height 11
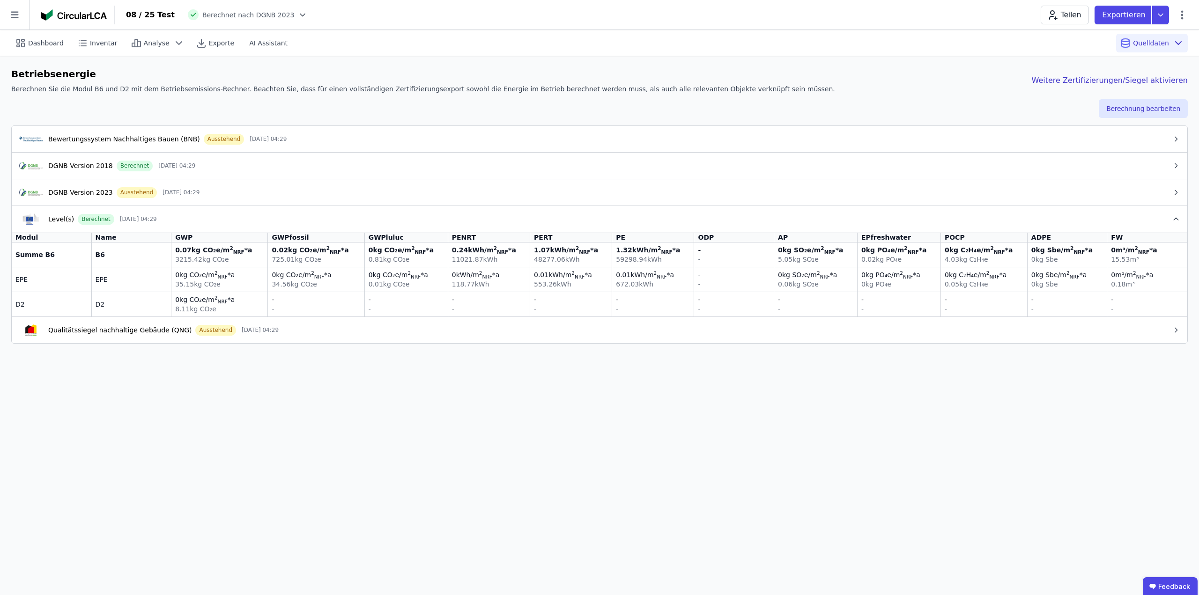
click at [241, 221] on div "Level(s) Berechnet [DATE] 04:29" at bounding box center [595, 219] width 1153 height 11
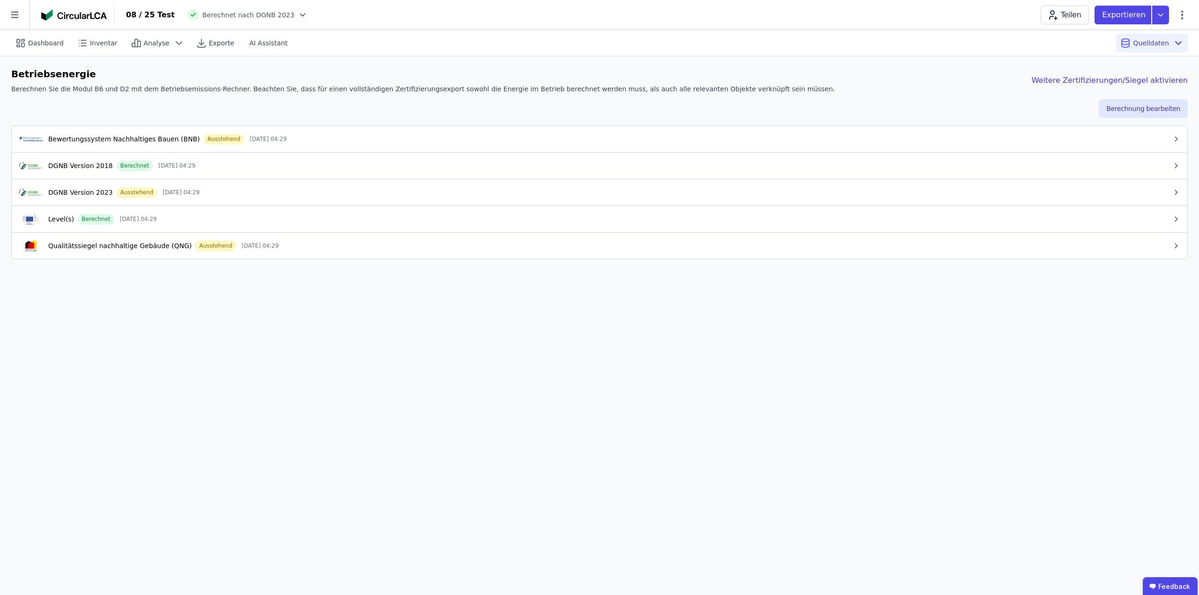
click at [341, 334] on div "Dashboard Inventar Analyse Exporte AI Assistant Quelldaten Betriebsenergie Bere…" at bounding box center [599, 312] width 1199 height 565
click at [408, 15] on div "08 / 25 Test Berechnet nach DGNB 2023 Teilen Exportieren" at bounding box center [657, 15] width 1084 height 19
click at [255, 188] on div "DGNB Version 2023 Ausstehend [DATE] 04:29" at bounding box center [595, 192] width 1153 height 11
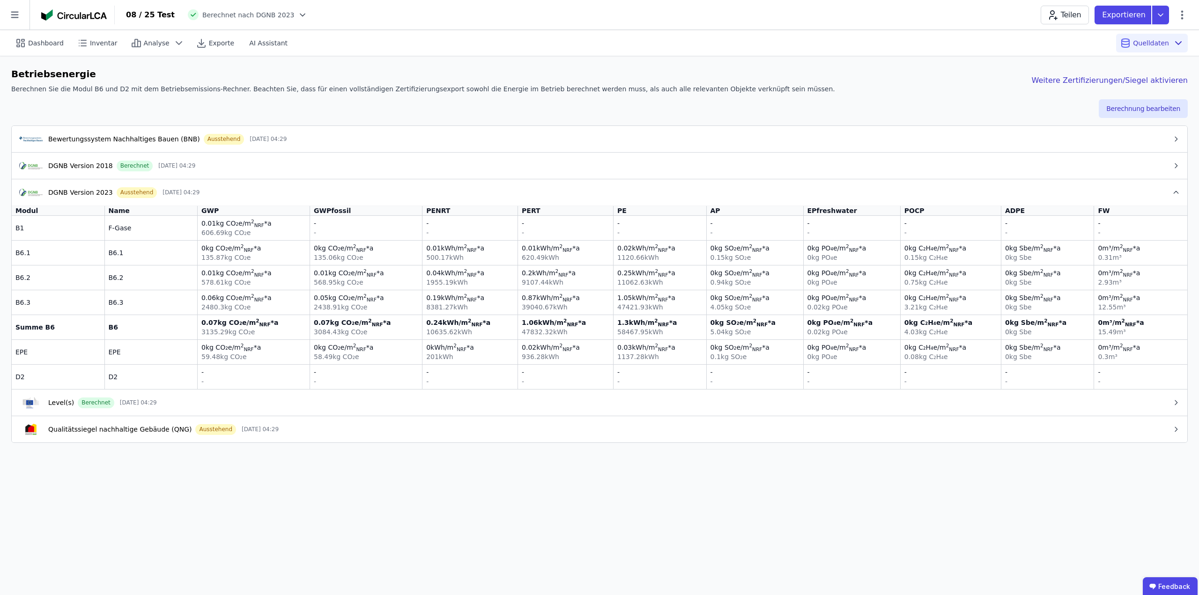
click at [262, 191] on div "DGNB Version 2023 Ausstehend [DATE] 04:29" at bounding box center [595, 192] width 1153 height 11
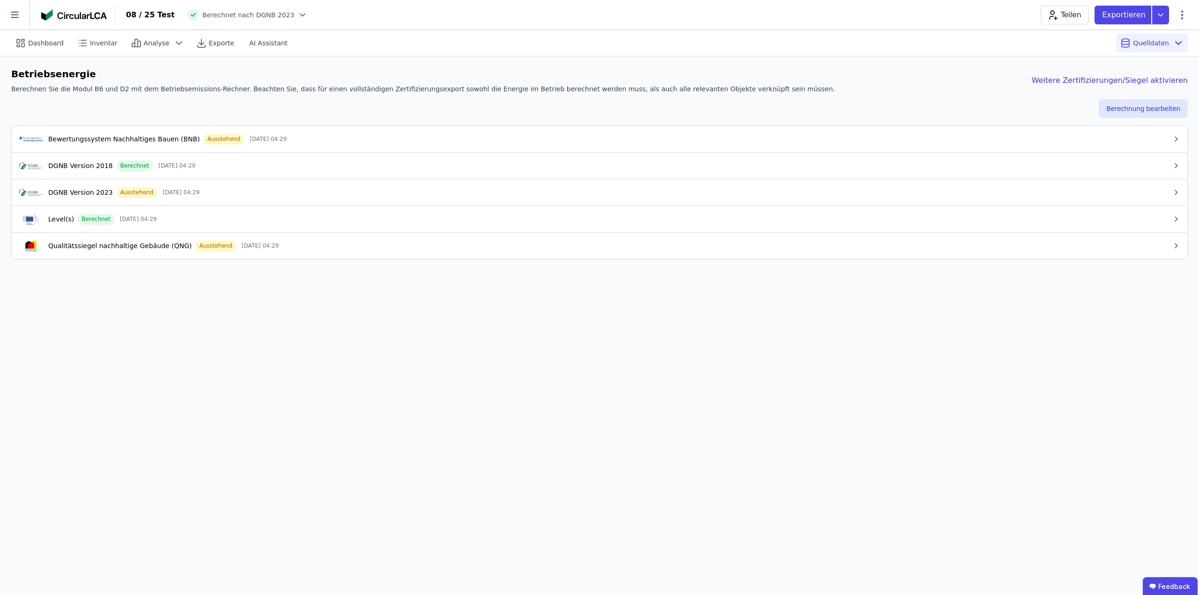
click at [306, 142] on div "Bewertungssystem Nachhaltiges Bauen (BNB) Ausstehend [DATE] 04:29" at bounding box center [595, 139] width 1153 height 11
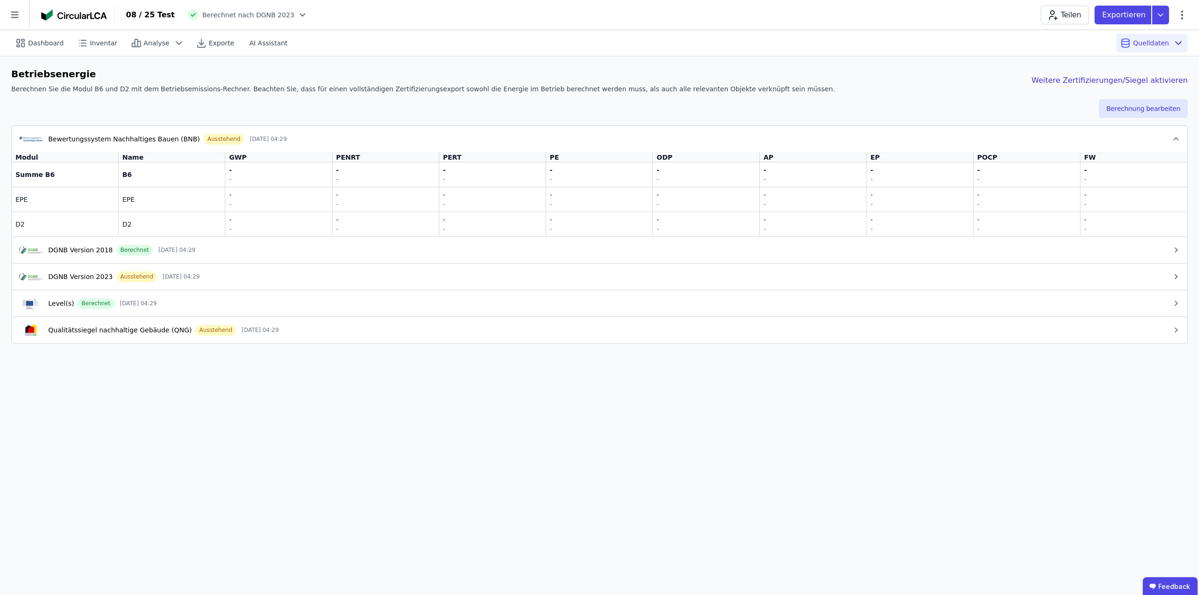
click at [306, 142] on div "Bewertungssystem Nachhaltiges Bauen (BNB) Ausstehend [DATE] 04:29" at bounding box center [595, 139] width 1153 height 11
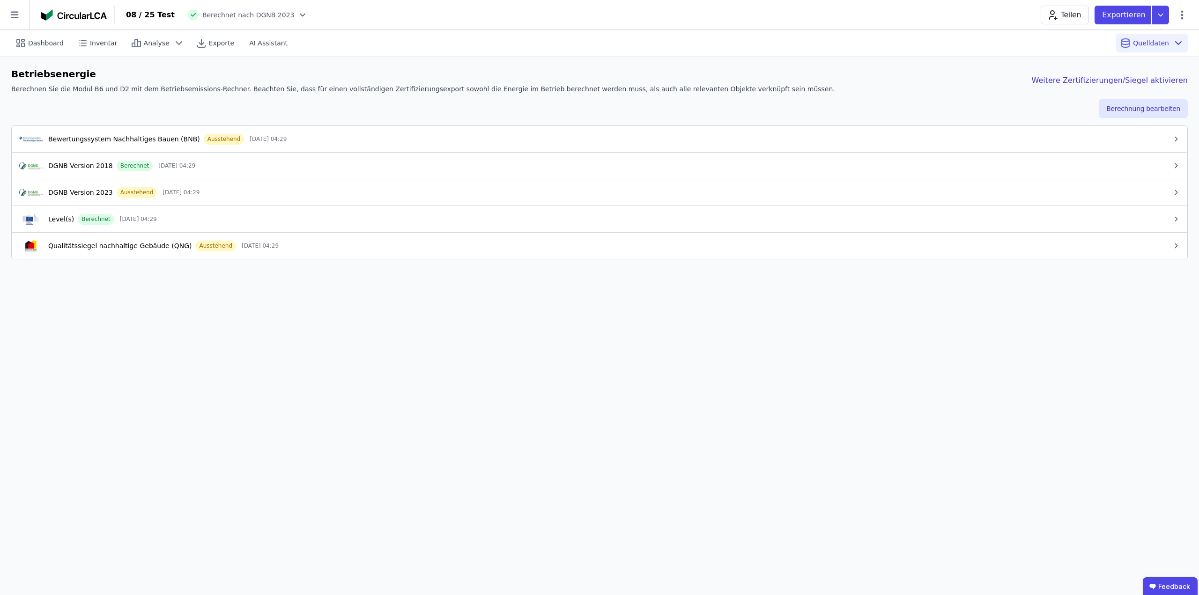
click at [905, 85] on div "Betriebsenergie Berechnen Sie die Modul B6 und D2 mit dem Betriebsemissions-Rec…" at bounding box center [599, 83] width 1177 height 32
click at [864, 68] on div "Betriebsenergie Berechnen Sie die Modul B6 und D2 mit dem Betriebsemissions-Rec…" at bounding box center [599, 83] width 1177 height 32
click at [208, 215] on div "Level(s) Berechnet [DATE] 04:29" at bounding box center [595, 219] width 1153 height 11
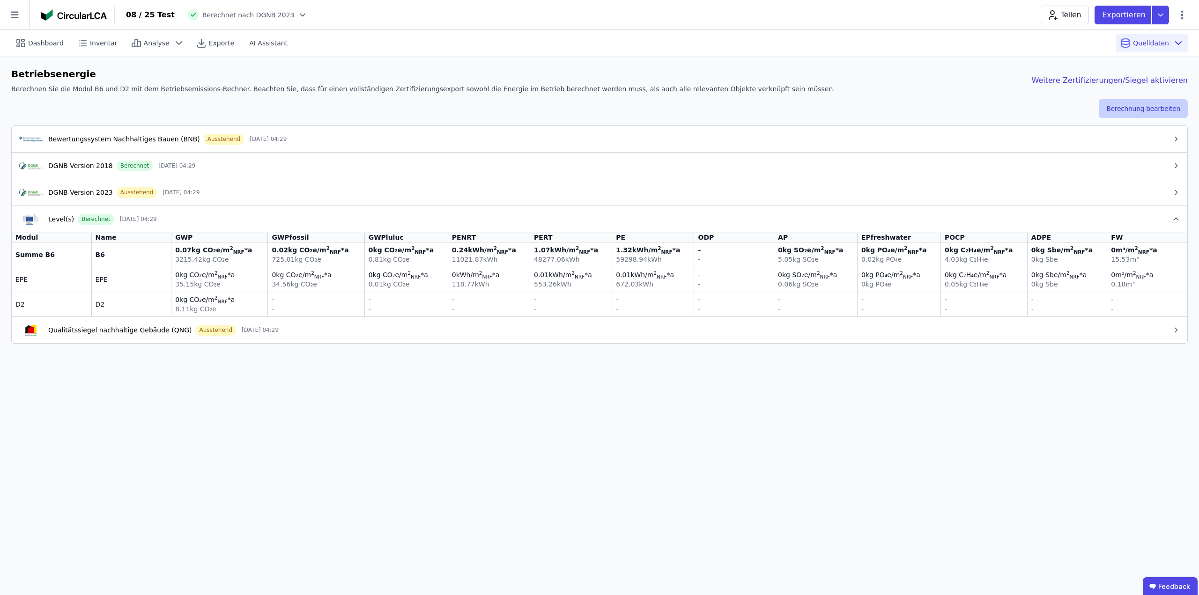
click at [1132, 106] on button "Berechnung bearbeiten" at bounding box center [1143, 108] width 89 height 19
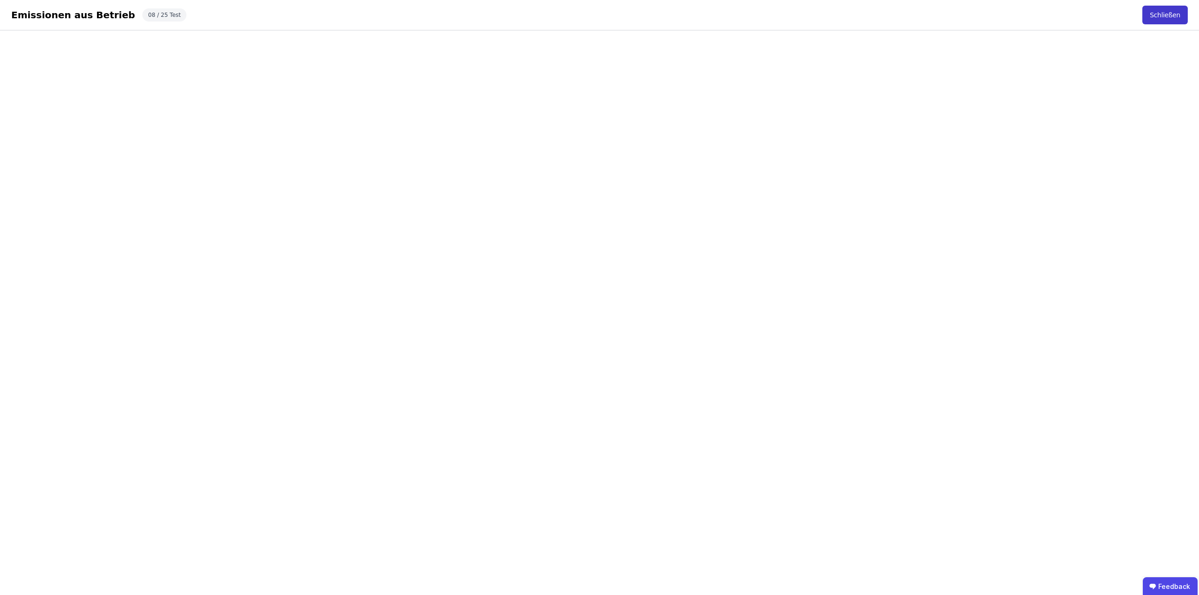
click at [1168, 15] on button "Schließen" at bounding box center [1165, 15] width 45 height 19
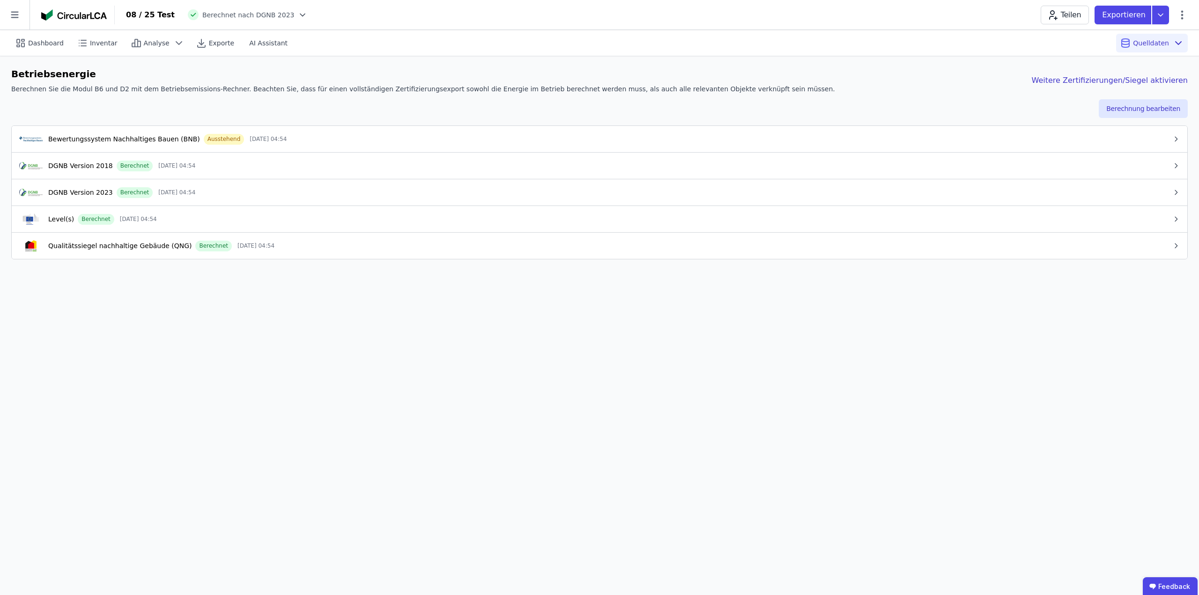
click at [280, 196] on div "DGNB Version 2023 Berechnet [DATE] 04:54" at bounding box center [595, 192] width 1153 height 11
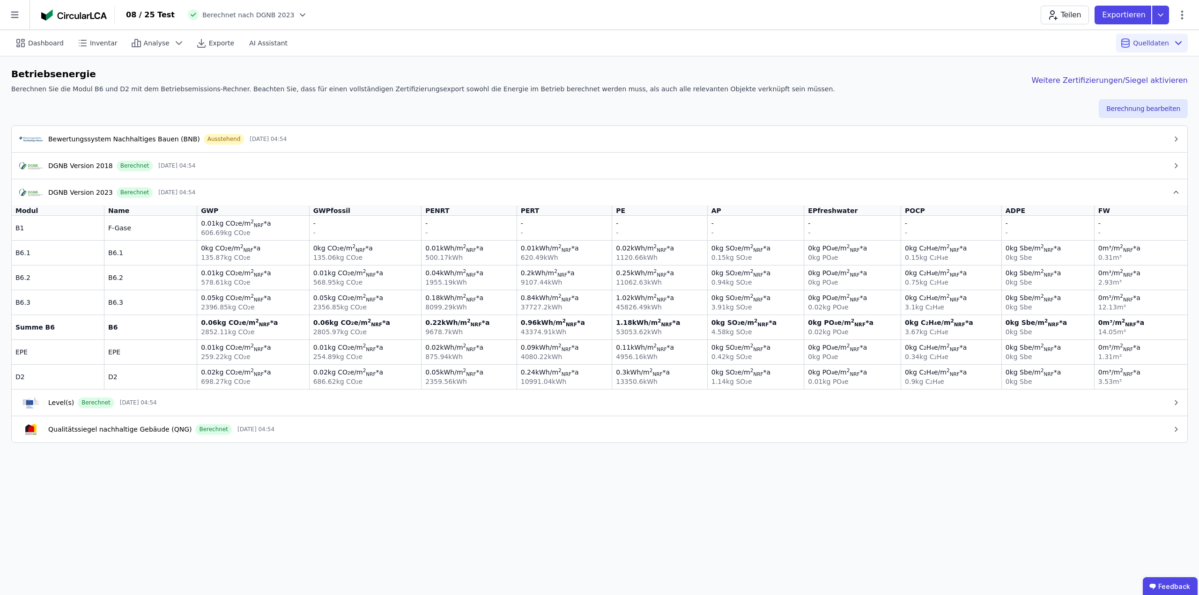
click at [240, 409] on button "Level(s) Berechnet [DATE] 04:54" at bounding box center [600, 402] width 1176 height 27
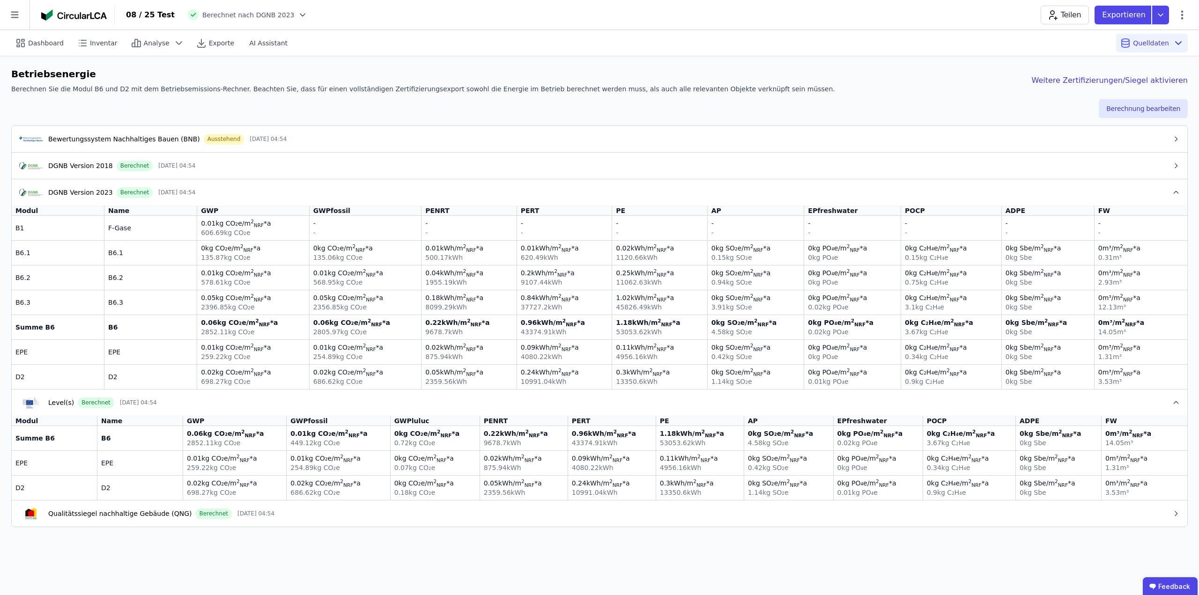
click at [268, 512] on div "Qualitätssiegel nachhaltige Gebäude (QNG) Berechnet [DATE] 04:54" at bounding box center [595, 513] width 1153 height 11
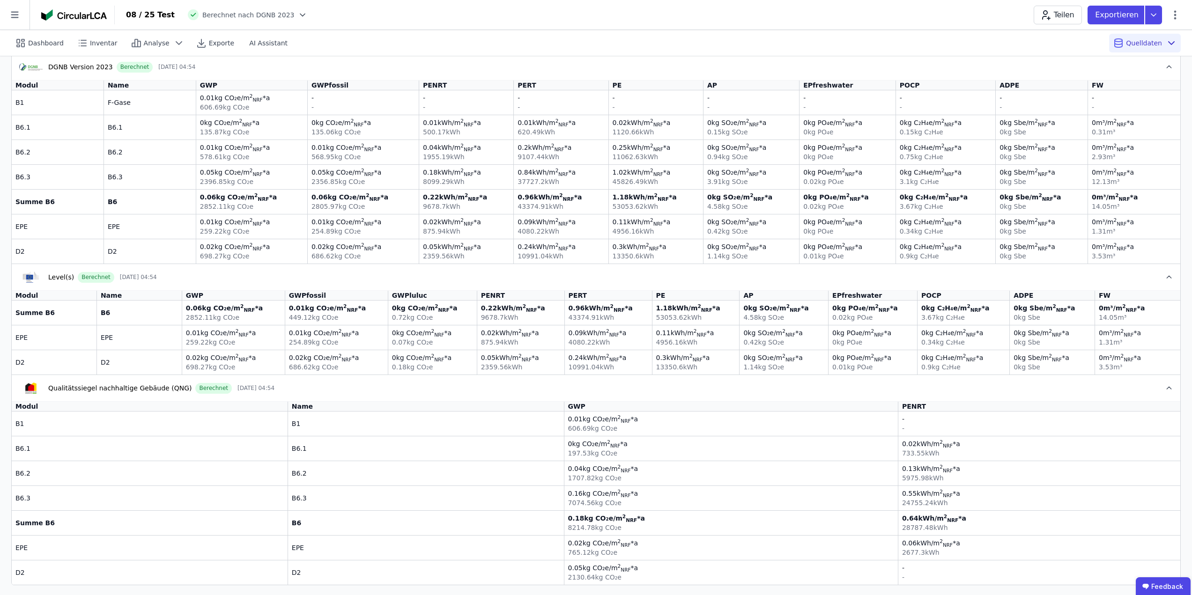
scroll to position [127, 0]
click at [348, 383] on div "Qualitätssiegel nachhaltige Gebäude (QNG) Berechnet [DATE] 04:54" at bounding box center [592, 386] width 1146 height 11
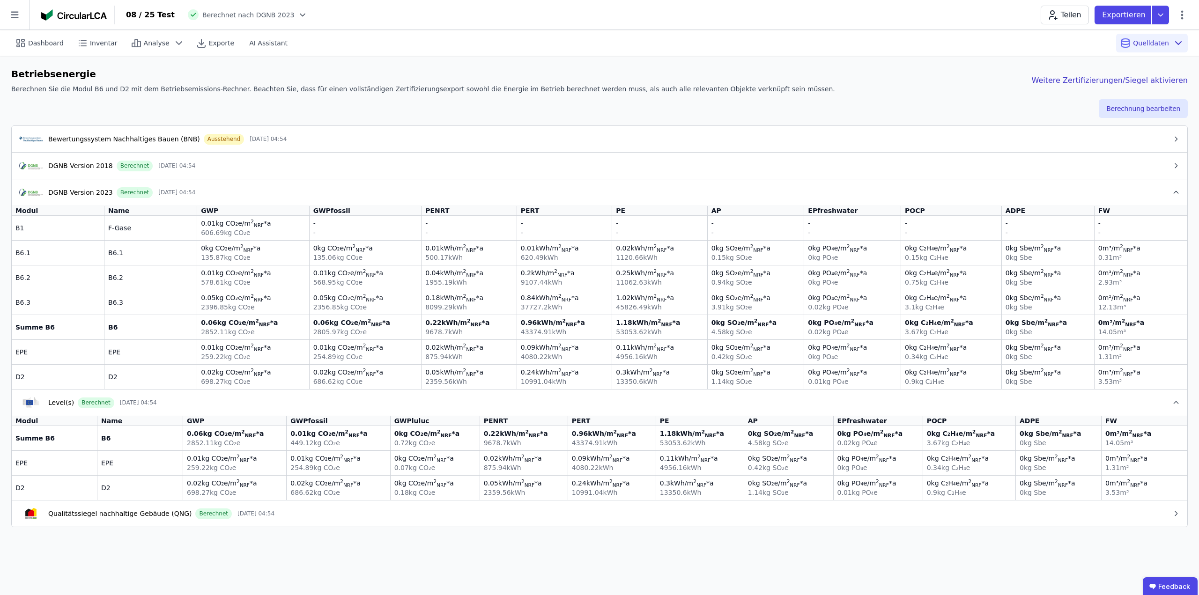
click at [365, 411] on button "Level(s) Berechnet [DATE] 04:54" at bounding box center [600, 402] width 1176 height 27
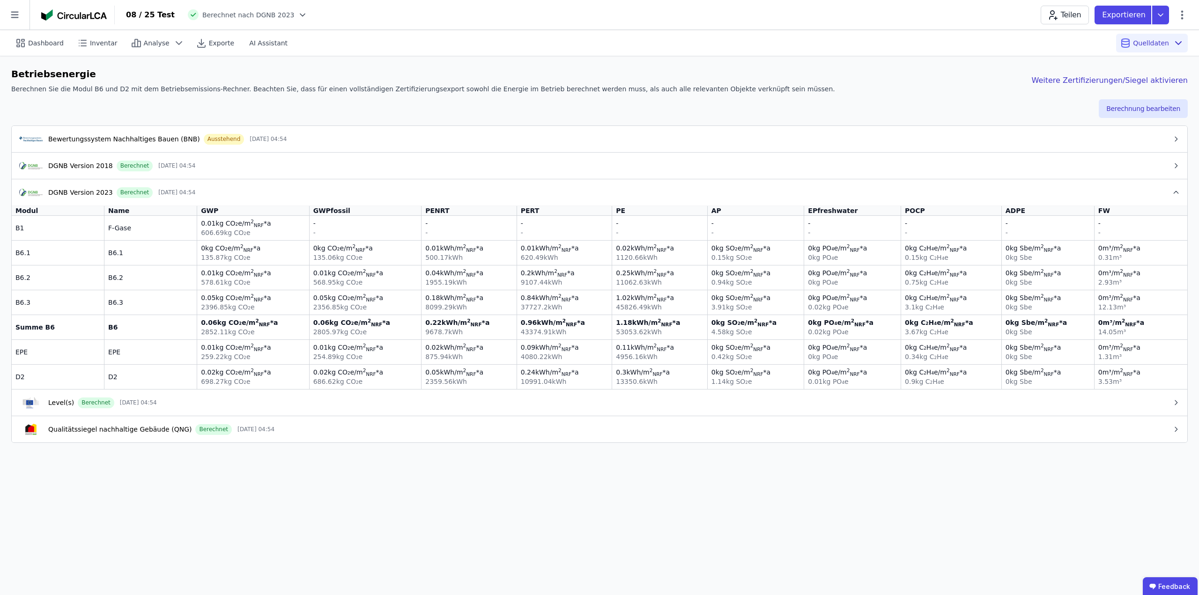
click at [358, 193] on div "DGNB Version 2023 Berechnet [DATE] 04:54" at bounding box center [595, 192] width 1153 height 11
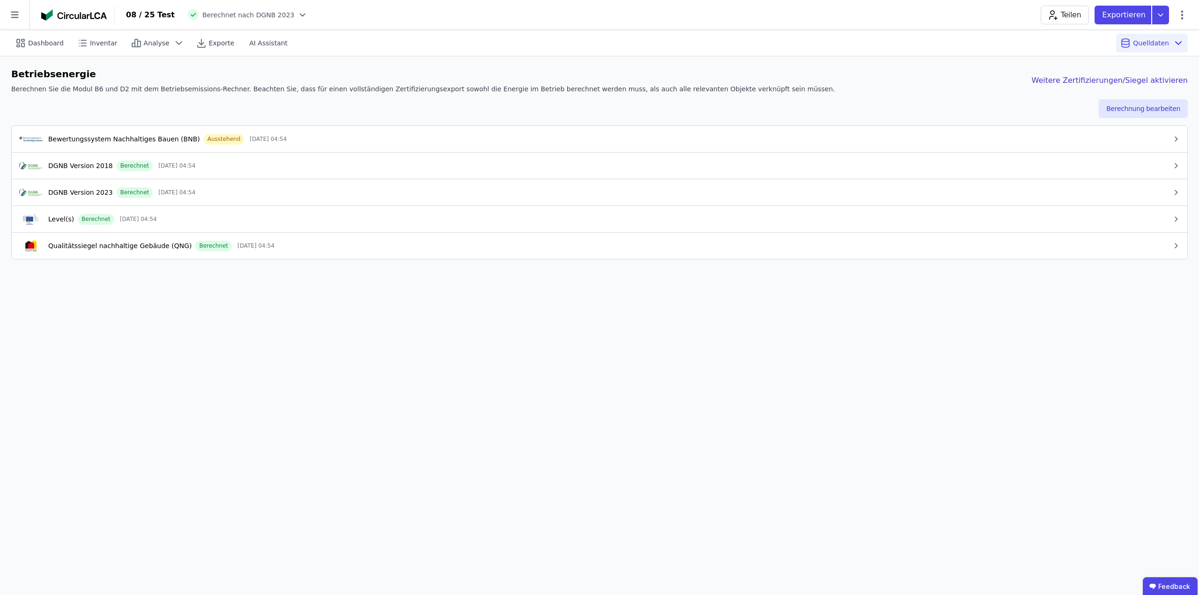
click at [364, 173] on button "DGNB Version 2018 Berechnet [DATE] 04:54" at bounding box center [600, 165] width 1176 height 27
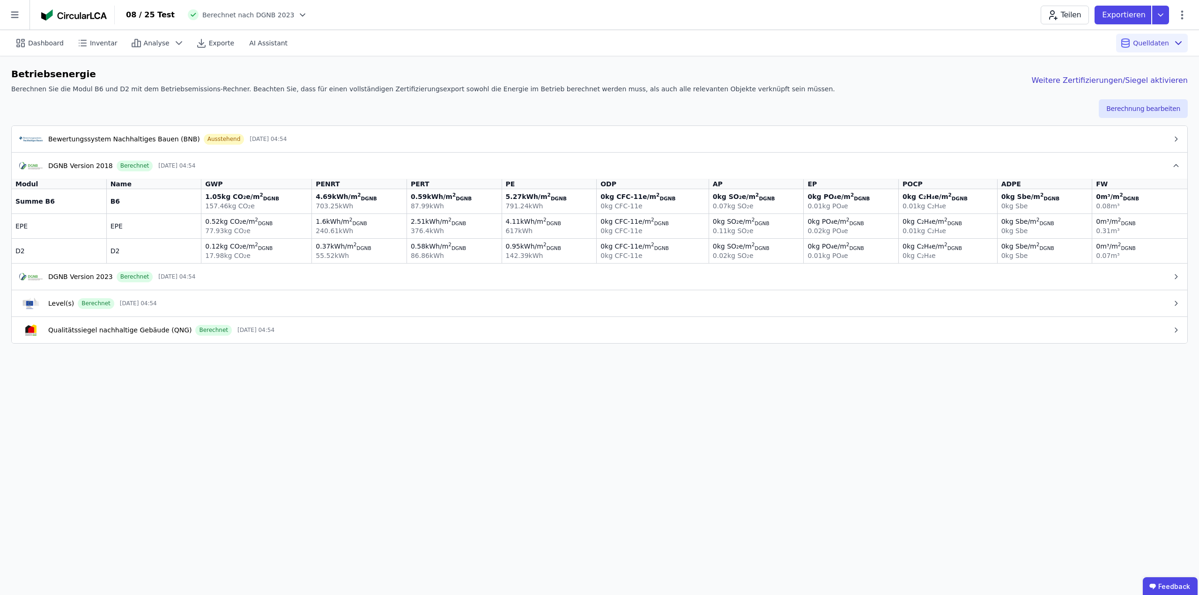
click at [365, 169] on div "DGNB Version 2018 Berechnet [DATE] 04:54" at bounding box center [595, 165] width 1153 height 11
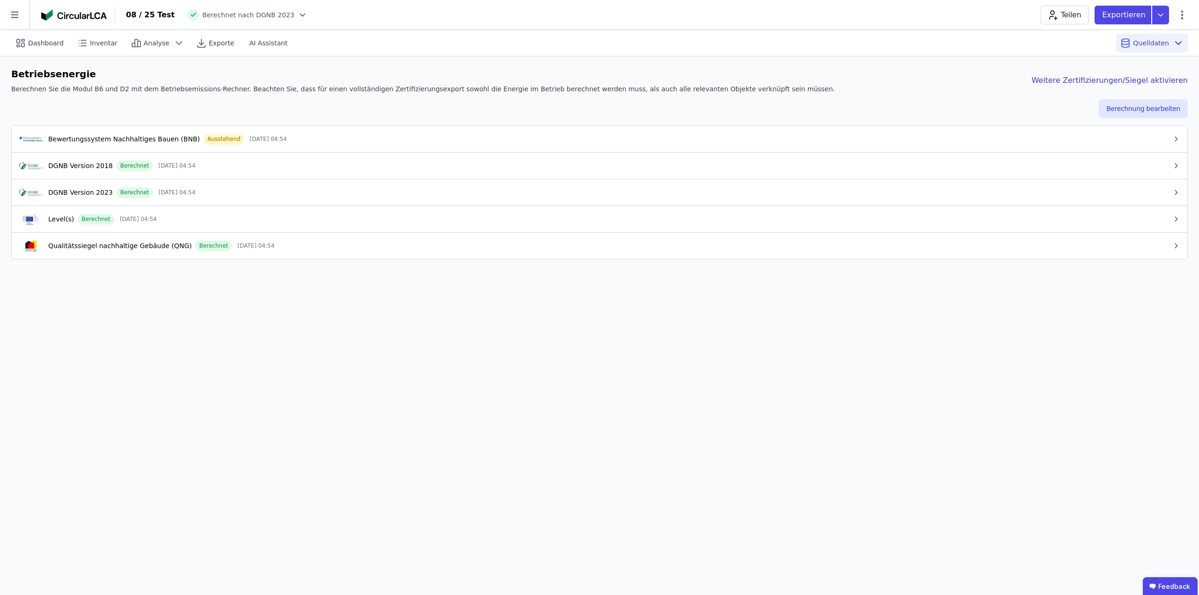
click at [370, 143] on div "Bewertungssystem Nachhaltiges Bauen (BNB) Ausstehend [DATE] 04:54" at bounding box center [595, 139] width 1153 height 11
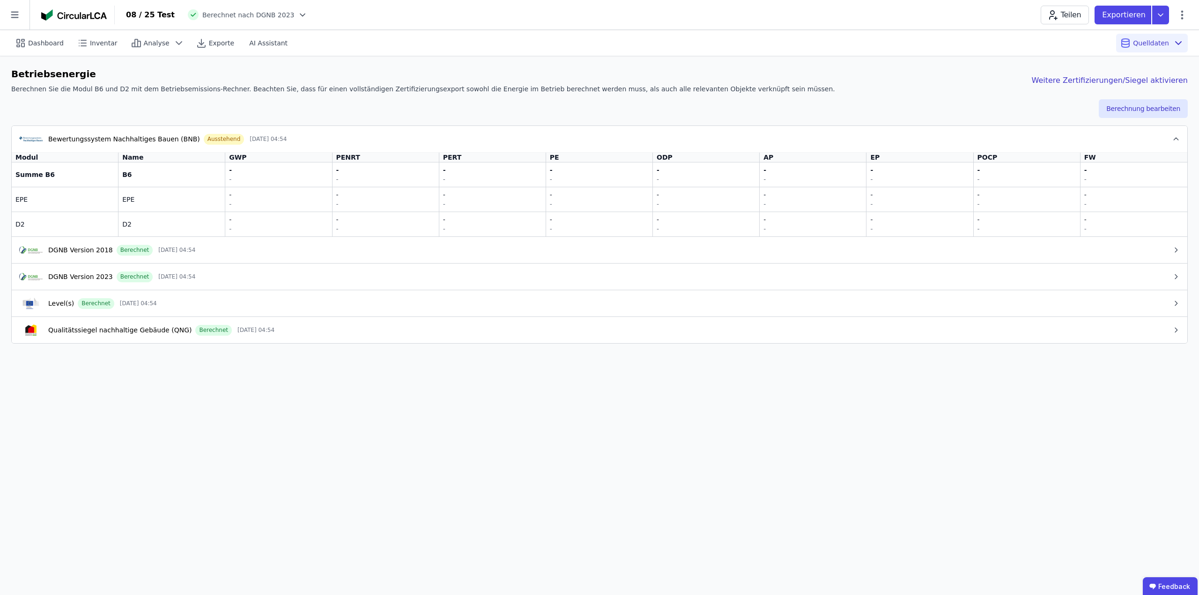
click at [370, 143] on div "Bewertungssystem Nachhaltiges Bauen (BNB) Ausstehend [DATE] 04:54" at bounding box center [595, 139] width 1153 height 11
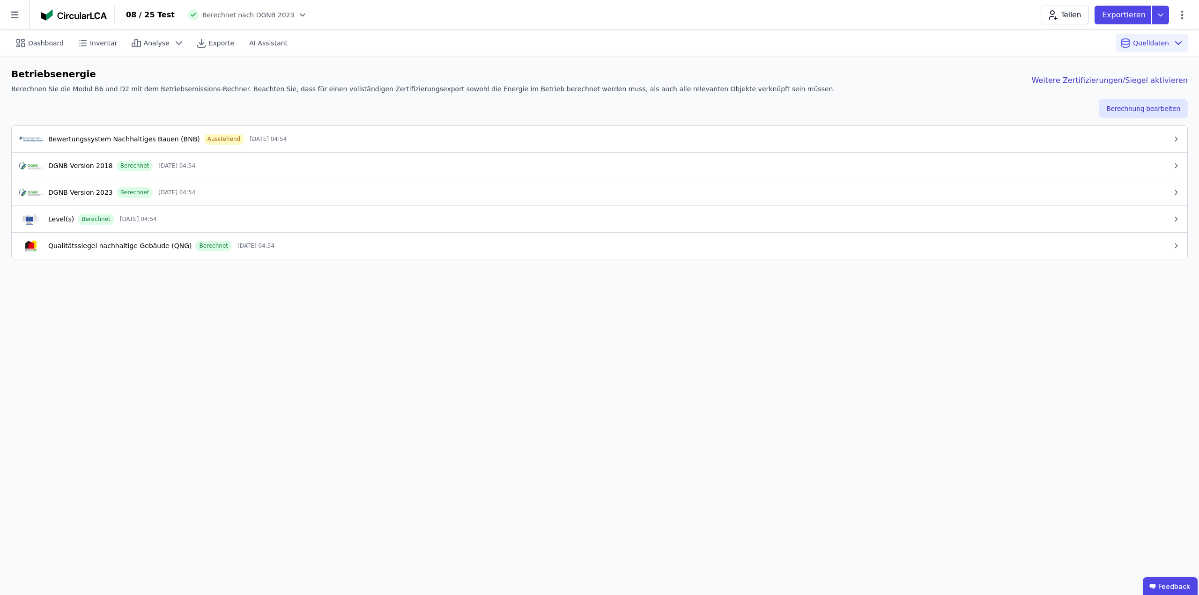
click at [505, 447] on div "Dashboard Inventar Analyse Exporte AI Assistant Quelldaten Betriebsenergie Bere…" at bounding box center [599, 312] width 1199 height 565
click at [531, 378] on div "Dashboard Inventar Analyse Exporte AI Assistant Quelldaten Betriebsenergie Bere…" at bounding box center [599, 312] width 1199 height 565
click at [1133, 101] on button "Berechnung bearbeiten" at bounding box center [1143, 108] width 89 height 19
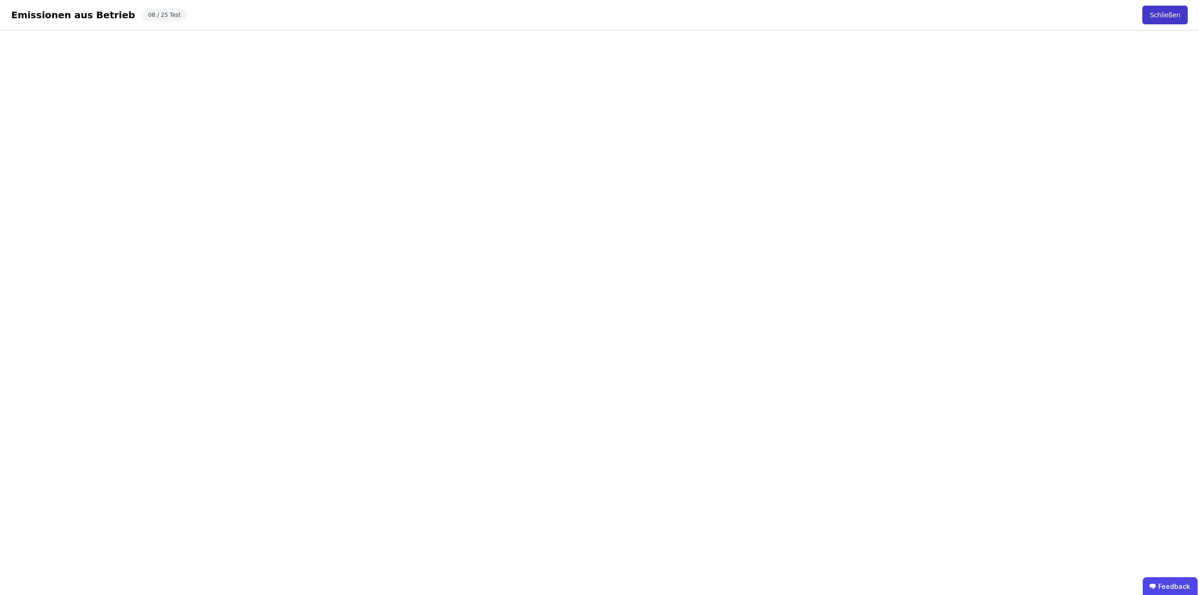
click at [1157, 12] on button "Schließen" at bounding box center [1165, 15] width 45 height 19
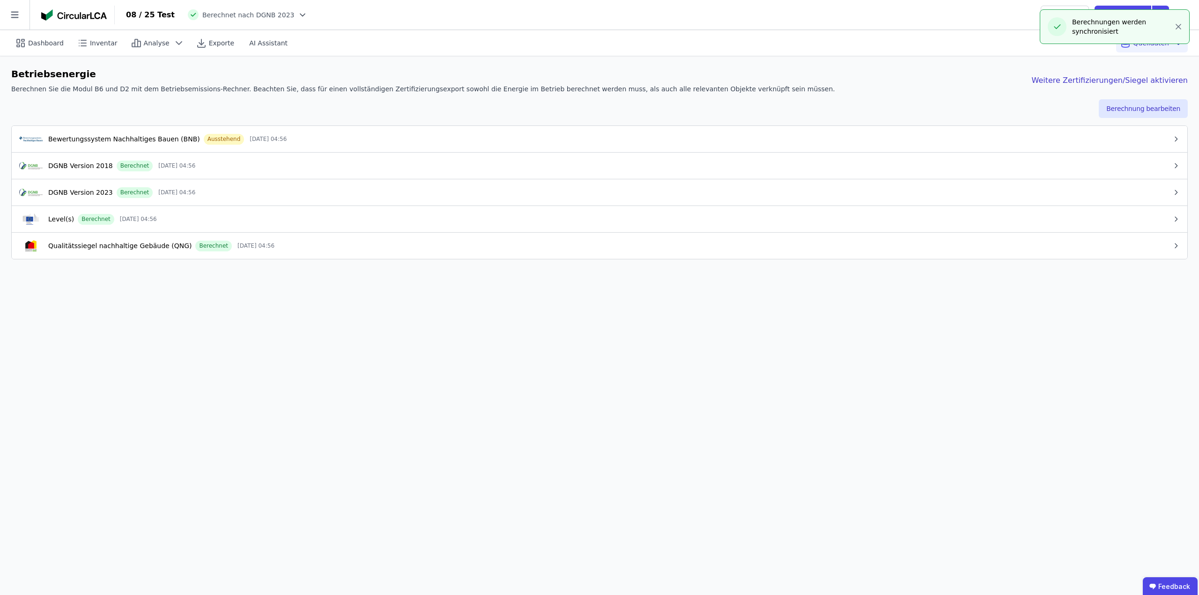
click at [286, 196] on div "DGNB Version 2023 Berechnet [DATE] 04:56" at bounding box center [595, 192] width 1153 height 11
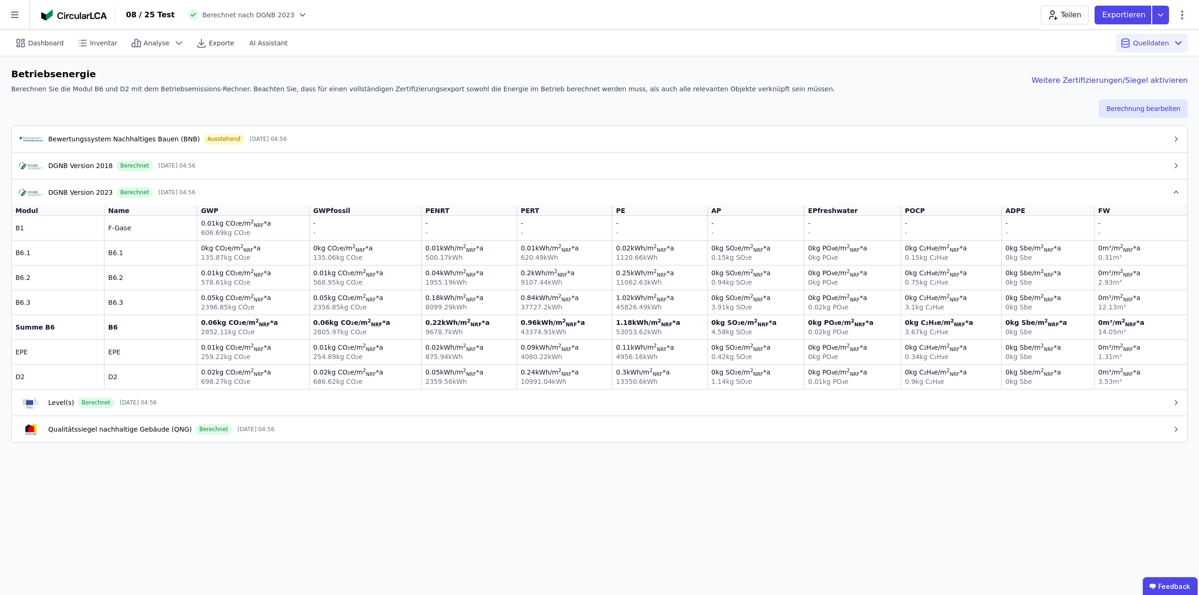
click at [291, 188] on div "DGNB Version 2023 Berechnet [DATE] 04:56" at bounding box center [595, 192] width 1153 height 11
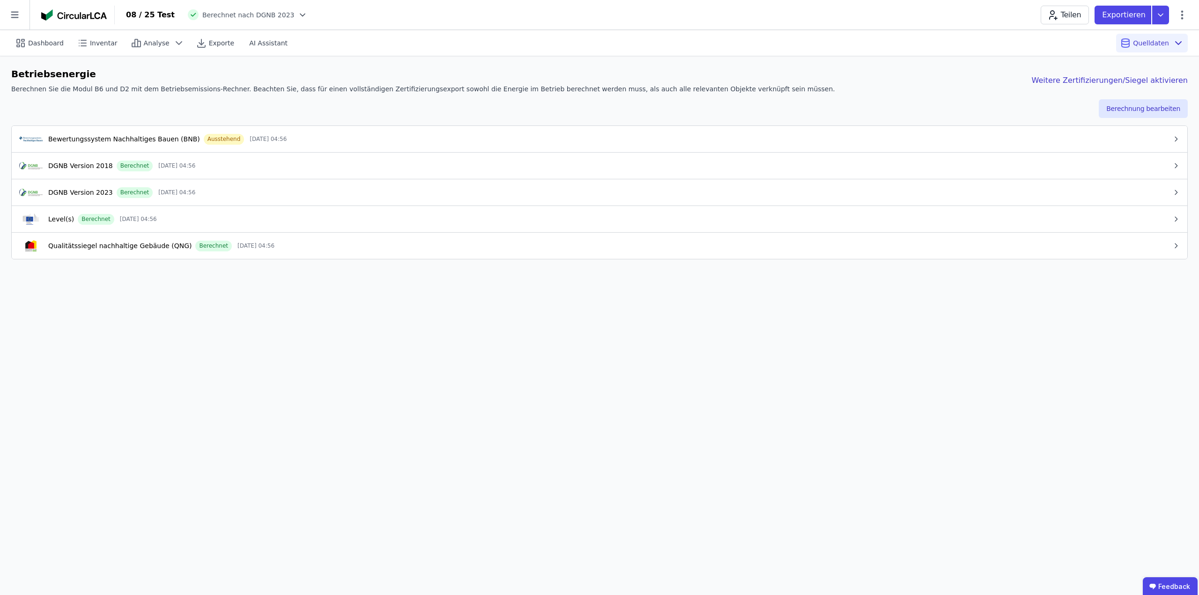
click at [289, 230] on button "Level(s) Berechnet [DATE] 04:56" at bounding box center [600, 219] width 1176 height 27
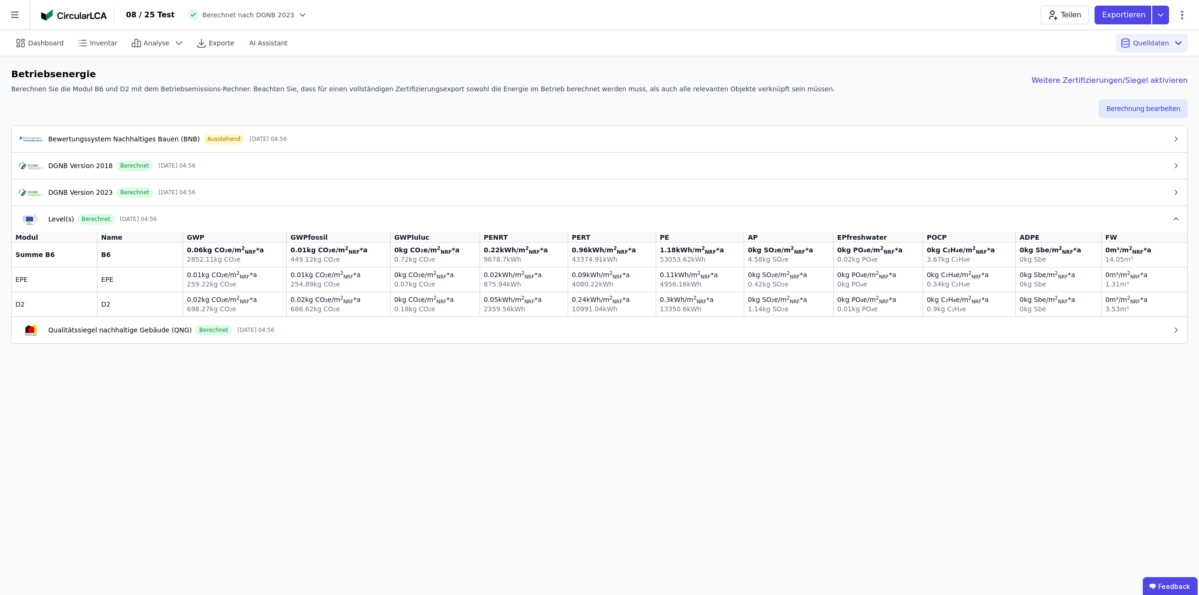
click at [294, 221] on div "Level(s) Berechnet [DATE] 04:56" at bounding box center [595, 219] width 1153 height 11
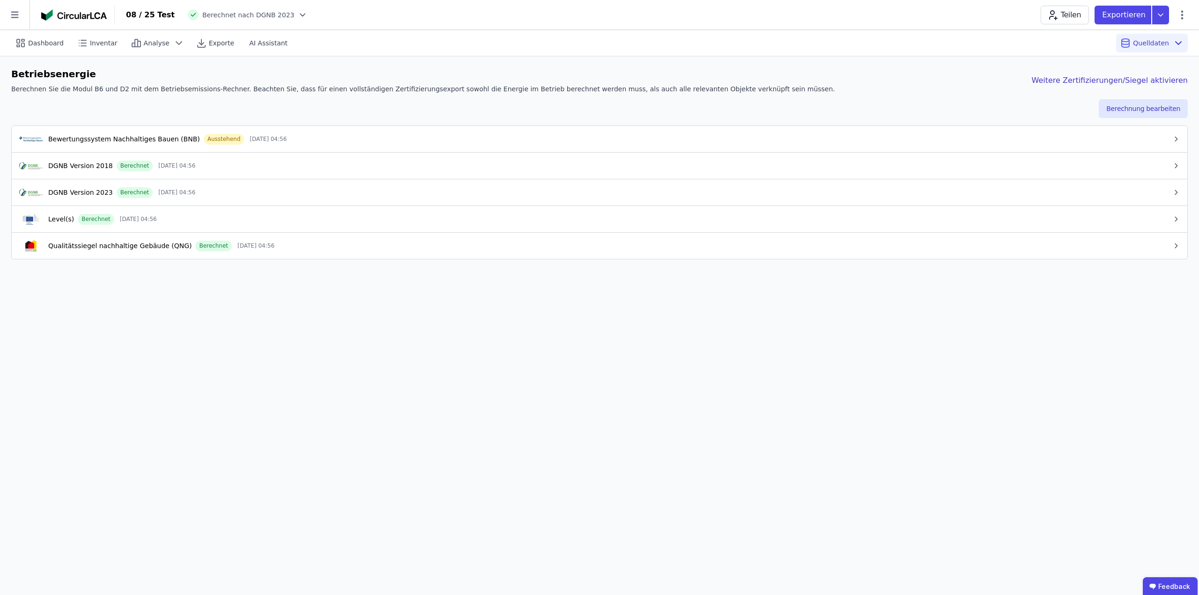
click at [292, 193] on div "DGNB Version 2023 Berechnet [DATE] 04:56" at bounding box center [595, 192] width 1153 height 11
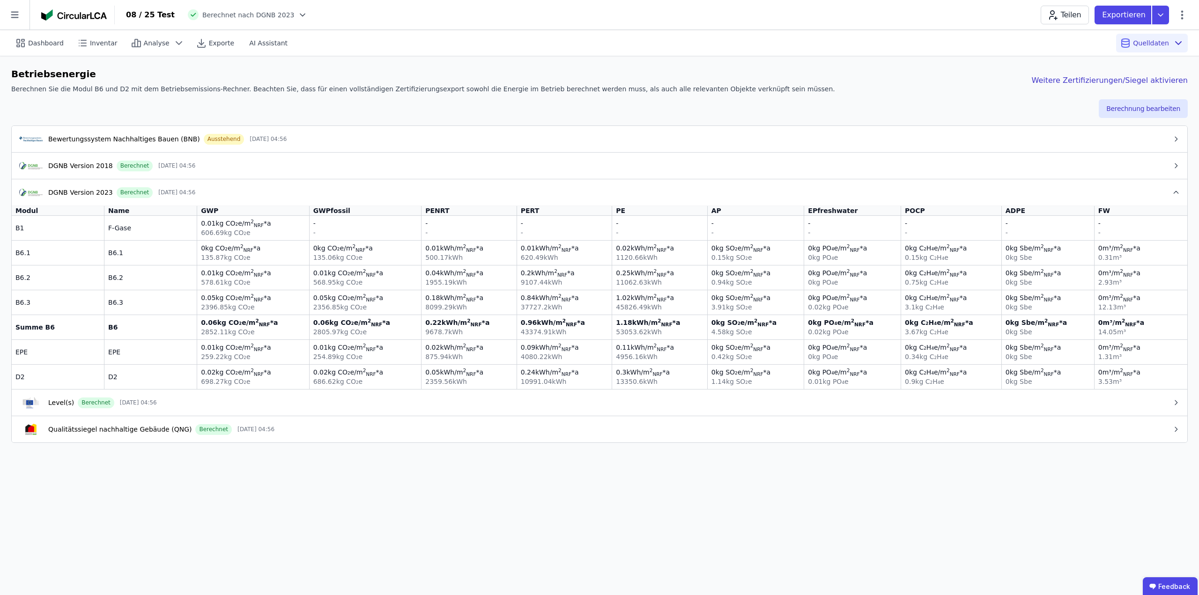
click at [483, 53] on div "Dashboard Inventar Analyse Exporte AI Assistant Quelldaten" at bounding box center [599, 43] width 1177 height 26
